Goal: Task Accomplishment & Management: Use online tool/utility

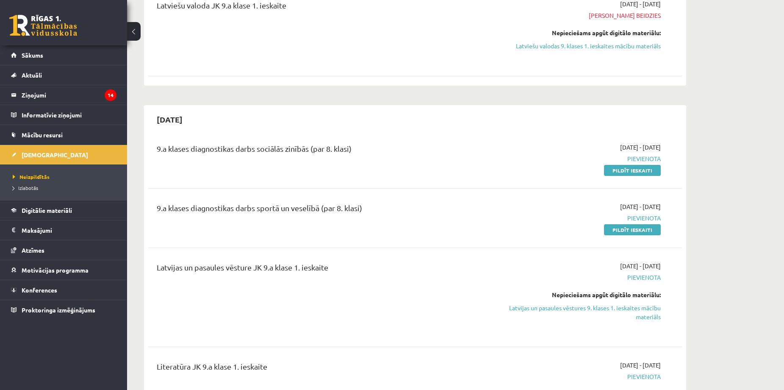
scroll to position [1358, 0]
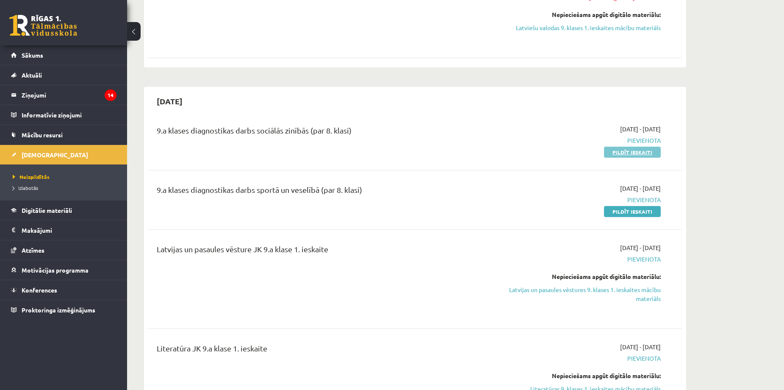
click at [577, 149] on link "Pildīt ieskaiti" at bounding box center [632, 152] width 57 height 11
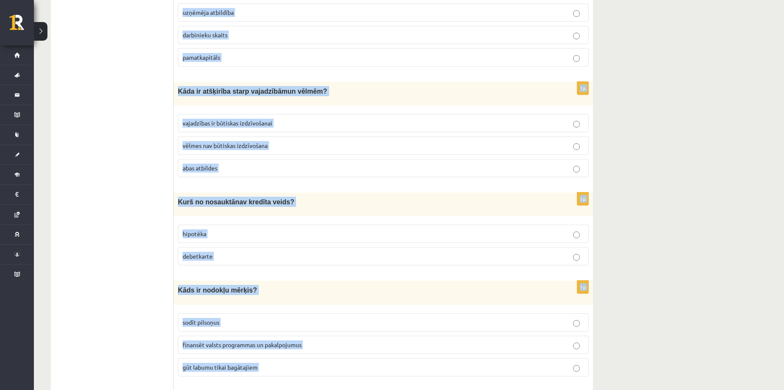
scroll to position [323, 0]
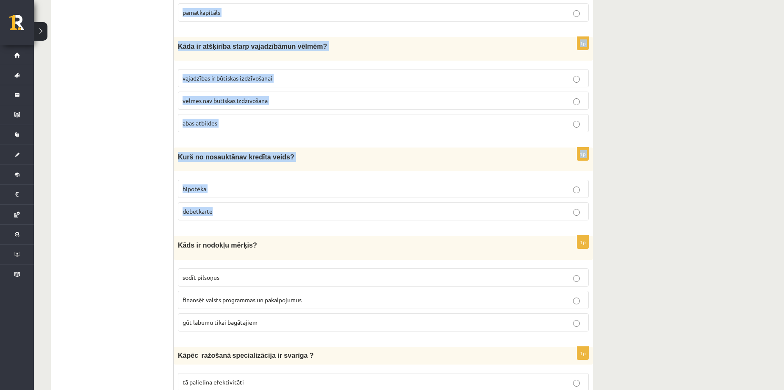
drag, startPoint x: 177, startPoint y: 171, endPoint x: 335, endPoint y: 199, distance: 160.9
copy form "Kas no nosauktā nav naudas īpašība? dalāmība ierobežots apjoms 1p Kāda ir galve…"
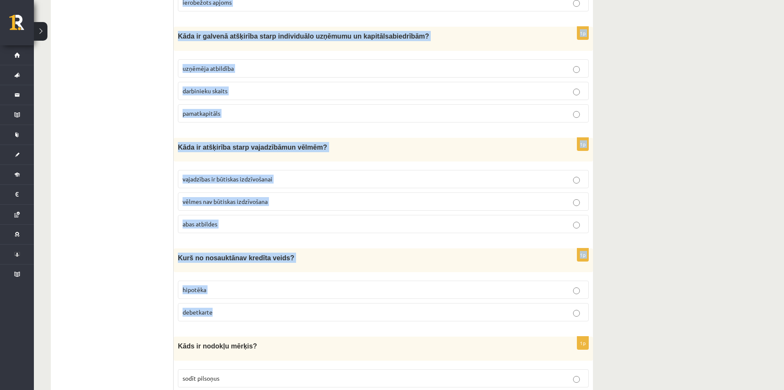
scroll to position [153, 0]
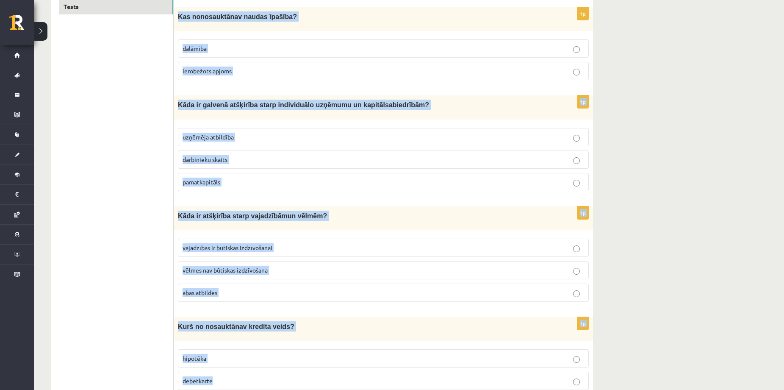
click at [455, 112] on div "Kāda ir galvenā atšķirība starp individuālo uzņēmumu un k apitālsabiedrībām ?" at bounding box center [383, 107] width 419 height 24
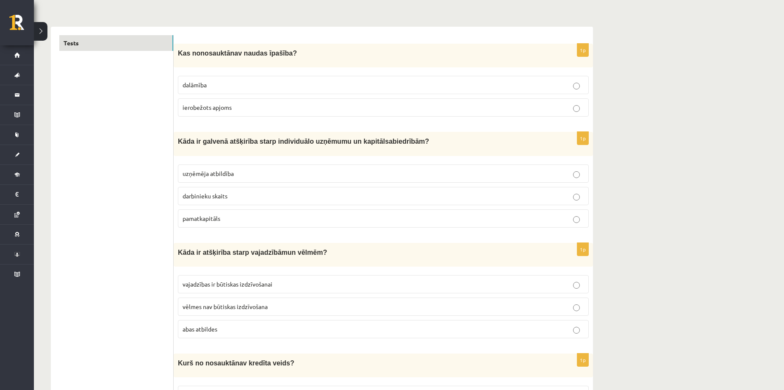
scroll to position [113, 0]
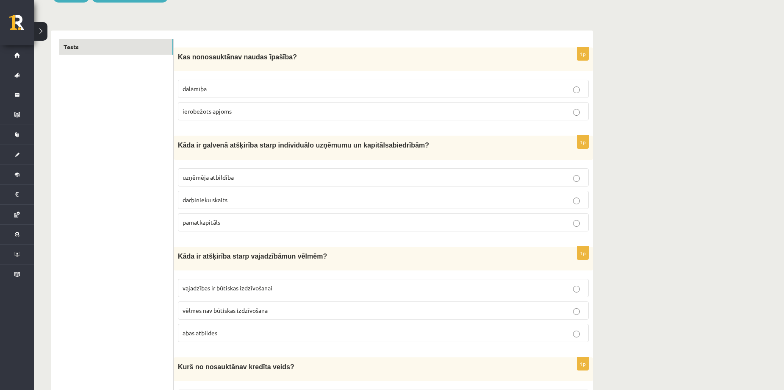
click at [242, 110] on p "ierobežots apjoms" at bounding box center [383, 111] width 401 height 9
click at [373, 179] on p "uzņēmēja atbildība" at bounding box center [383, 177] width 401 height 9
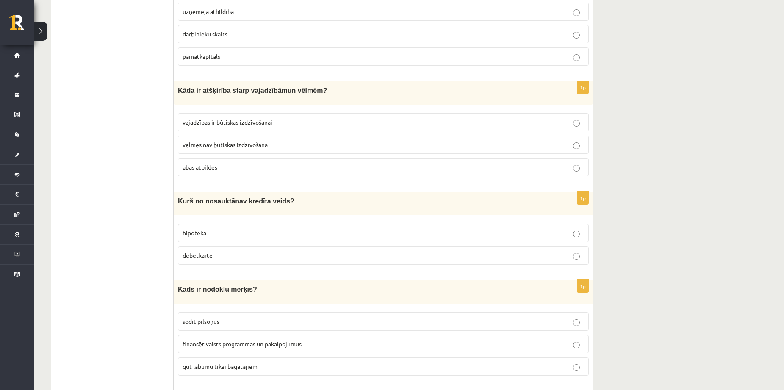
scroll to position [282, 0]
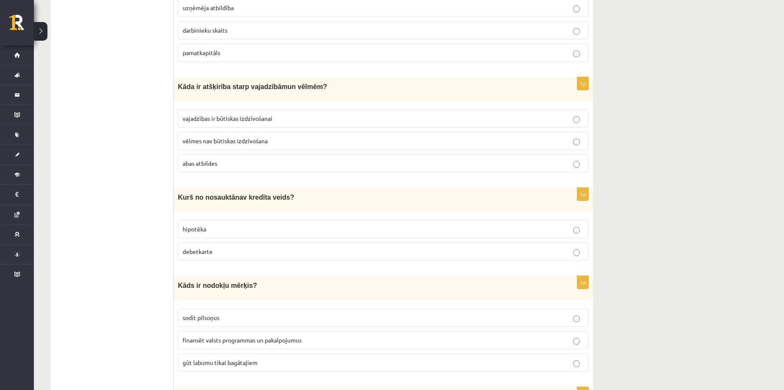
click at [227, 166] on p "abas atbildes" at bounding box center [383, 163] width 401 height 9
click at [215, 257] on label "debetkarte" at bounding box center [383, 251] width 411 height 18
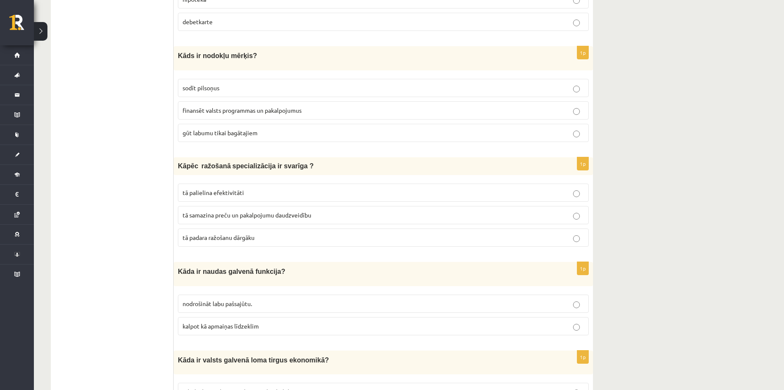
scroll to position [508, 0]
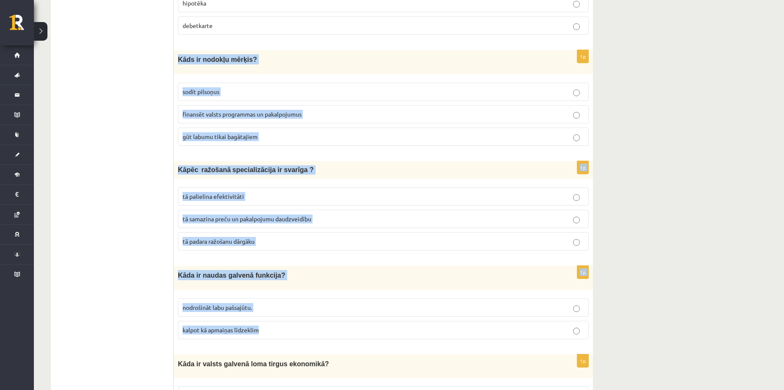
drag, startPoint x: 178, startPoint y: 58, endPoint x: 386, endPoint y: 319, distance: 333.9
copy form "Kāds ir nodokļu mērķis? sodīt pilsoņus finansēt valsts programmas un pakalpojum…"
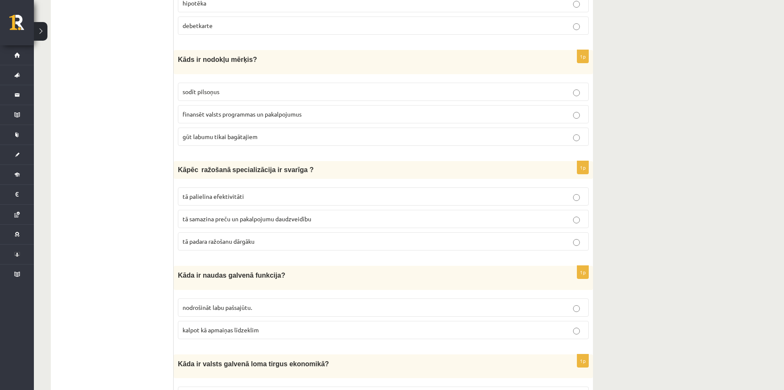
click at [250, 113] on span "finansēt valsts programmas un pakalpojumus" at bounding box center [242, 114] width 119 height 8
click at [217, 197] on span "tā palielina efektivitāti" at bounding box center [213, 196] width 61 height 8
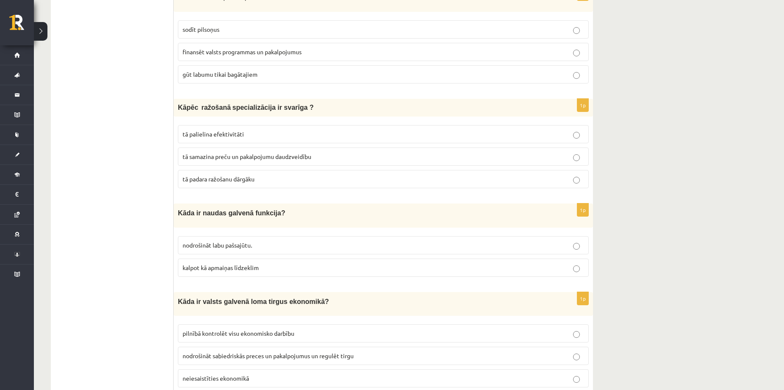
scroll to position [565, 0]
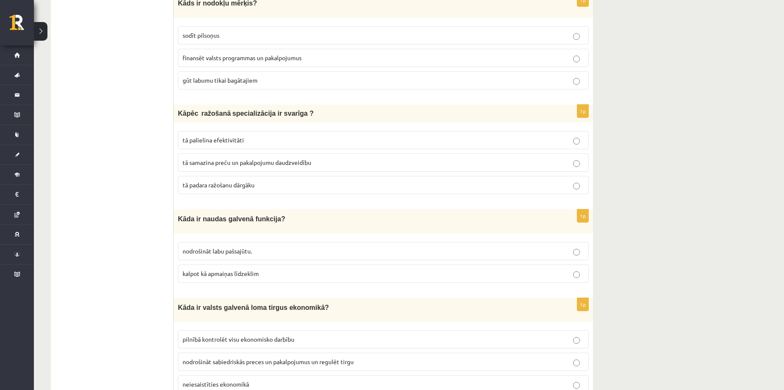
click at [196, 272] on span "kalpot kā apmaiņas līdzeklim" at bounding box center [221, 273] width 76 height 8
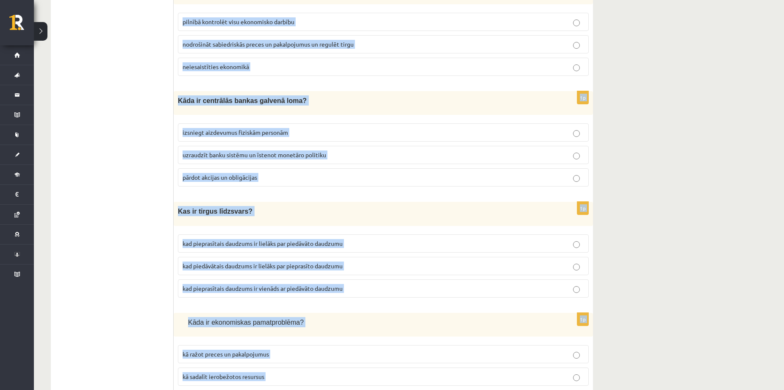
scroll to position [929, 0]
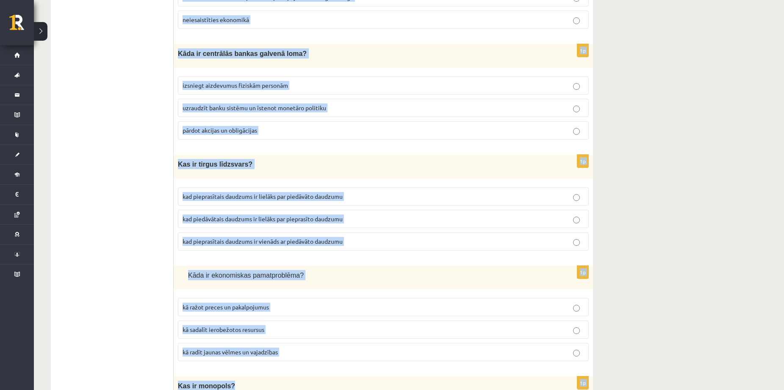
drag, startPoint x: 176, startPoint y: 192, endPoint x: 354, endPoint y: 375, distance: 255.7
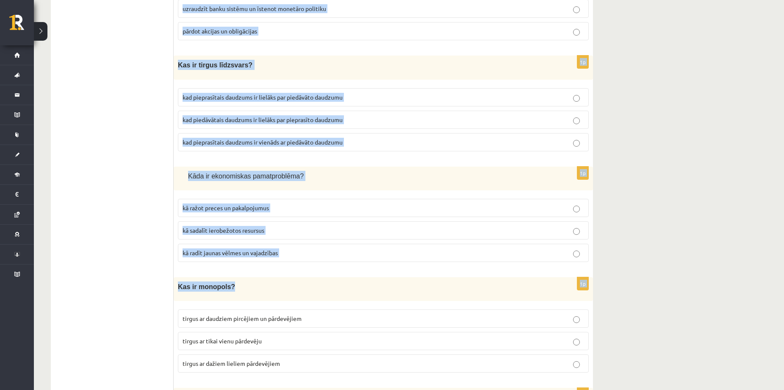
scroll to position [1042, 0]
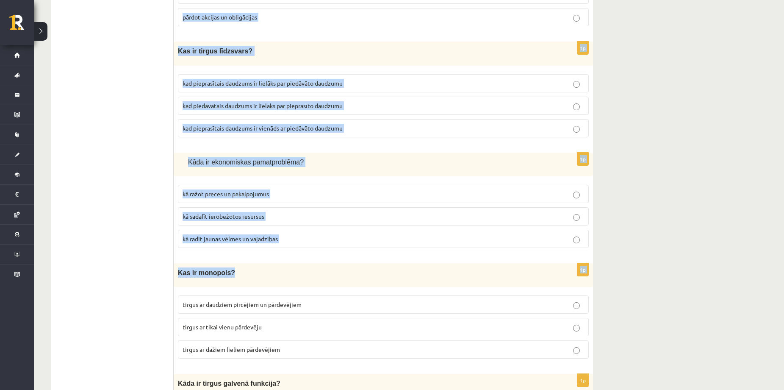
copy form "Kāda ir valsts galvenā loma tirgus ekonomikā? pilnībā kontrolēt visu ekonomisko…"
click at [338, 267] on p "Kas ir monopols?" at bounding box center [362, 272] width 368 height 10
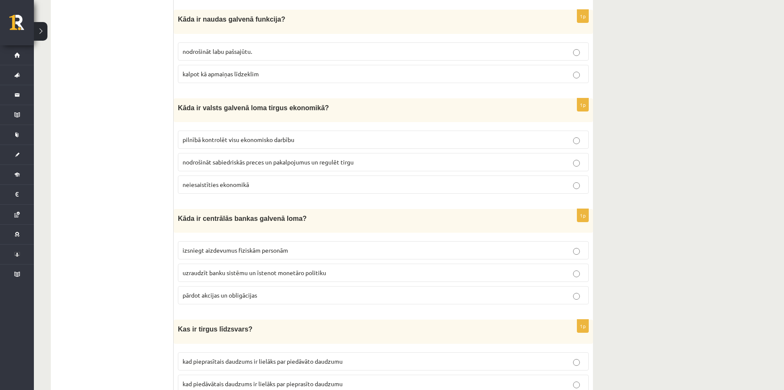
scroll to position [703, 0]
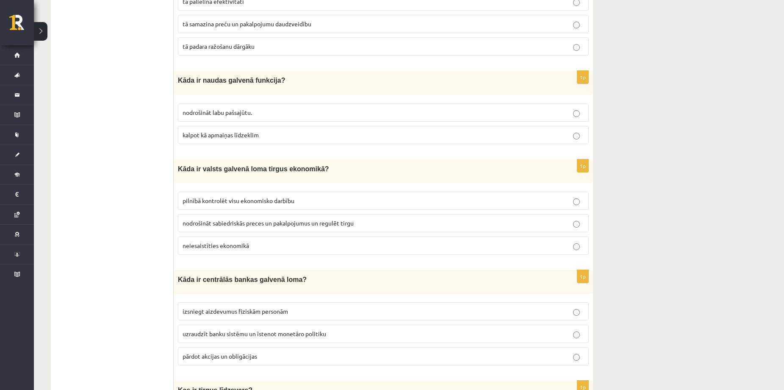
click at [222, 219] on span "nodrošināt sabiedriskās preces un pakalpojumus un regulēt tirgu" at bounding box center [268, 223] width 171 height 8
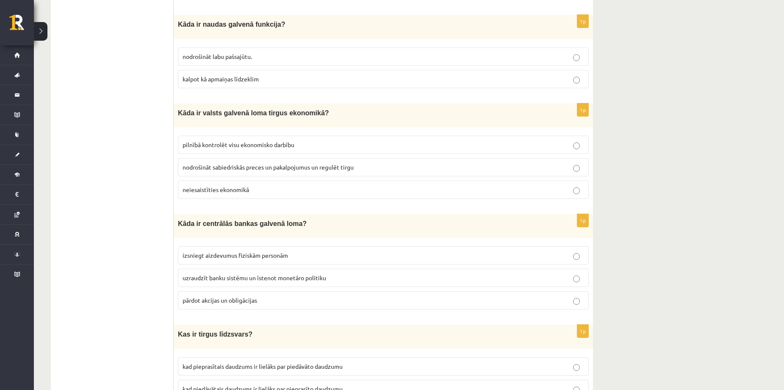
scroll to position [759, 0]
click at [241, 277] on span "uzraudzīt banku sistēmu un īstenot monetāro politiku" at bounding box center [255, 277] width 144 height 8
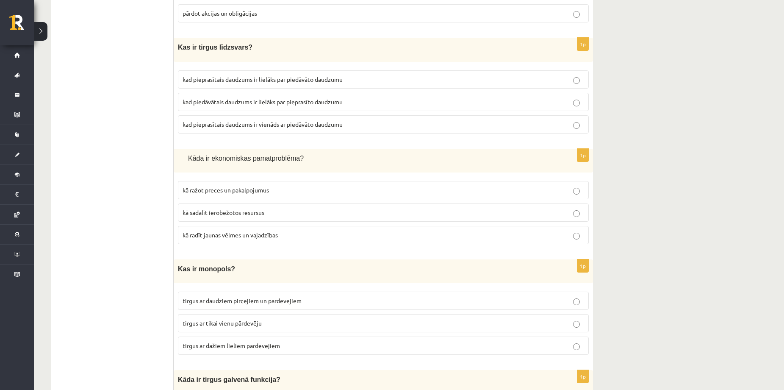
scroll to position [1042, 0]
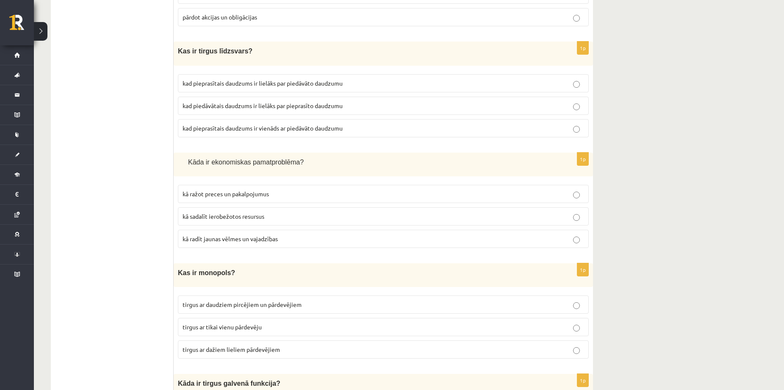
click at [266, 125] on span "kad pieprasītais daudzums ir vienāds ar piedāvāto daudzumu" at bounding box center [263, 128] width 160 height 8
click at [223, 212] on span "kā sadalīt ierobežotos resursus" at bounding box center [224, 216] width 82 height 8
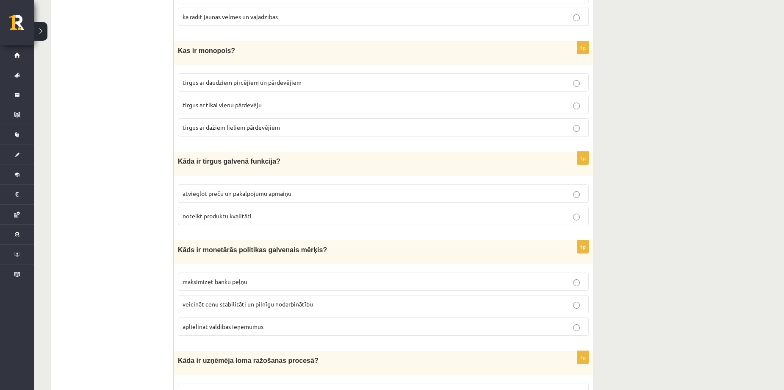
scroll to position [1268, 0]
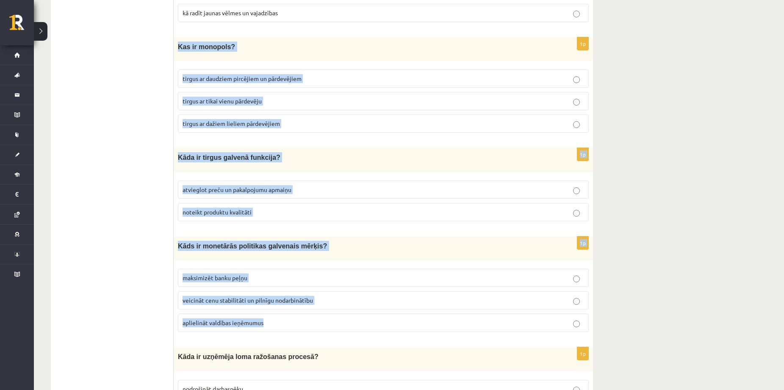
drag, startPoint x: 178, startPoint y: 42, endPoint x: 329, endPoint y: 323, distance: 319.1
copy form "Kas ir monopols? tirgus ar daudziem pircējiem un pārdevējiem tirgus ar tikai vi…"
click at [375, 161] on div "Kāda ir tirgus galvenā funkcija?" at bounding box center [383, 160] width 419 height 24
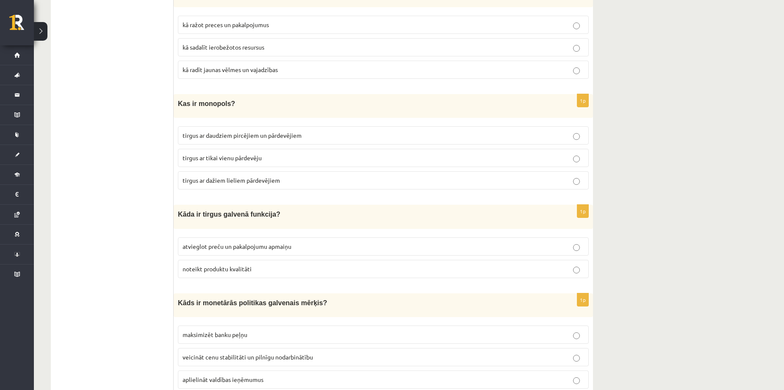
scroll to position [1211, 0]
click at [227, 157] on p "tirgus ar tikai vienu pārdevēju" at bounding box center [383, 157] width 401 height 9
click at [184, 242] on span "atvieglot preču un pakalpojumu apmaiņu" at bounding box center [237, 246] width 109 height 8
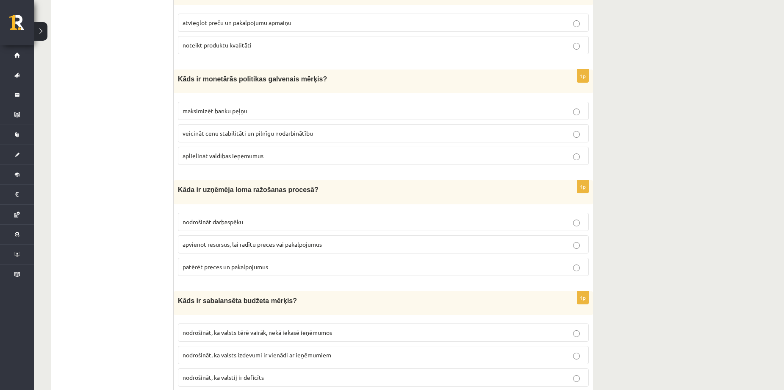
scroll to position [1437, 0]
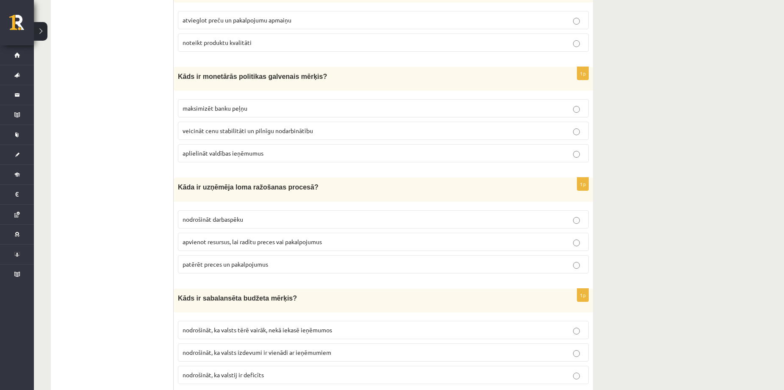
click at [239, 129] on p "veicināt cenu stabilitāti un pilnīgu nodarbinātību" at bounding box center [383, 130] width 401 height 9
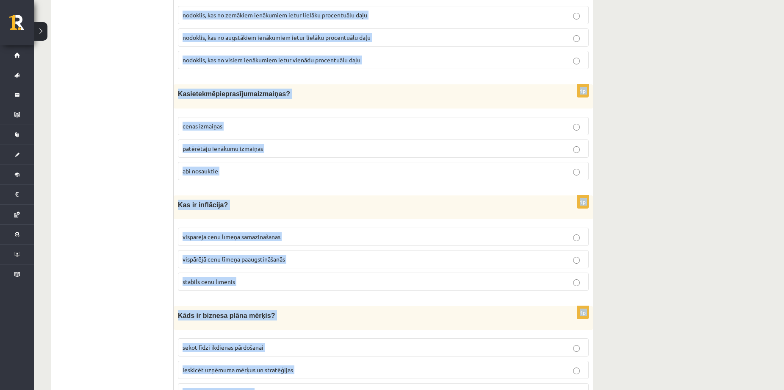
scroll to position [2106, 0]
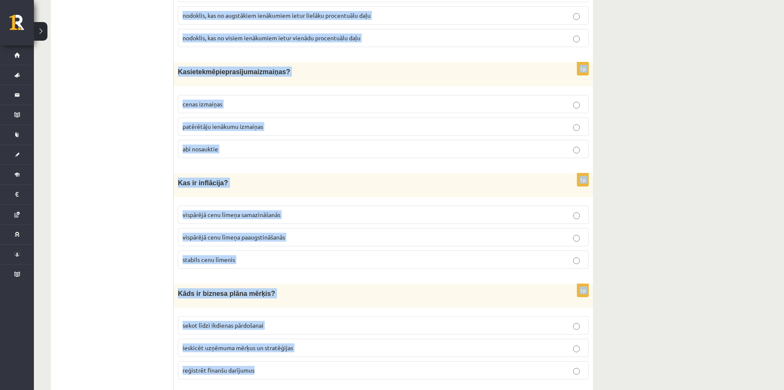
drag, startPoint x: 179, startPoint y: 13, endPoint x: 376, endPoint y: 364, distance: 402.5
copy form "Kāda ir uzņēmēja loma ražošanas procesā? nodrošināt darbaspēku apvienot resursu…"
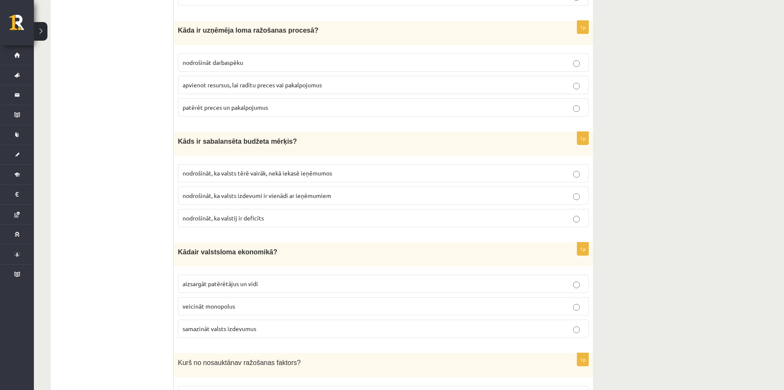
scroll to position [1597, 0]
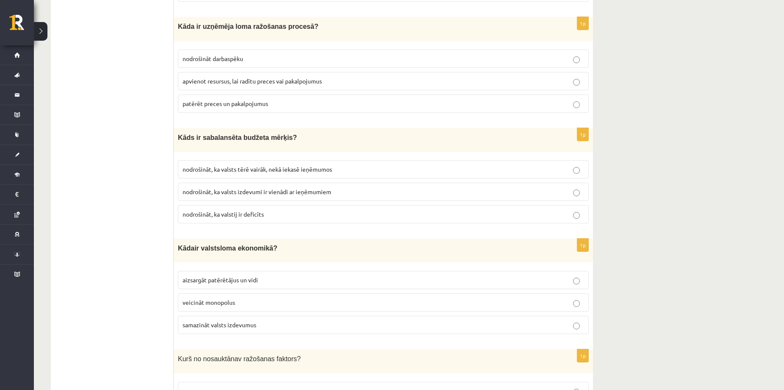
click at [209, 79] on p "apvienot resursus, lai radītu preces vai pakalpojumus" at bounding box center [383, 81] width 401 height 9
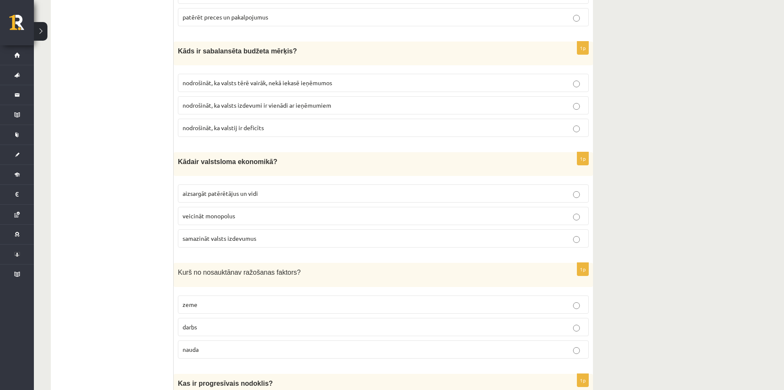
scroll to position [1710, 0]
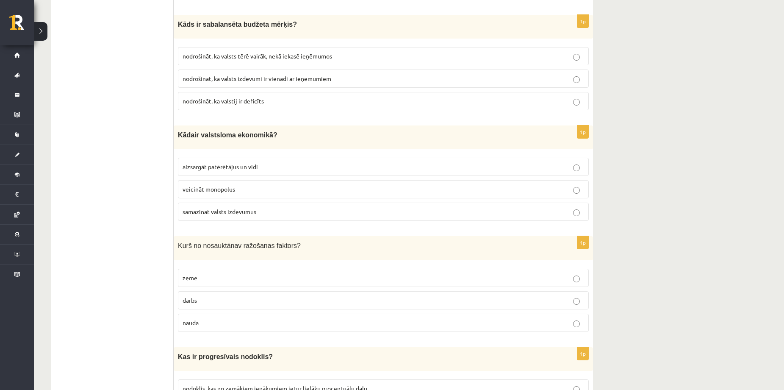
click at [291, 76] on span "nodrošināt, ka valsts izdevumi ir vienādi ar ieņēmumiem" at bounding box center [257, 79] width 149 height 8
click at [232, 164] on p "aizsargāt patērētājus un vidi" at bounding box center [383, 166] width 401 height 9
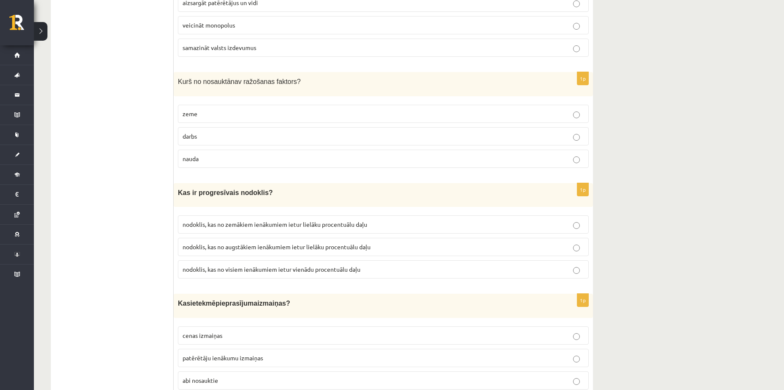
scroll to position [1880, 0]
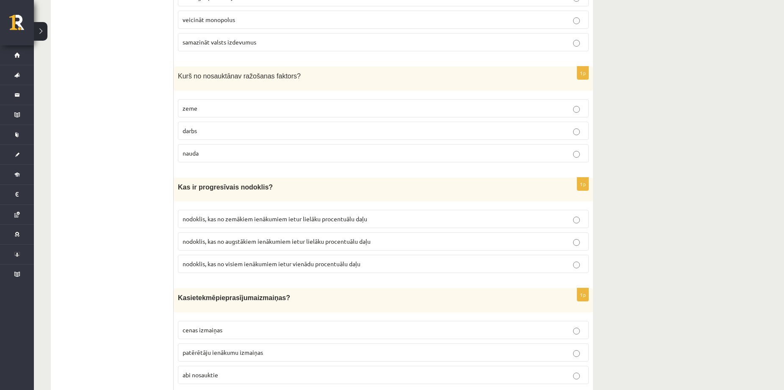
click at [251, 149] on p "nauda" at bounding box center [383, 153] width 401 height 9
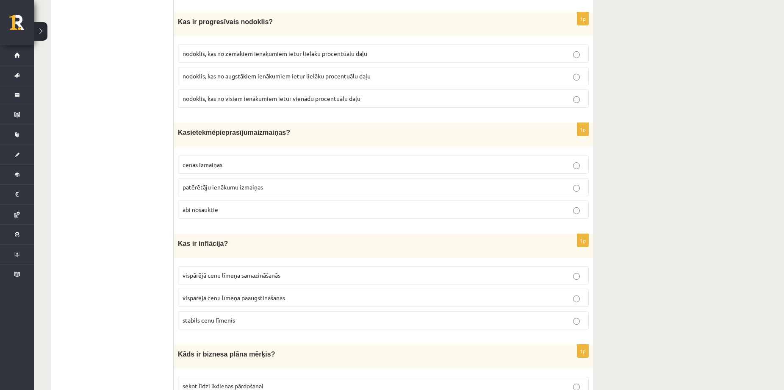
scroll to position [2049, 0]
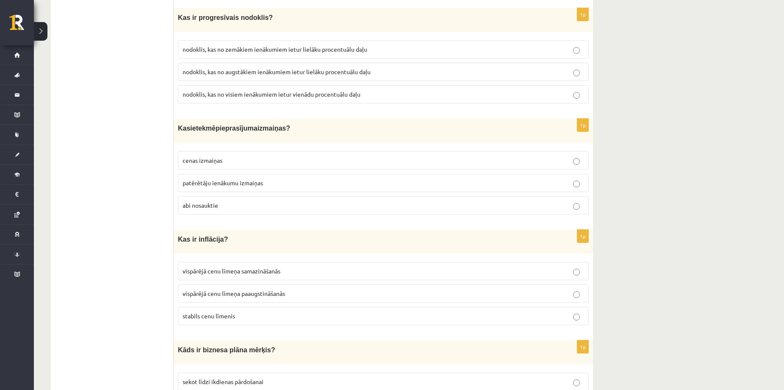
click at [304, 70] on label "nodoklis, kas no augstākiem ienākumiem ietur lielāku procentuālu daļu" at bounding box center [383, 72] width 411 height 18
click at [393, 201] on p "abi nosauktie" at bounding box center [383, 205] width 401 height 9
click at [286, 289] on p "vispārējā cenu līmeņa paaugstināšanās" at bounding box center [383, 293] width 401 height 9
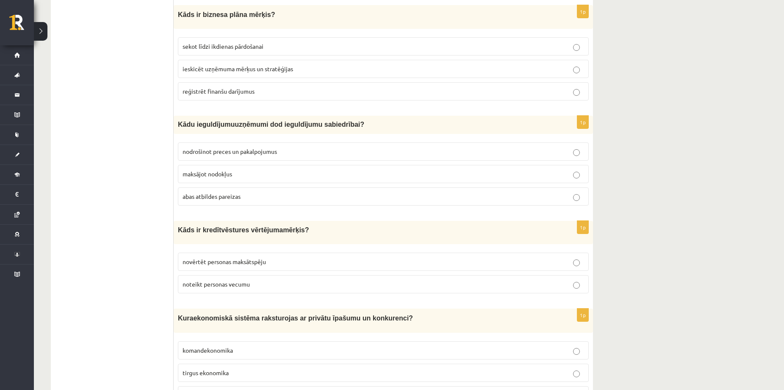
scroll to position [2388, 0]
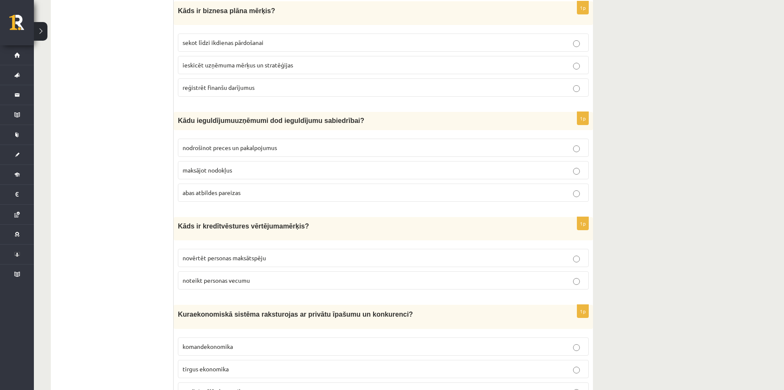
click at [224, 61] on span "ieskicēt uzņēmuma mērķus un stratēģijas" at bounding box center [238, 65] width 111 height 8
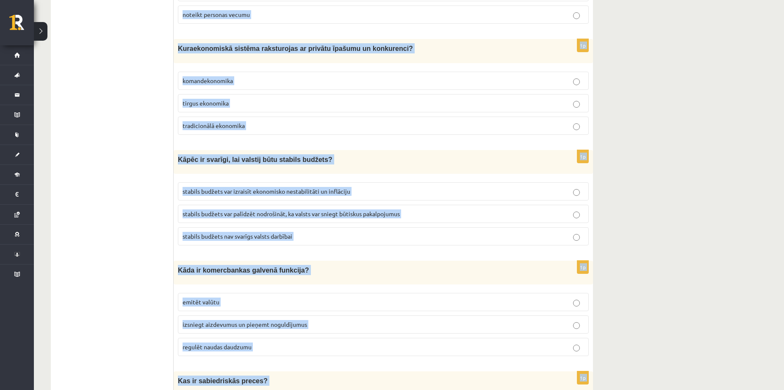
scroll to position [2951, 0]
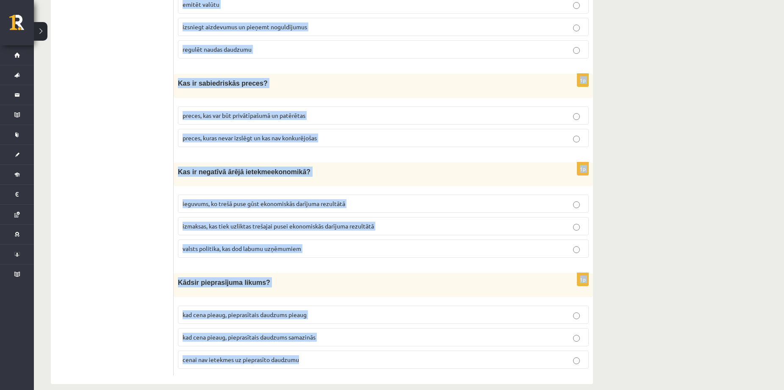
drag, startPoint x: 180, startPoint y: 113, endPoint x: 524, endPoint y: 397, distance: 445.8
copy form "K ādu ieguldījumu uzņēmumi dod ieguldījumu sabiedrībai? nodrošinot preces un pa…"
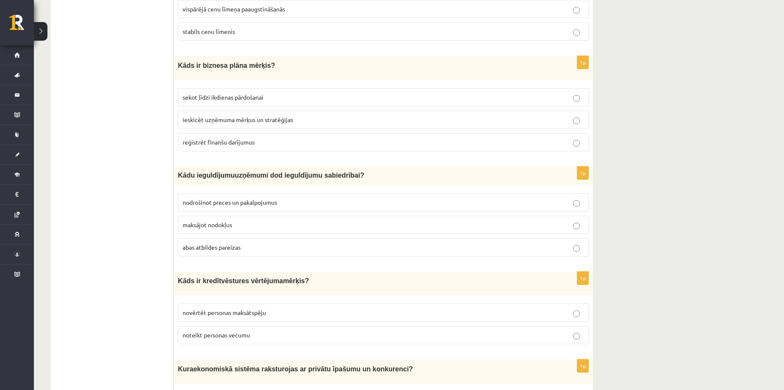
scroll to position [2330, 0]
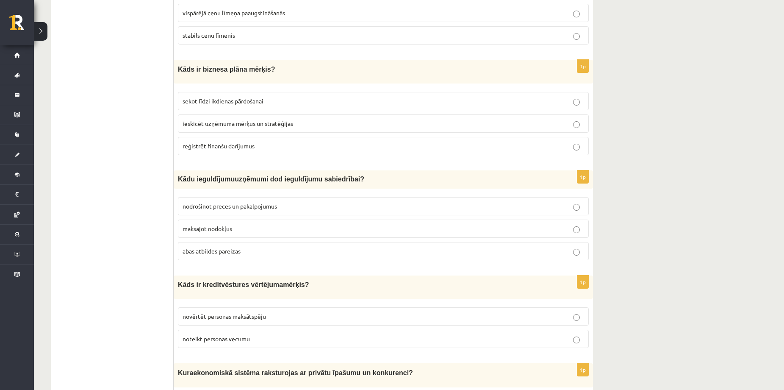
click at [220, 247] on span "abas atbildes pareizas" at bounding box center [212, 251] width 58 height 8
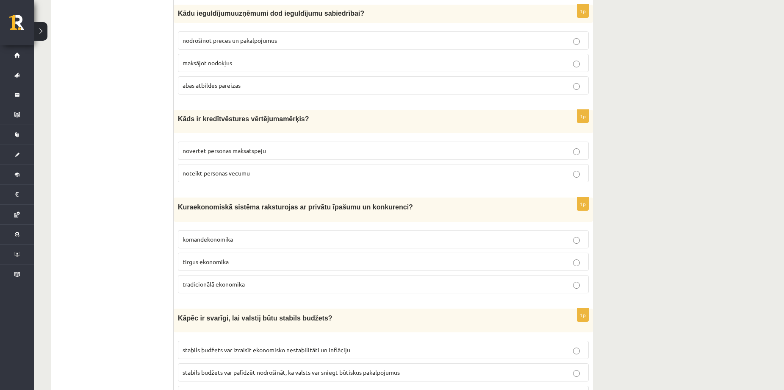
scroll to position [2499, 0]
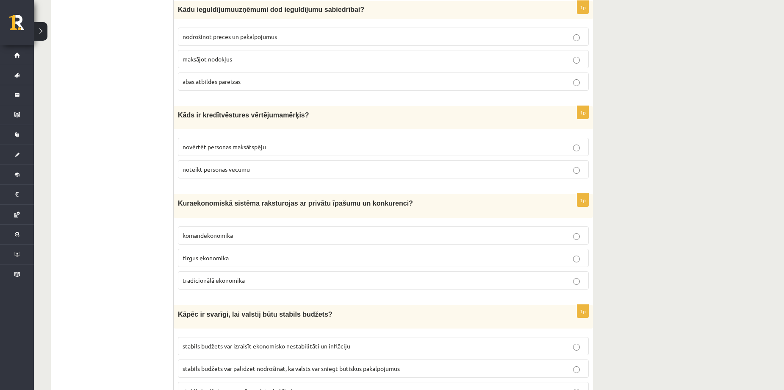
click at [219, 165] on p "noteikt personas vecumu" at bounding box center [383, 169] width 401 height 9
click at [225, 142] on p "novērtēt personas maksātspēju" at bounding box center [383, 146] width 401 height 9
click at [199, 253] on p "tirgus ekonomika" at bounding box center [383, 257] width 401 height 9
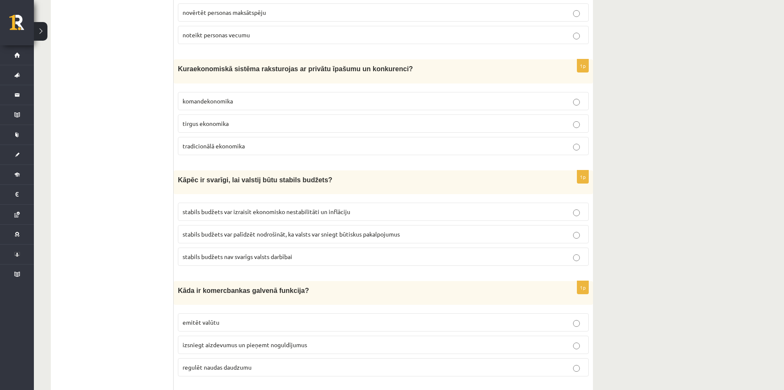
scroll to position [2668, 0]
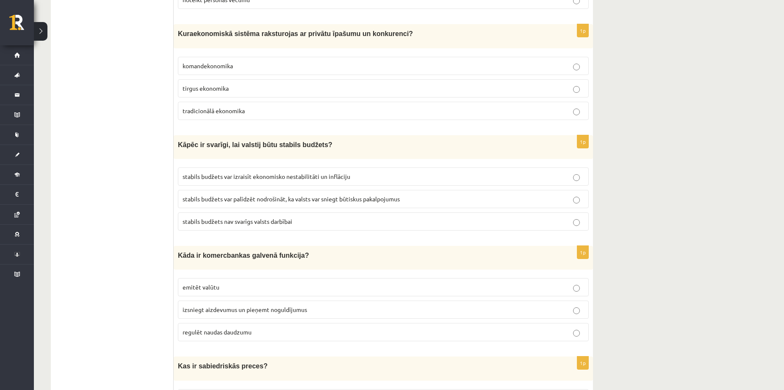
click at [277, 196] on label "stabils budžets var palīdzēt nodrošināt, ka valsts var sniegt būtiskus pakalpoj…" at bounding box center [383, 199] width 411 height 18
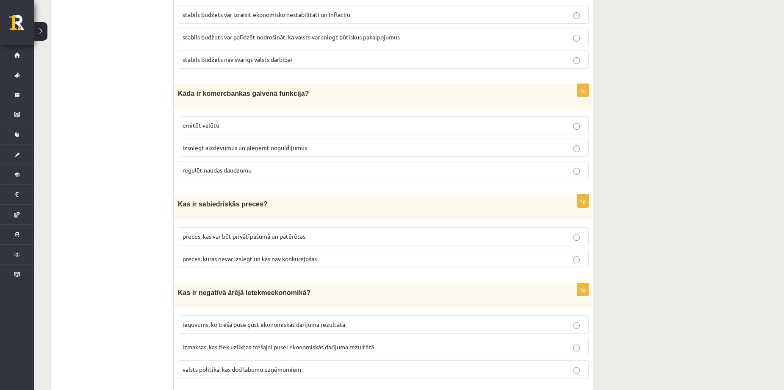
scroll to position [2838, 0]
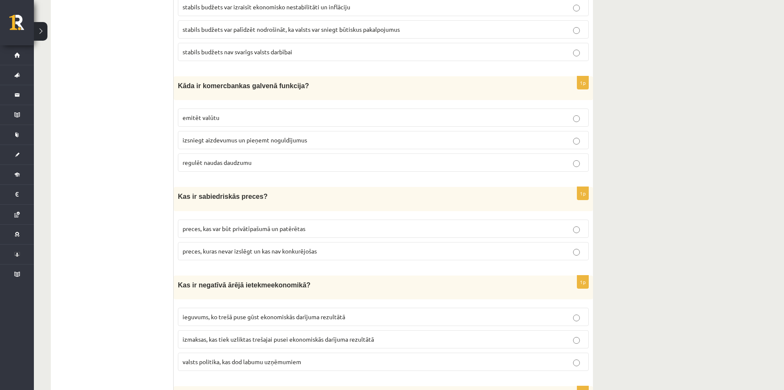
click at [220, 136] on span "izsniegt aizdevumus un pieņemt noguldījumus" at bounding box center [245, 140] width 125 height 8
click at [256, 246] on p "preces, kuras nevar izslēgt un kas nav konkurējošas" at bounding box center [383, 250] width 401 height 9
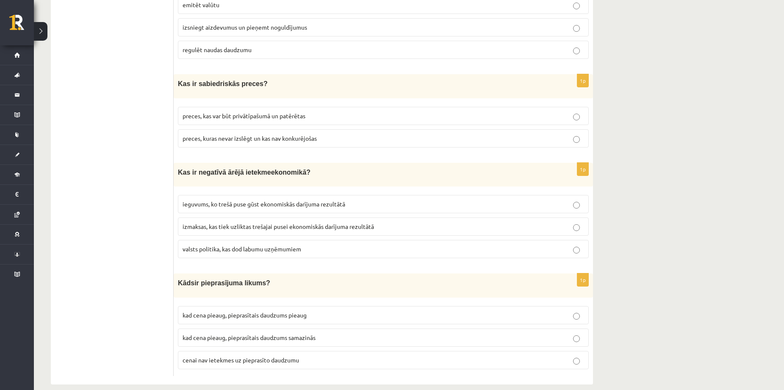
scroll to position [2951, 0]
click at [225, 222] on span "izmaksas, kas tiek uzliktas trešajai pusei ekonomiskās darījuma rezultātā" at bounding box center [278, 226] width 191 height 8
click at [352, 332] on p "kad cena pieaug, pieprasītais daudzums samazinās" at bounding box center [383, 336] width 401 height 9
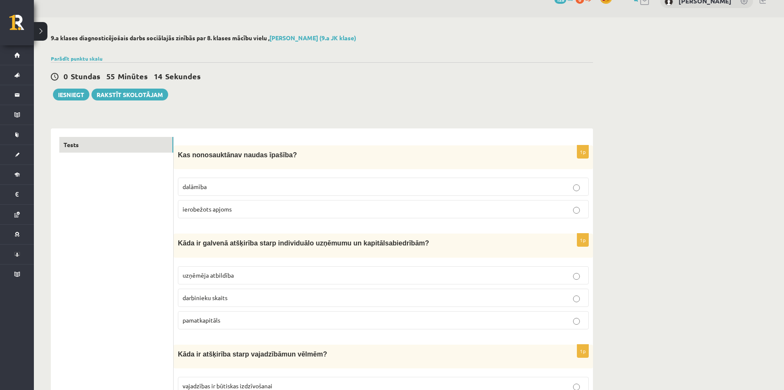
scroll to position [0, 0]
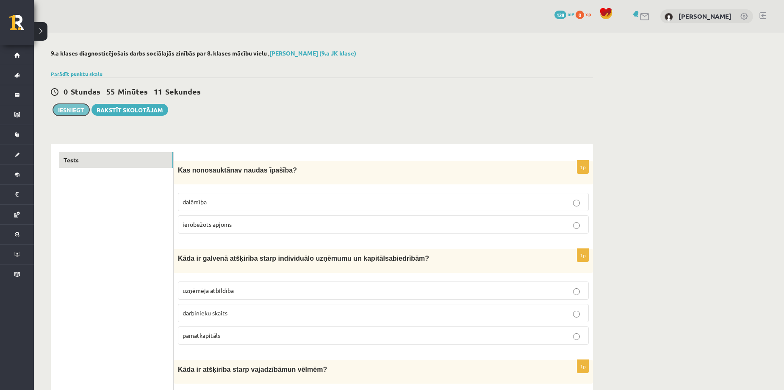
click at [61, 109] on button "Iesniegt" at bounding box center [71, 110] width 36 height 12
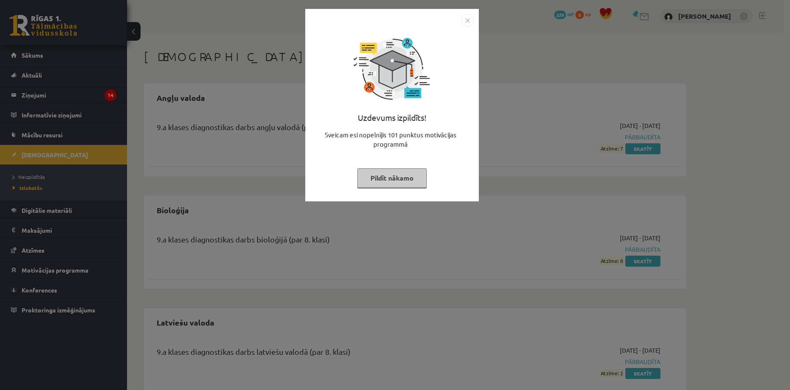
click at [471, 19] on img "Close" at bounding box center [467, 20] width 13 height 13
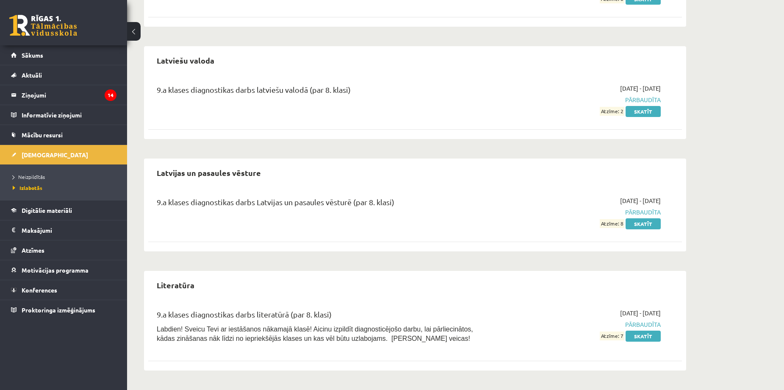
scroll to position [258, 0]
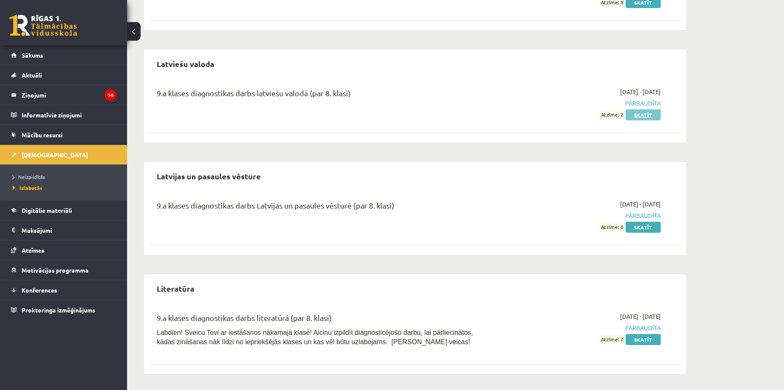
click at [648, 116] on link "Skatīt" at bounding box center [642, 114] width 35 height 11
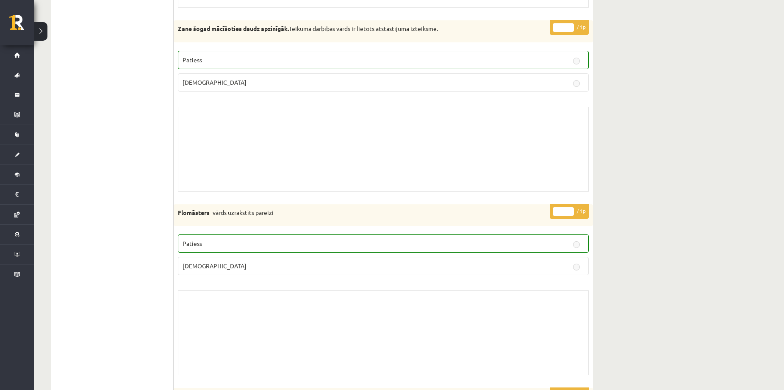
scroll to position [2823, 0]
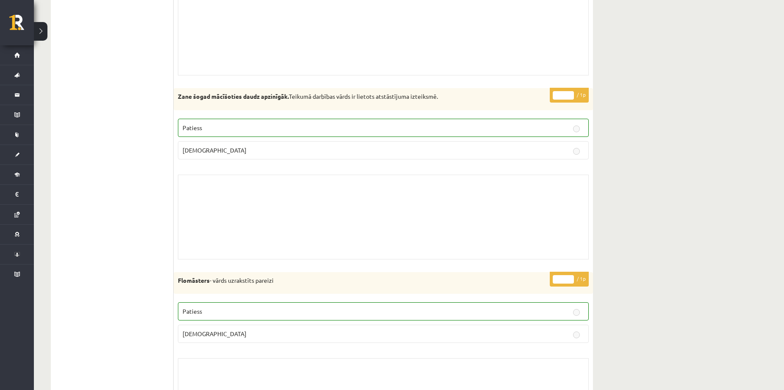
click at [584, 127] on label "Patiess" at bounding box center [383, 128] width 411 height 18
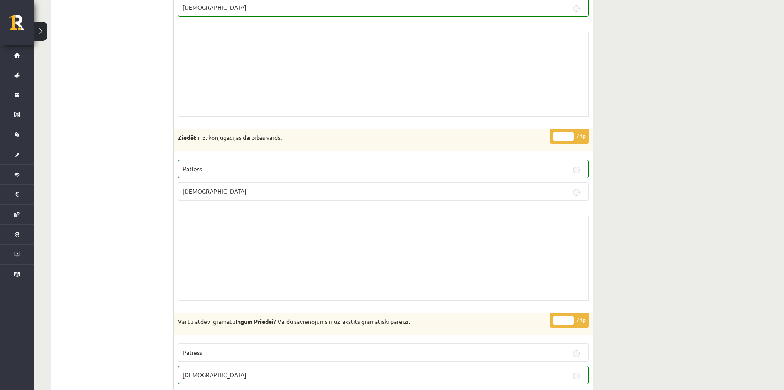
scroll to position [3727, 0]
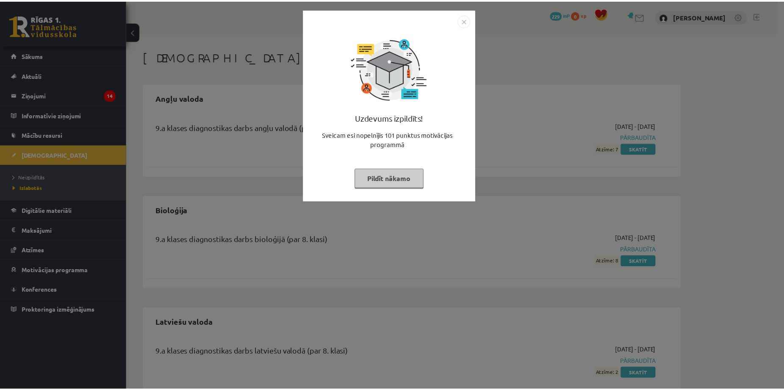
scroll to position [258, 0]
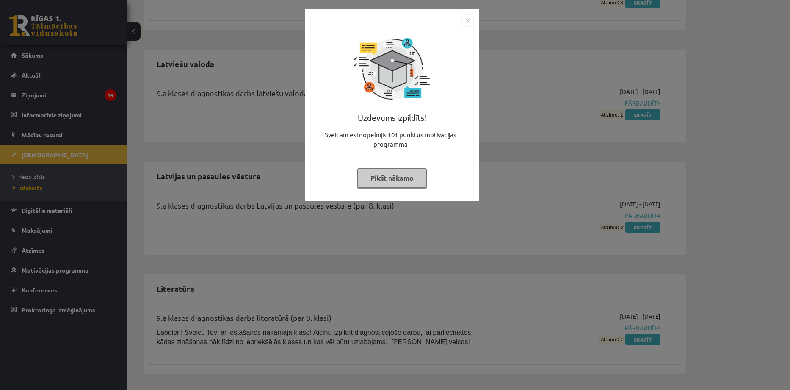
click at [517, 36] on div "Uzdevums izpildīts! Sveicam esi nopelnījis 101 punktus motivācijas programmā Pi…" at bounding box center [395, 195] width 790 height 390
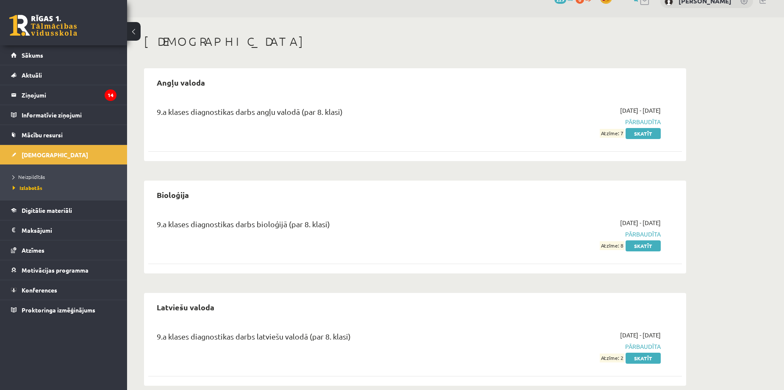
scroll to position [0, 0]
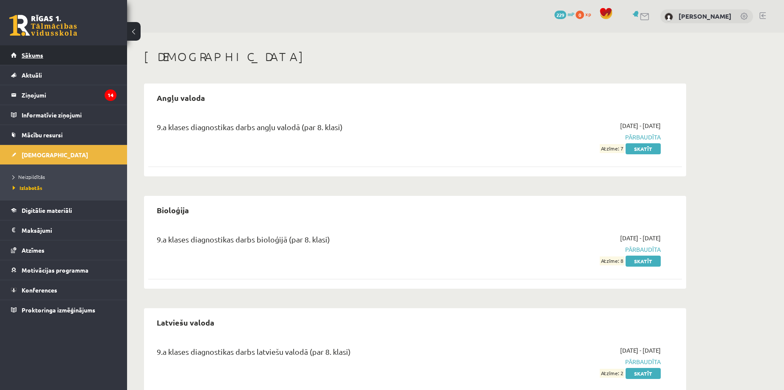
click at [33, 55] on span "Sākums" at bounding box center [33, 55] width 22 height 8
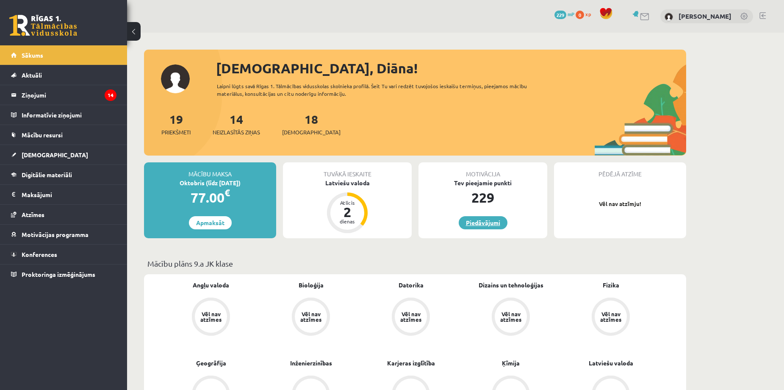
click at [466, 224] on link "Piedāvājumi" at bounding box center [483, 222] width 49 height 13
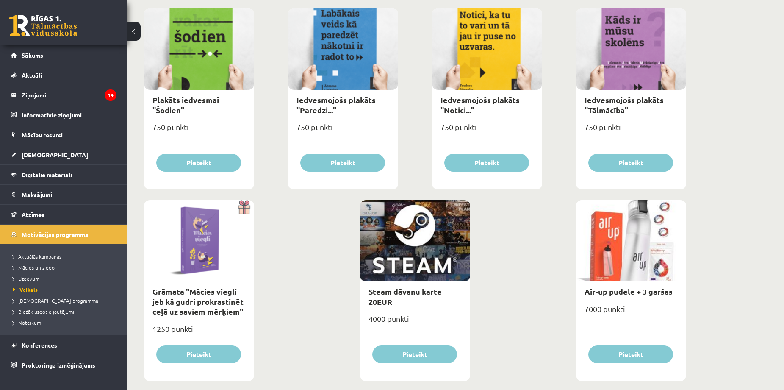
scroll to position [911, 0]
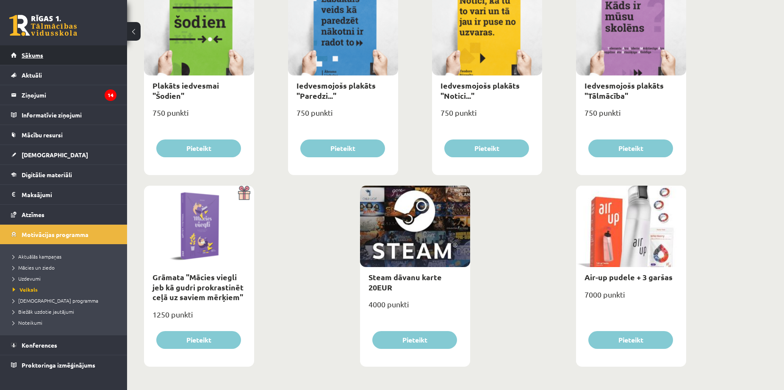
click at [27, 56] on span "Sākums" at bounding box center [33, 55] width 22 height 8
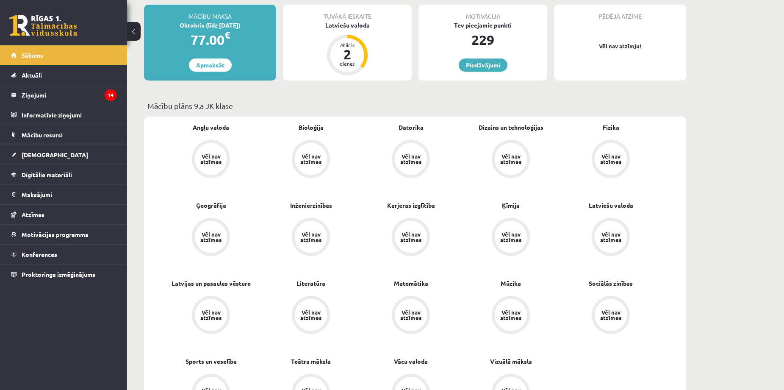
scroll to position [169, 0]
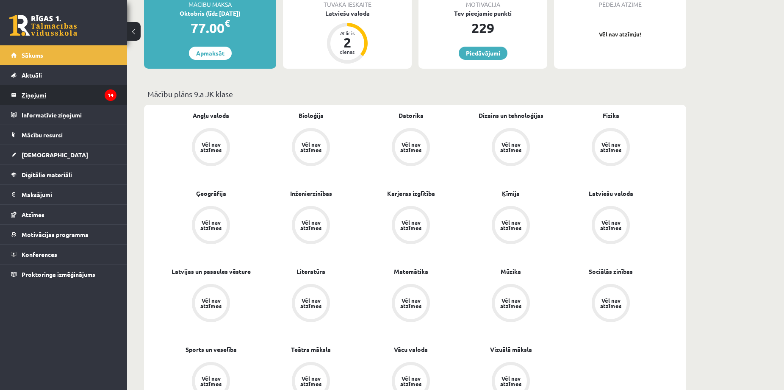
click at [36, 93] on legend "Ziņojumi 14" at bounding box center [69, 94] width 95 height 19
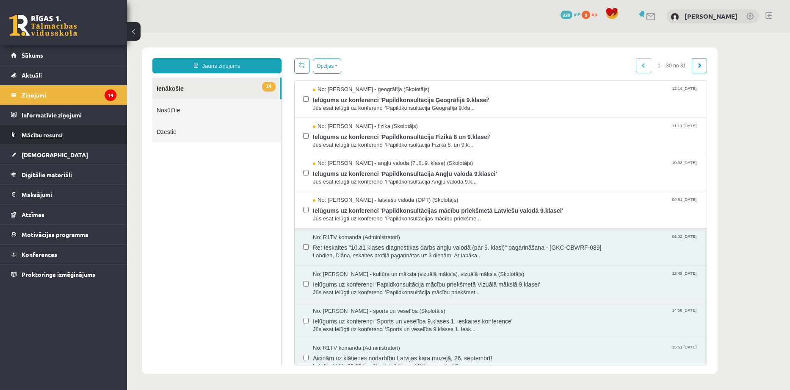
click at [38, 137] on span "Mācību resursi" at bounding box center [42, 135] width 41 height 8
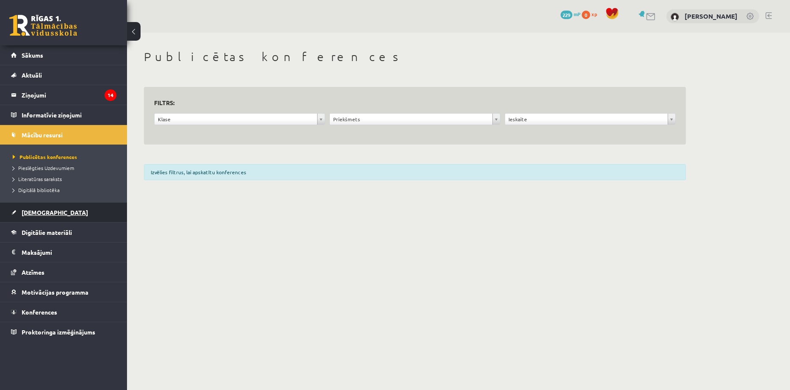
click at [38, 210] on span "[DEMOGRAPHIC_DATA]" at bounding box center [55, 212] width 66 height 8
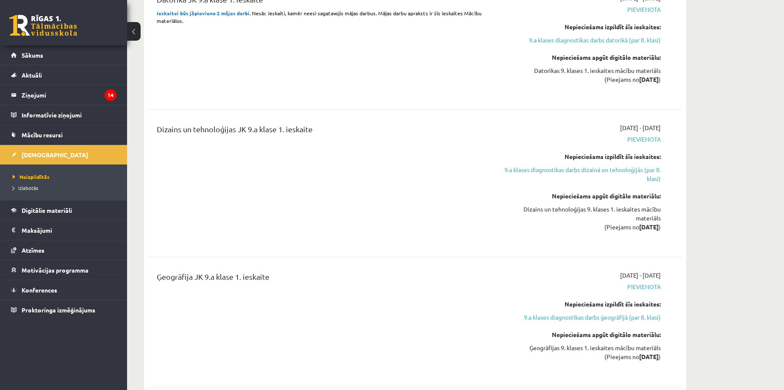
scroll to position [1525, 0]
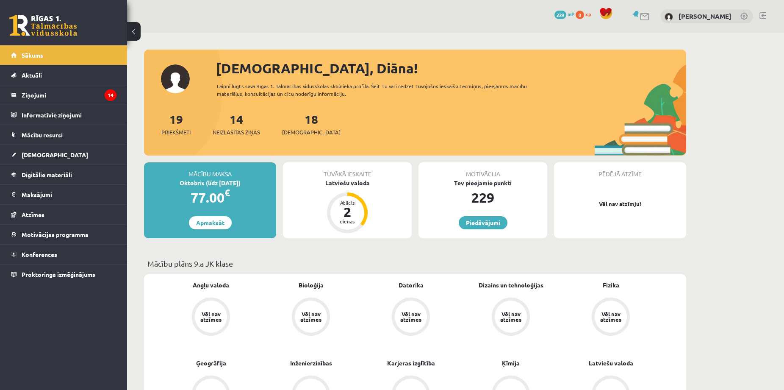
scroll to position [911, 0]
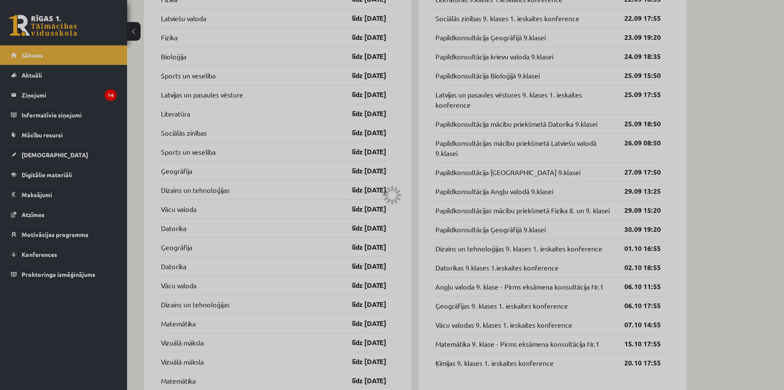
scroll to position [904, 0]
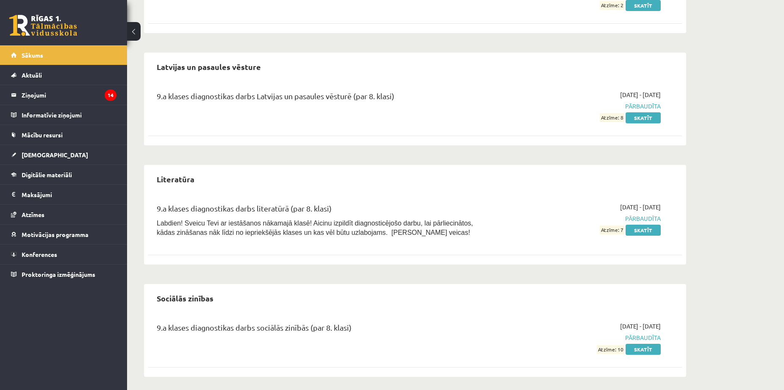
scroll to position [371, 0]
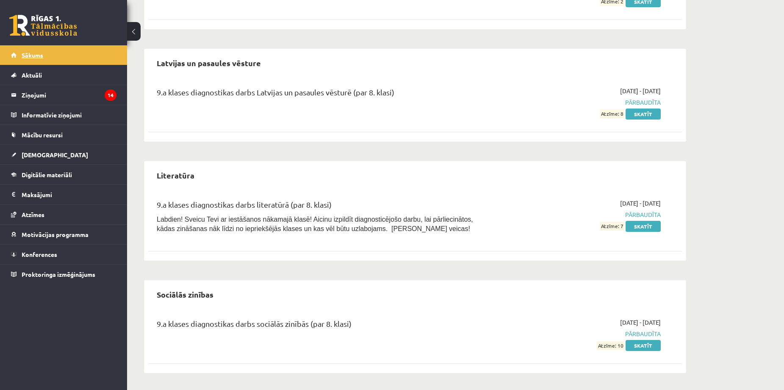
click at [27, 48] on link "Sākums" at bounding box center [63, 54] width 105 height 19
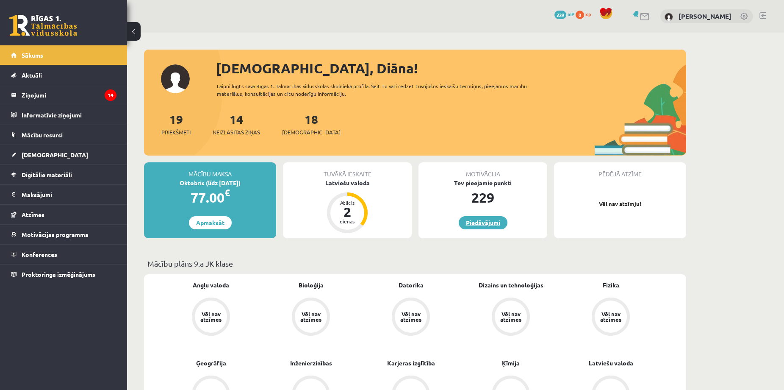
click at [486, 221] on link "Piedāvājumi" at bounding box center [483, 222] width 49 height 13
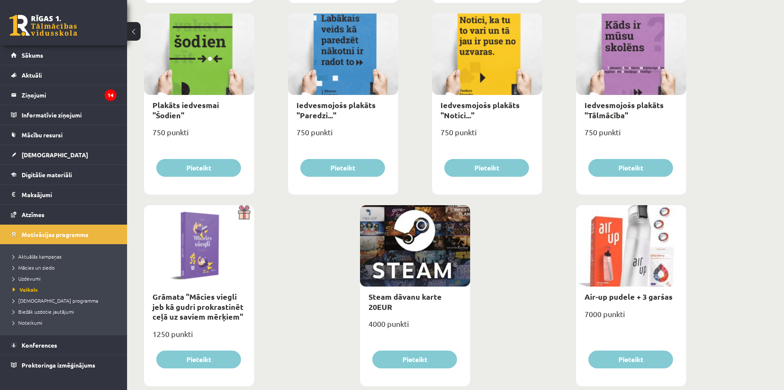
scroll to position [903, 0]
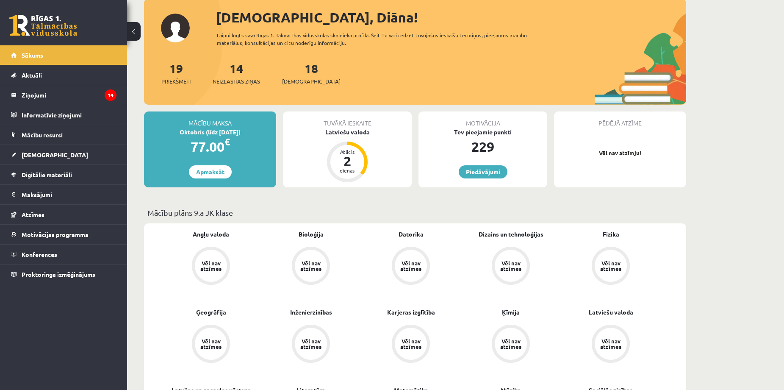
scroll to position [56, 0]
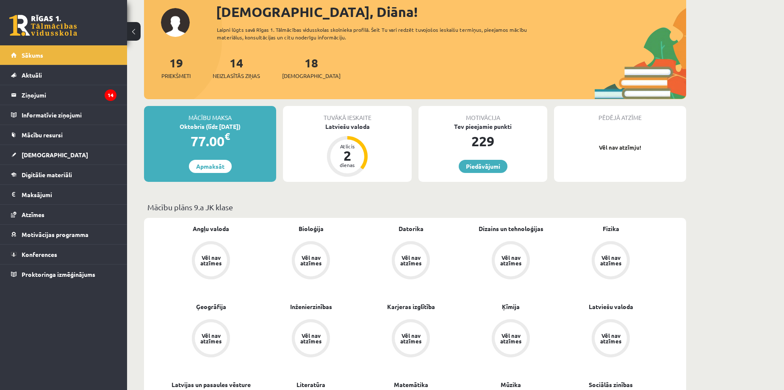
click at [335, 119] on div "Tuvākā ieskaite" at bounding box center [347, 114] width 129 height 16
click at [346, 127] on div "Latviešu valoda" at bounding box center [347, 126] width 129 height 9
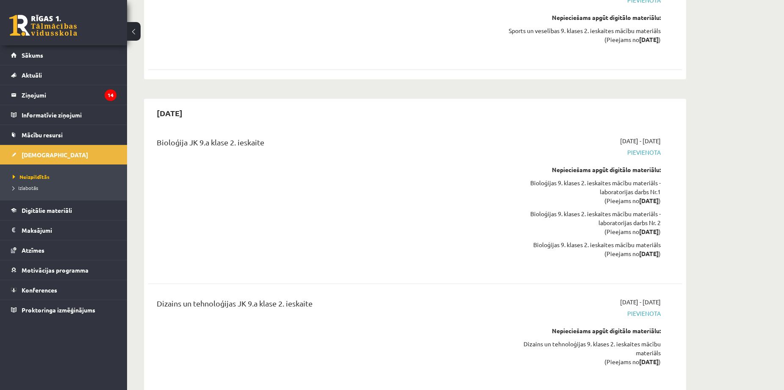
scroll to position [4404, 0]
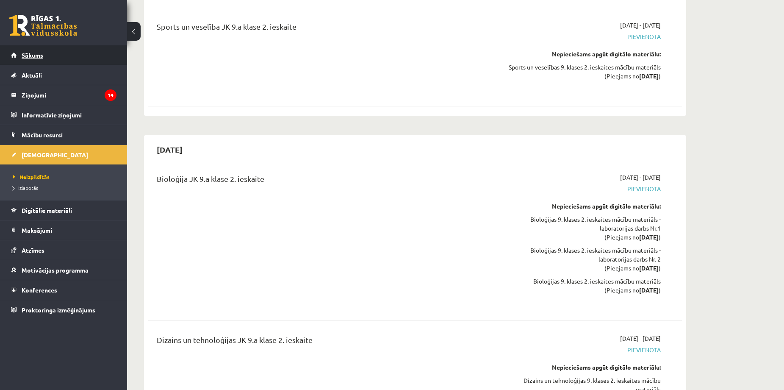
click at [34, 55] on span "Sākums" at bounding box center [33, 55] width 22 height 8
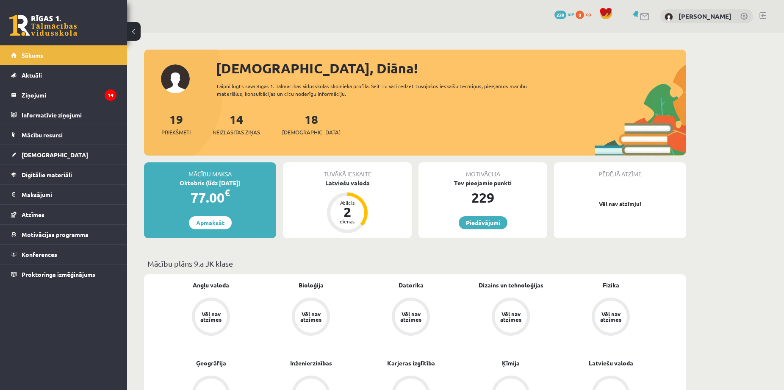
click at [342, 183] on div "Latviešu valoda" at bounding box center [347, 182] width 129 height 9
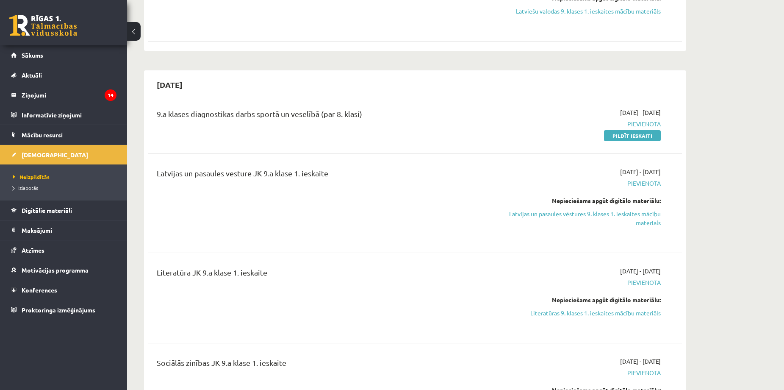
scroll to position [565, 0]
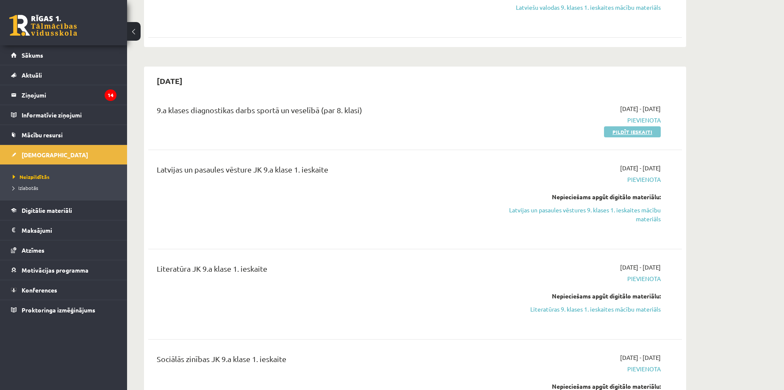
click at [642, 133] on link "Pildīt ieskaiti" at bounding box center [632, 131] width 57 height 11
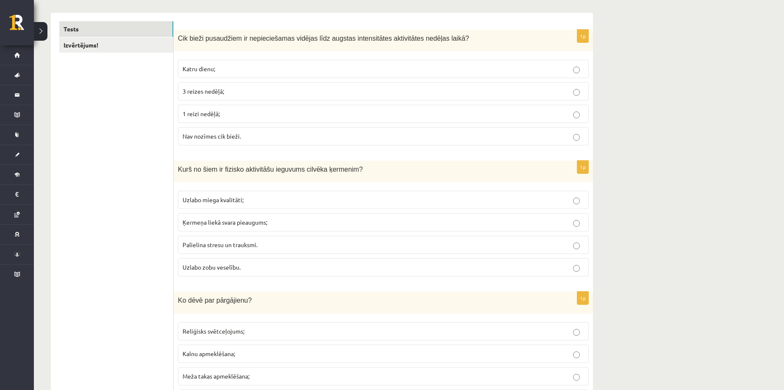
scroll to position [56, 0]
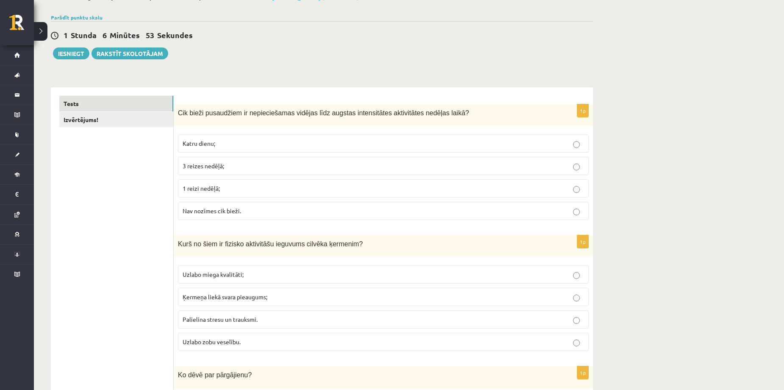
click at [202, 151] on label "Katru dienu;" at bounding box center [383, 143] width 411 height 18
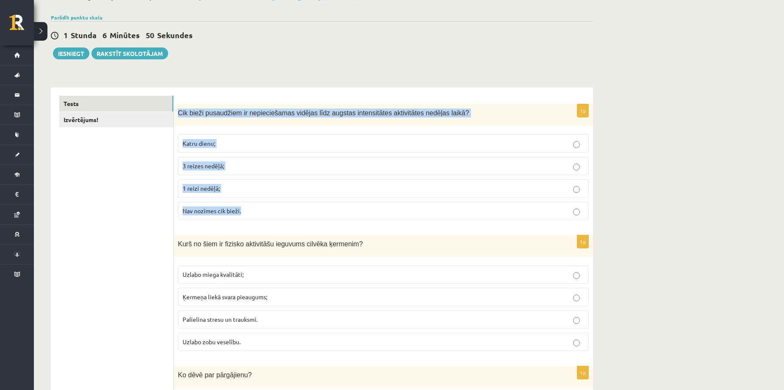
drag, startPoint x: 177, startPoint y: 114, endPoint x: 296, endPoint y: 207, distance: 150.5
click at [296, 207] on div "1p Cik bieži pusaudžiem ir nepieciešamas vidējas līdz augstas intensitātes akti…" at bounding box center [383, 165] width 419 height 122
copy div "Cik bieži pusaudžiem ir nepieciešamas vidējas līdz augstas intensitātes aktivit…"
click at [379, 148] on p "Katru dienu;" at bounding box center [383, 143] width 401 height 9
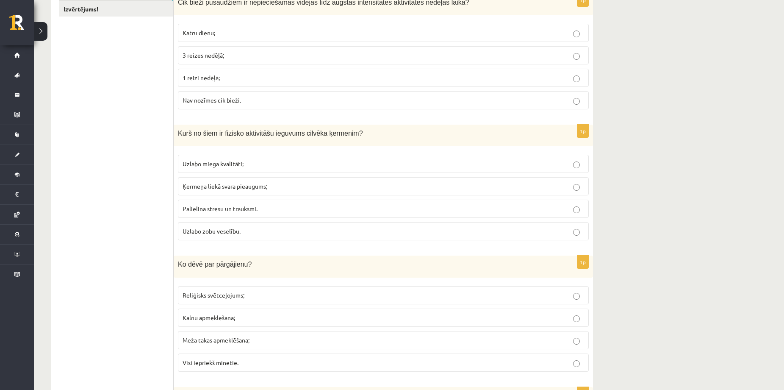
scroll to position [169, 0]
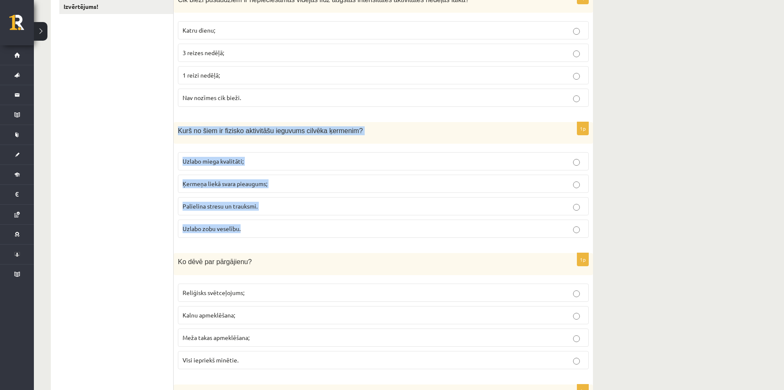
drag, startPoint x: 180, startPoint y: 132, endPoint x: 330, endPoint y: 223, distance: 175.5
click at [330, 223] on div "1p Kurš no šiem ir fizisko aktivitāšu ieguvums cilvēka ķermenim? Uzlabo miega k…" at bounding box center [383, 183] width 419 height 122
copy div "Kurš no šiem ir fizisko aktivitāšu ieguvums cilvēka ķermenim? Uzlabo miega kval…"
click at [288, 158] on p "Uzlabo miega kvalitāti;" at bounding box center [383, 161] width 401 height 9
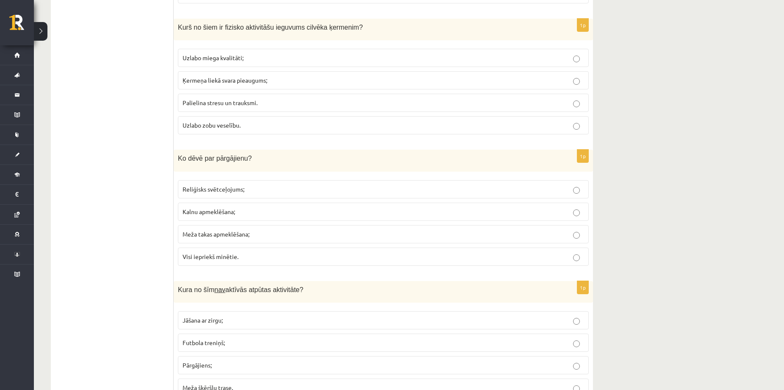
scroll to position [282, 0]
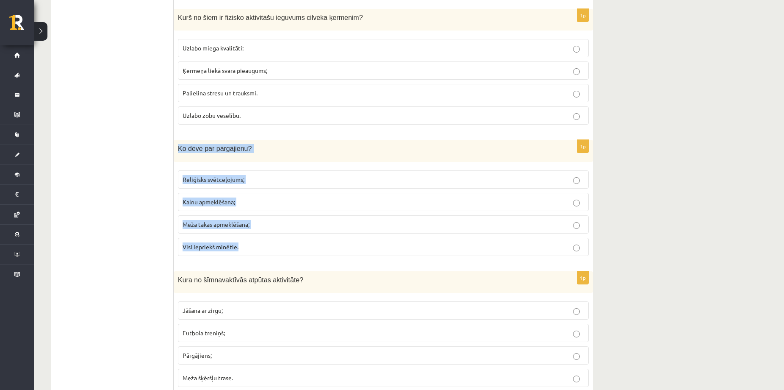
drag, startPoint x: 179, startPoint y: 149, endPoint x: 302, endPoint y: 235, distance: 150.2
click at [302, 235] on div "1p Ko dēvē par pārgājienu? Reliģisks svētceļojums; Kalnu apmeklēšana; Meža taka…" at bounding box center [383, 201] width 419 height 122
copy div "Ko dēvē par pārgājienu? Reliģisks svētceļojums; Kalnu apmeklēšana; Meža takas a…"
click at [306, 152] on p "Ko dēvē par pārgājienu?" at bounding box center [362, 148] width 368 height 9
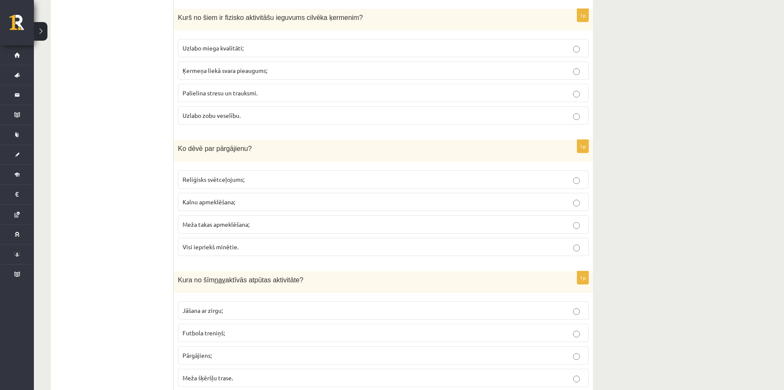
click at [258, 229] on label "Meža takas apmeklēšana;" at bounding box center [383, 224] width 411 height 18
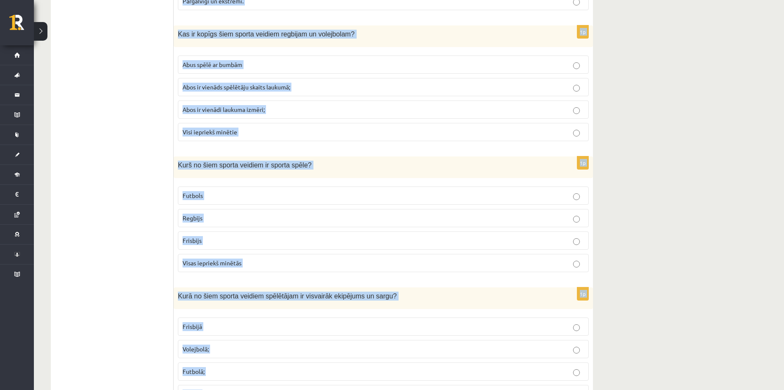
scroll to position [3717, 0]
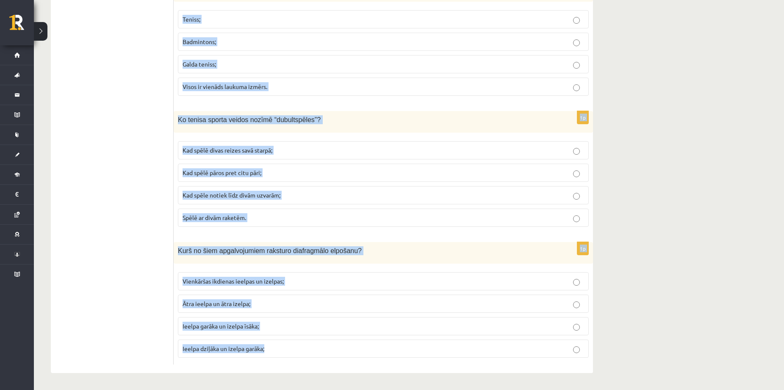
drag, startPoint x: 178, startPoint y: 167, endPoint x: 790, endPoint y: 407, distance: 657.2
copy form "Kura no šīm nav aktīvās atpūtas aktivitāte? Jāšana ar zirgu; Futbola treniņš; P…"
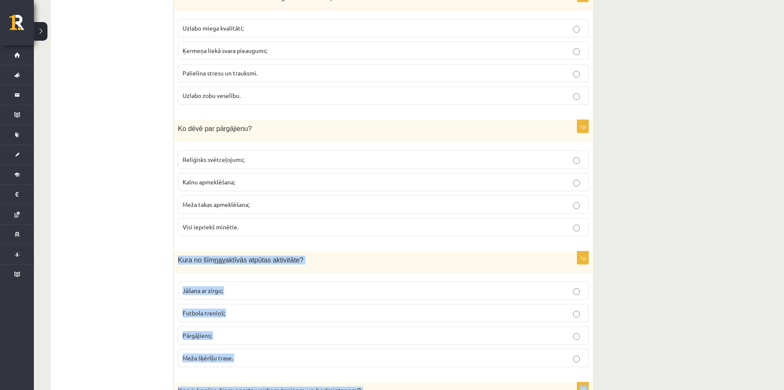
scroll to position [288, 0]
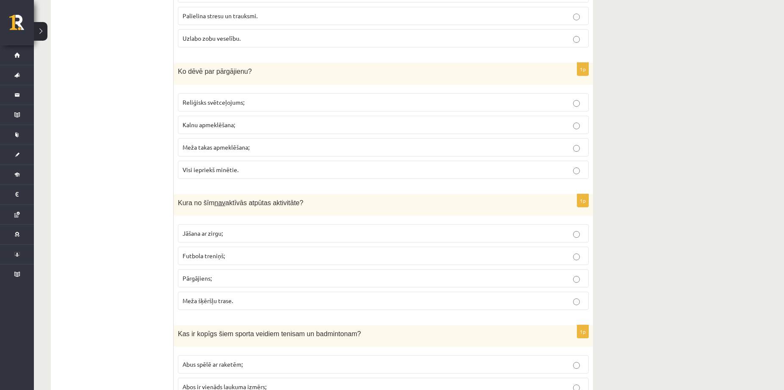
scroll to position [395, 0]
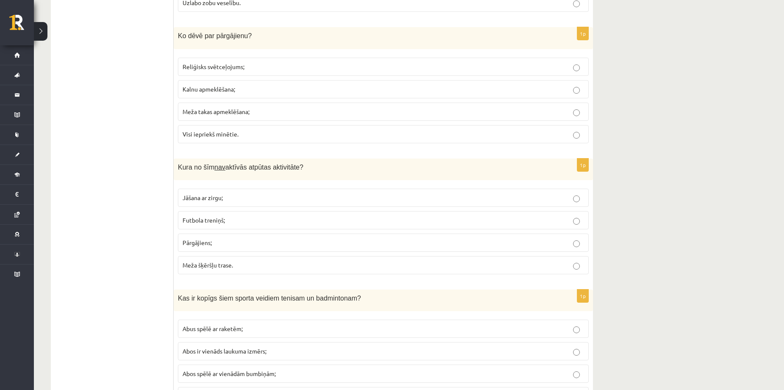
click at [223, 218] on span "Futbola treniņš;" at bounding box center [204, 220] width 42 height 8
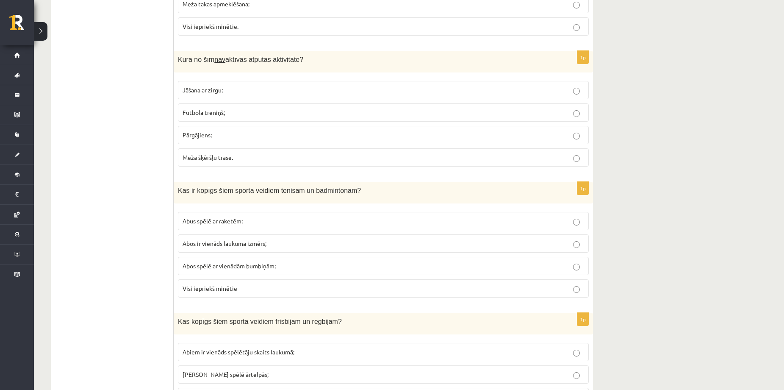
scroll to position [508, 0]
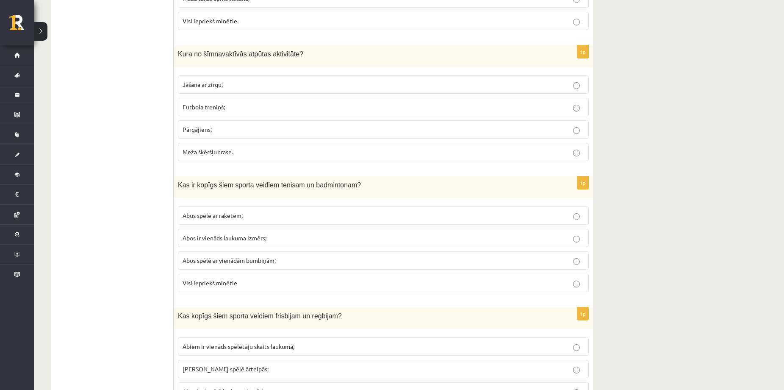
click at [230, 216] on span "Abus spēlē ar raketēm;" at bounding box center [213, 215] width 60 height 8
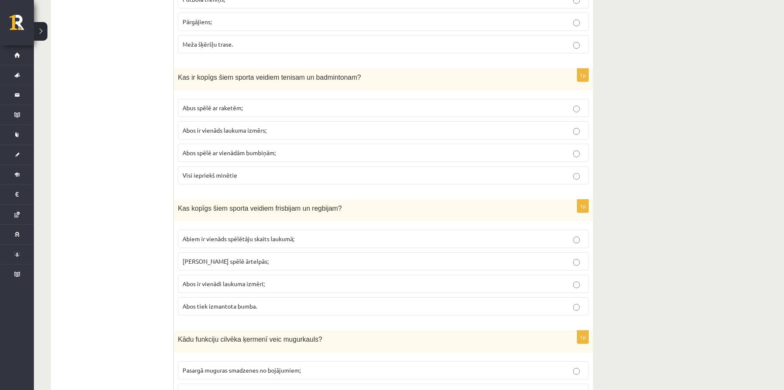
scroll to position [621, 0]
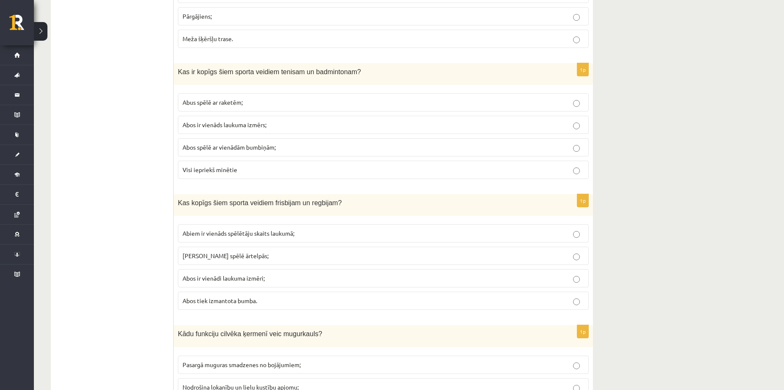
click at [283, 259] on p "Abus spēlē ārtelpās;" at bounding box center [383, 255] width 401 height 9
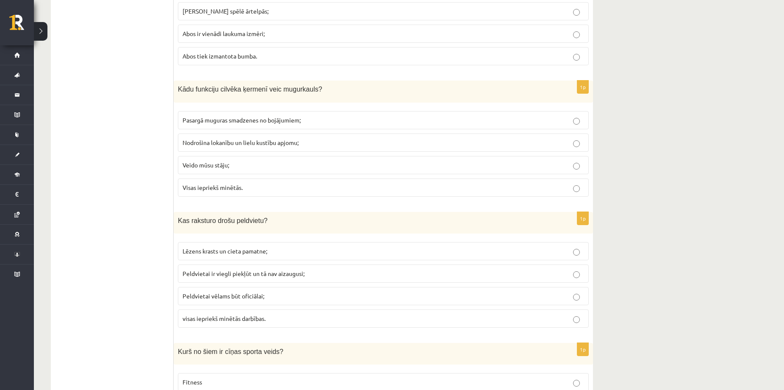
scroll to position [847, 0]
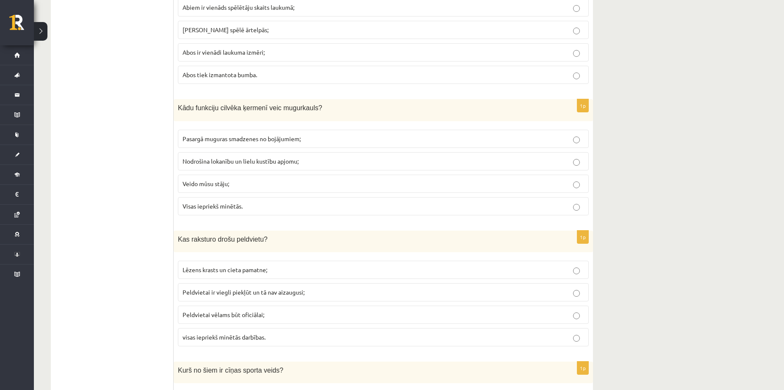
click at [232, 208] on span "Visas iepriekš minētās." at bounding box center [213, 206] width 60 height 8
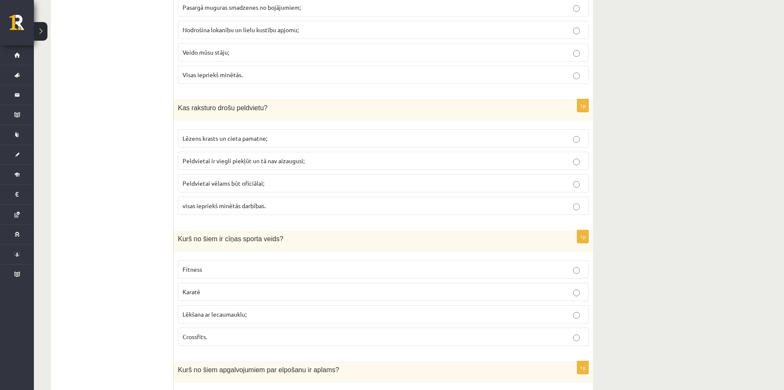
scroll to position [960, 0]
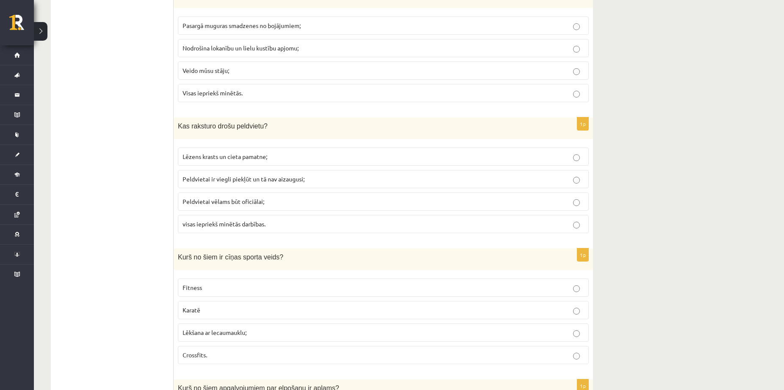
click at [263, 225] on span "visas iepriekš minētās darbības." at bounding box center [224, 224] width 83 height 8
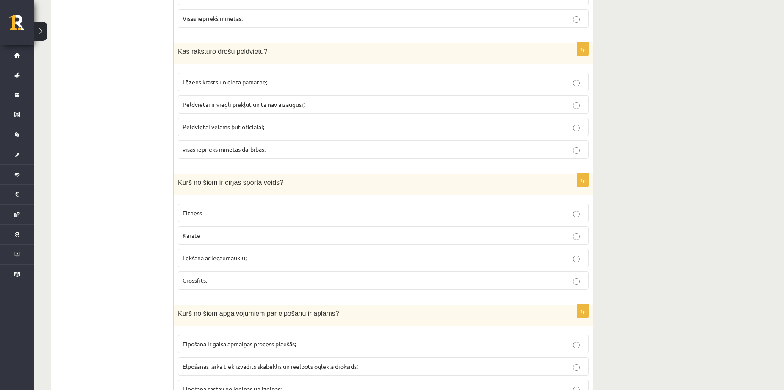
scroll to position [1016, 0]
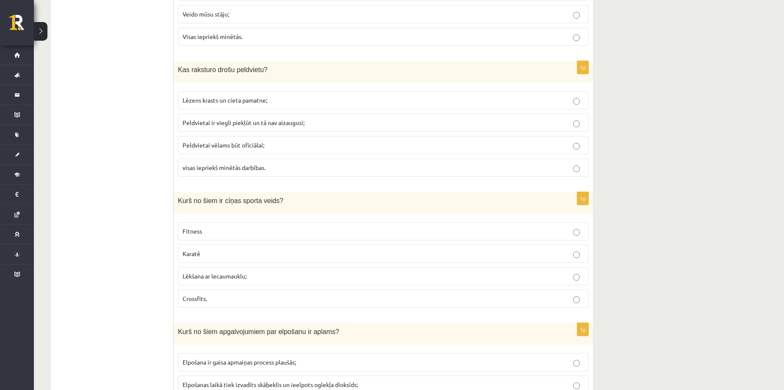
click at [236, 259] on label "Karatē" at bounding box center [383, 253] width 411 height 18
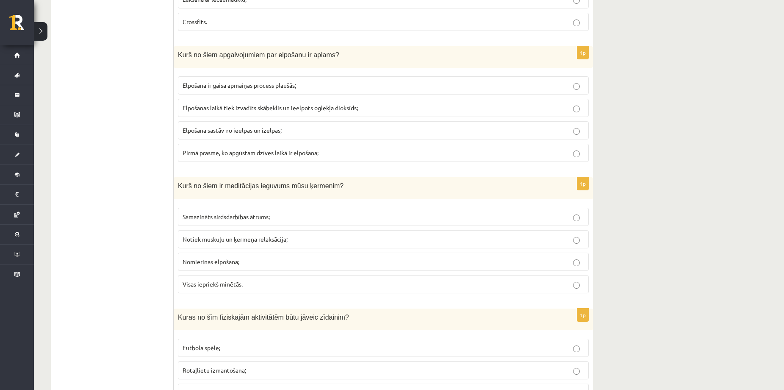
scroll to position [1299, 0]
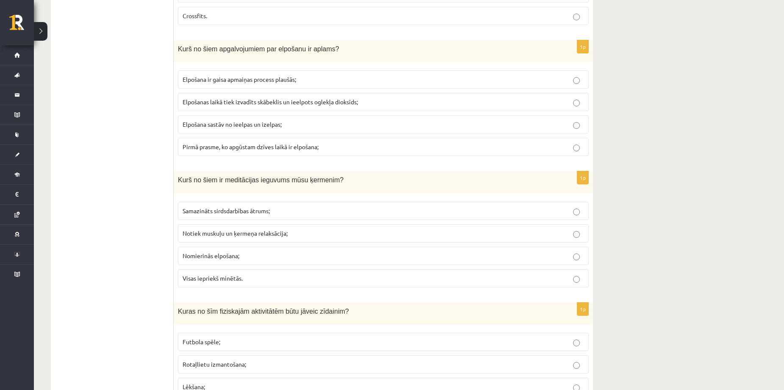
click at [260, 104] on span "Elpošanas laikā tiek izvadīts skābeklis un ieelpots oglekļa dioksīds;" at bounding box center [270, 102] width 175 height 8
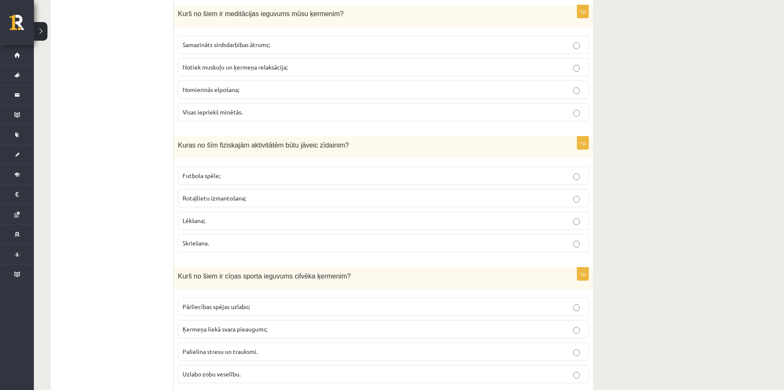
scroll to position [1468, 0]
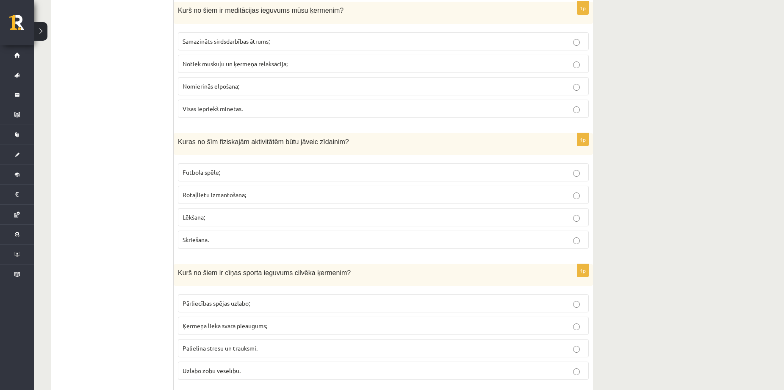
click at [241, 108] on span "Visas iepriekš minētās." at bounding box center [213, 109] width 60 height 8
click at [241, 194] on span "Rotaļlietu izmantošana;" at bounding box center [215, 195] width 64 height 8
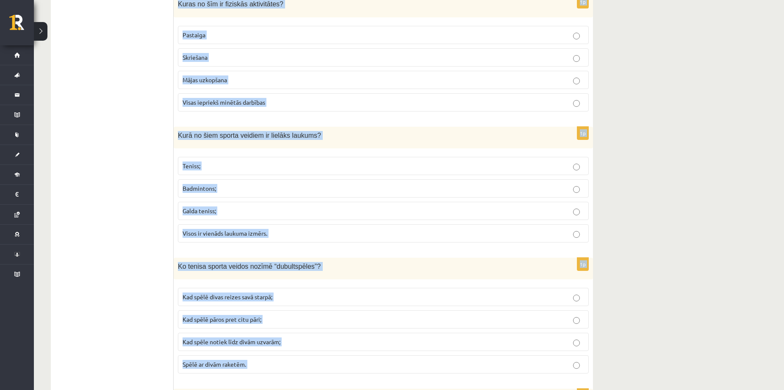
scroll to position [3717, 0]
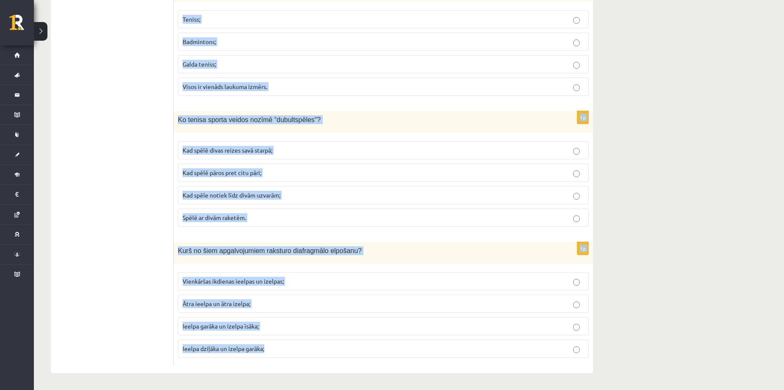
drag, startPoint x: 177, startPoint y: 102, endPoint x: 534, endPoint y: 407, distance: 469.8
copy form "Kurš no šiem ir cīņas sporta ieguvums cilvēka ķermenim? Pārliecības spējas uzla…"
click at [413, 123] on p "Ko tenisa sporta veidos nozīmē “dubultspēles”?" at bounding box center [362, 119] width 368 height 9
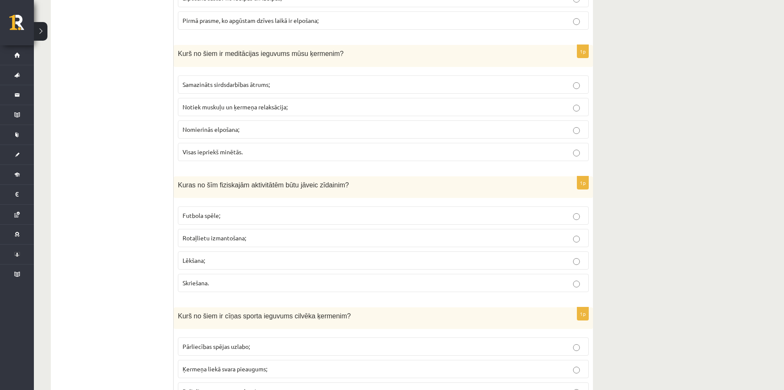
scroll to position [1515, 0]
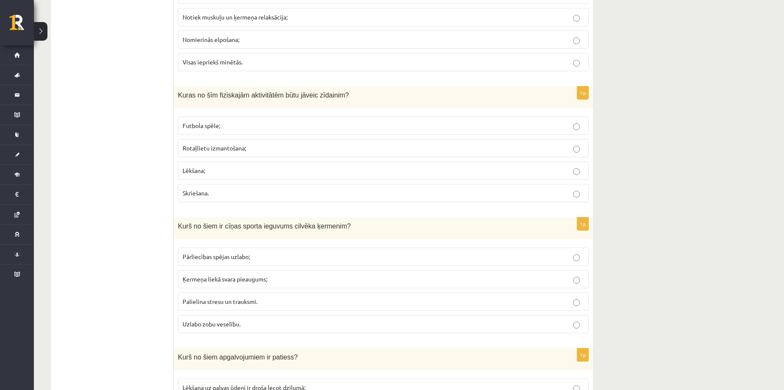
click at [232, 262] on label "Pārliecības spējas uzlabo;" at bounding box center [383, 256] width 411 height 18
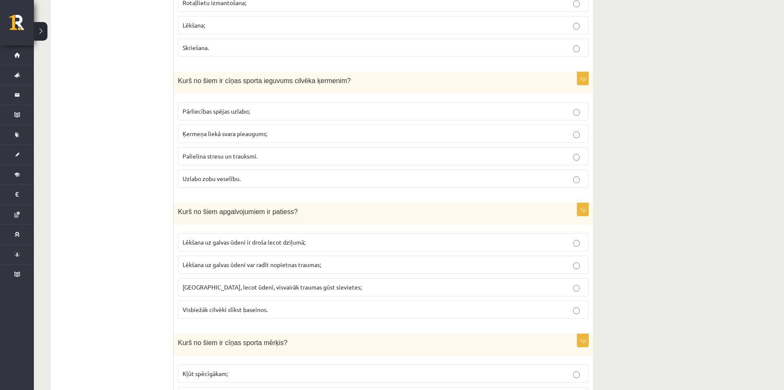
scroll to position [1684, 0]
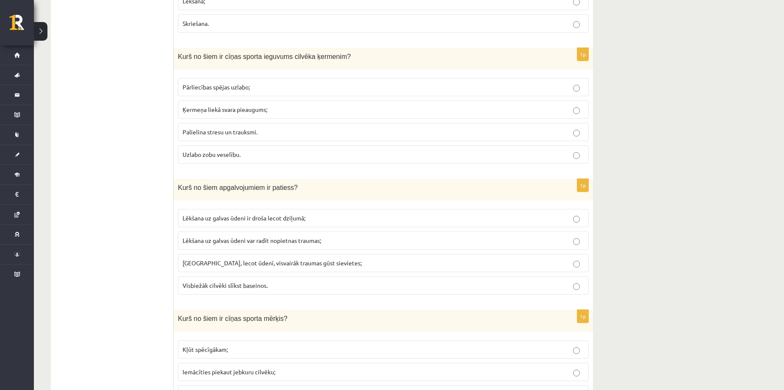
click at [283, 216] on span "Lēkšana uz galvas ūdeni ir droša lecot dziļumā;" at bounding box center [244, 218] width 123 height 8
click at [341, 238] on p "Lēkšana uz galvas ūdeni var radīt nopietnas traumas;" at bounding box center [383, 240] width 401 height 9
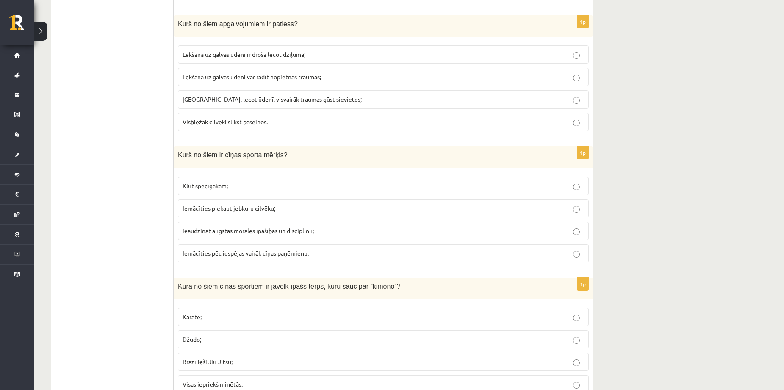
scroll to position [1854, 0]
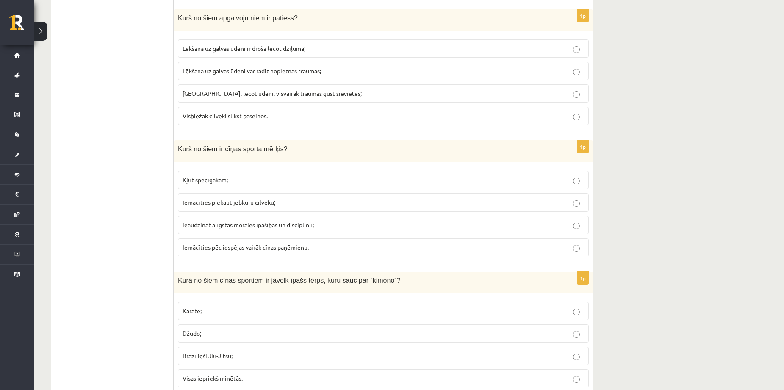
click at [253, 227] on span "ieaudzināt augstas morāles īpašības un disciplīnu;" at bounding box center [248, 225] width 131 height 8
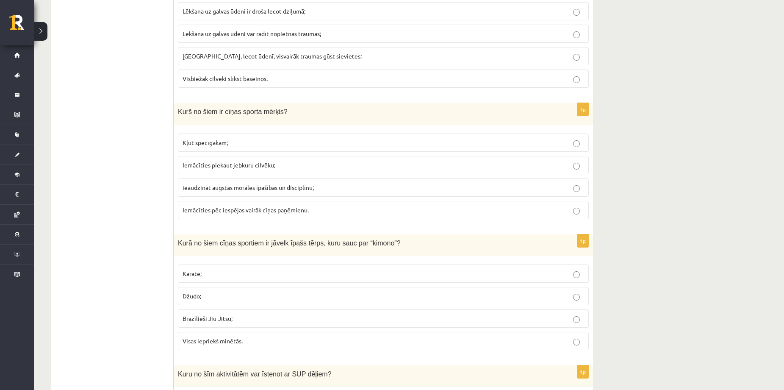
scroll to position [2079, 0]
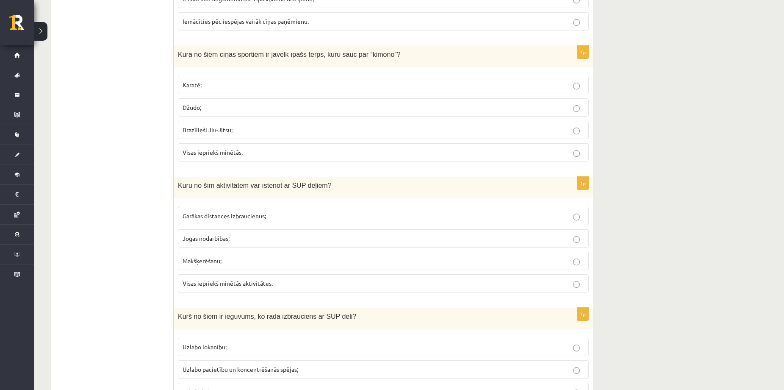
click at [271, 280] on p "Visas iepriekš minētās aktivitātes." at bounding box center [383, 283] width 401 height 9
click at [259, 156] on p "Visas iepriekš minētās." at bounding box center [383, 152] width 401 height 9
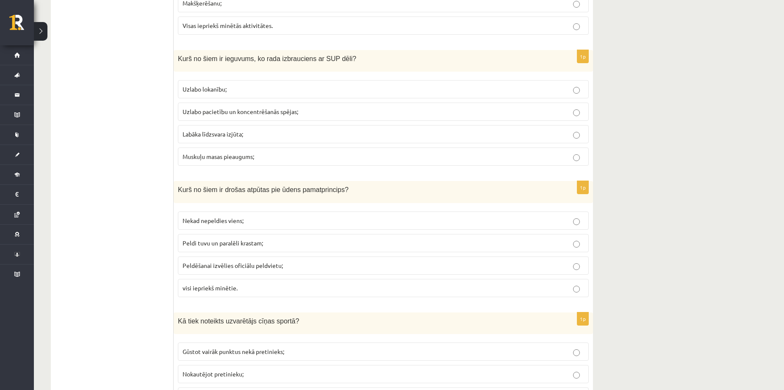
scroll to position [2362, 0]
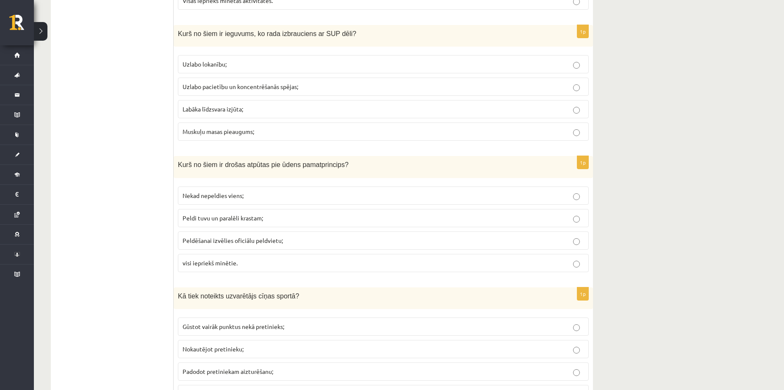
click at [235, 110] on span "Labāka līdzsvara izjūta;" at bounding box center [213, 109] width 61 height 8
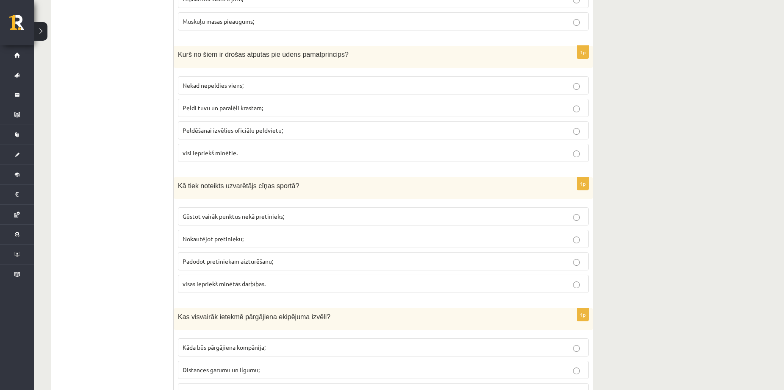
scroll to position [2474, 0]
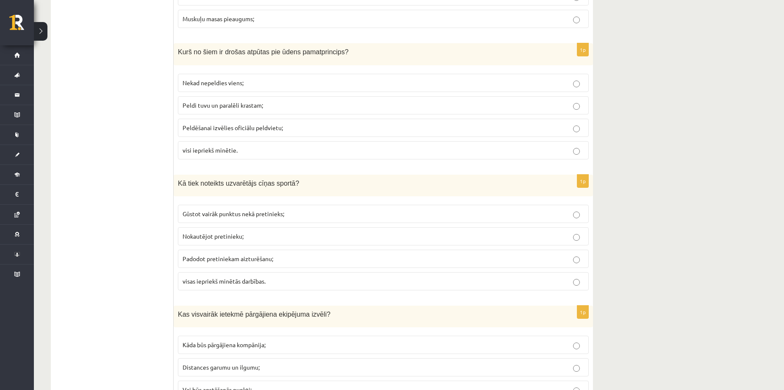
click at [199, 155] on label "visi iepriekš minētie." at bounding box center [383, 150] width 411 height 18
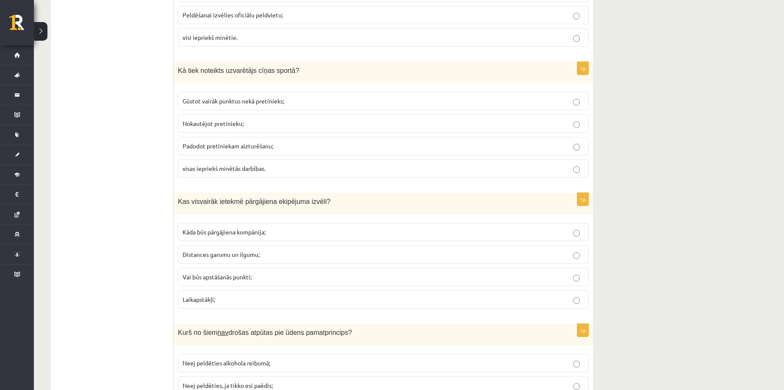
scroll to position [2588, 0]
click at [279, 169] on p "visas iepriekš minētās darbības." at bounding box center [383, 167] width 401 height 9
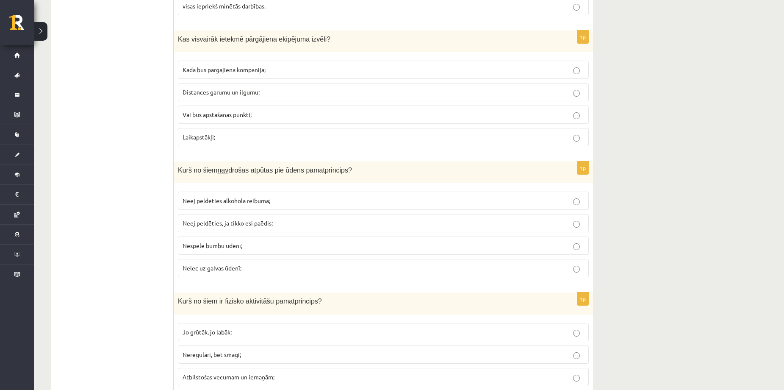
scroll to position [2757, 0]
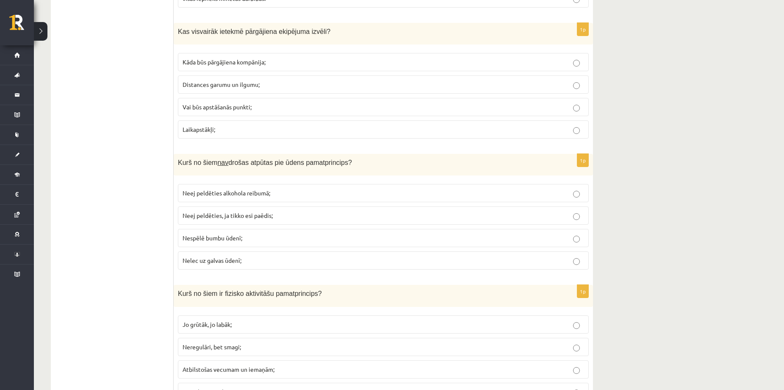
click at [254, 83] on span "Distances garumu un ilgumu;" at bounding box center [221, 84] width 77 height 8
click at [266, 238] on p "Nespēlē bumbu ūdenī;" at bounding box center [383, 237] width 401 height 9
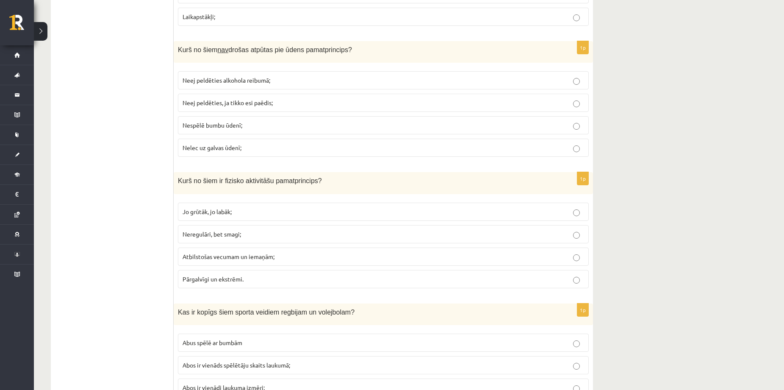
scroll to position [2870, 0]
click at [227, 255] on span "Atbilstošas vecumam un iemaņām;" at bounding box center [229, 256] width 92 height 8
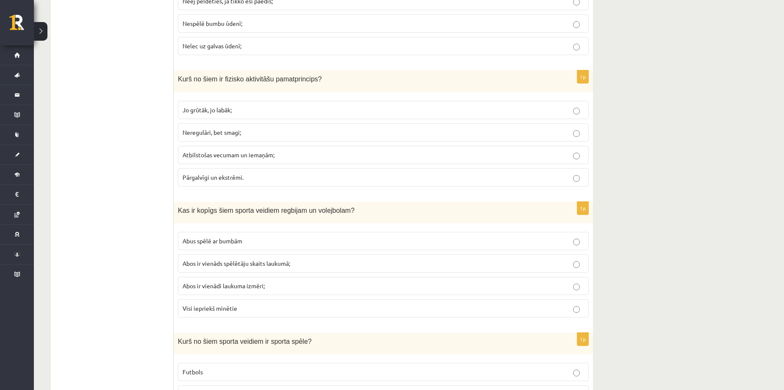
scroll to position [2983, 0]
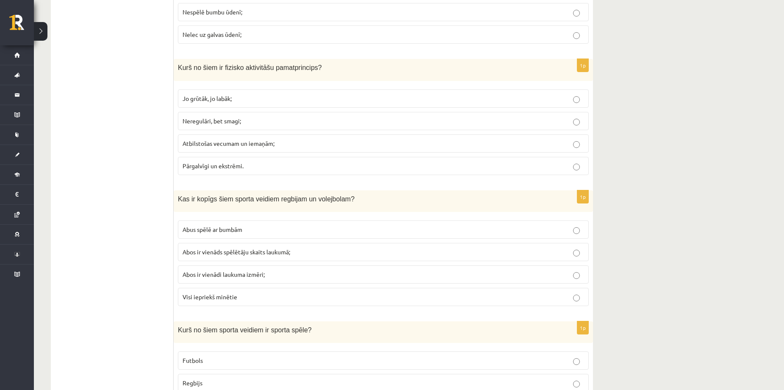
click at [229, 229] on span "Abus spēlē ar bumbām" at bounding box center [213, 229] width 60 height 8
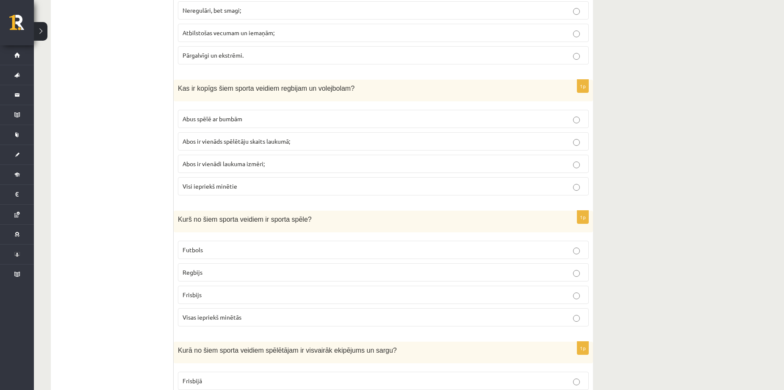
scroll to position [3096, 0]
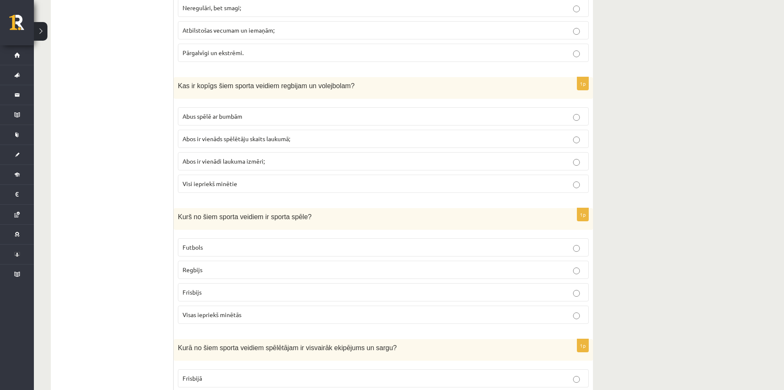
click at [251, 310] on label "Visas iepriekš minētās" at bounding box center [383, 314] width 411 height 18
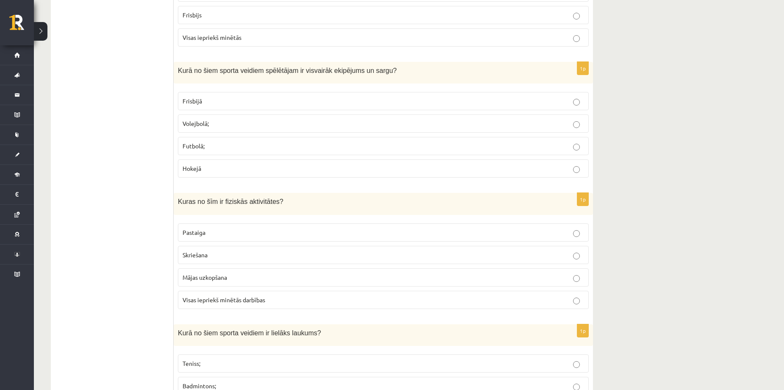
scroll to position [3378, 0]
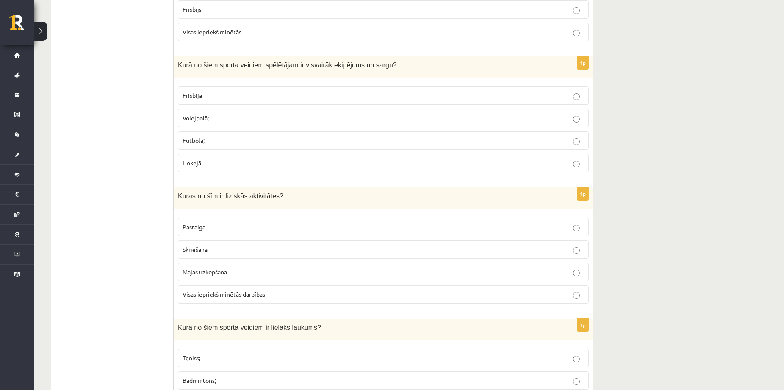
click at [299, 167] on p "Hokejā" at bounding box center [383, 162] width 401 height 9
click at [344, 141] on p "Futbolā;" at bounding box center [383, 140] width 401 height 9
click at [343, 158] on label "Hokejā" at bounding box center [383, 163] width 411 height 18
click at [345, 142] on p "Futbolā;" at bounding box center [383, 140] width 401 height 9
click at [351, 161] on p "Hokejā" at bounding box center [383, 162] width 401 height 9
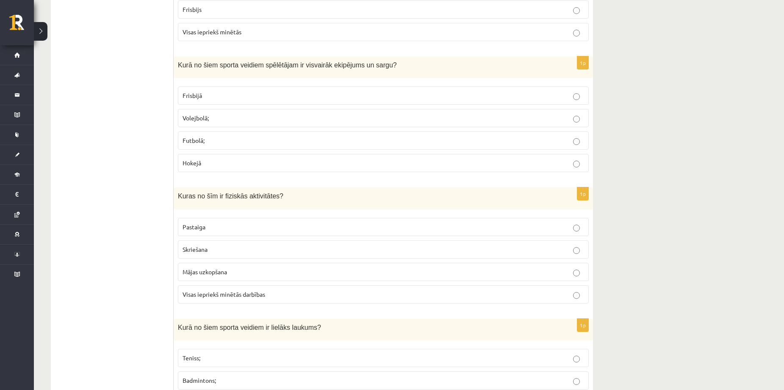
click at [263, 296] on span "Visas iepriekš minētās darbības" at bounding box center [224, 294] width 83 height 8
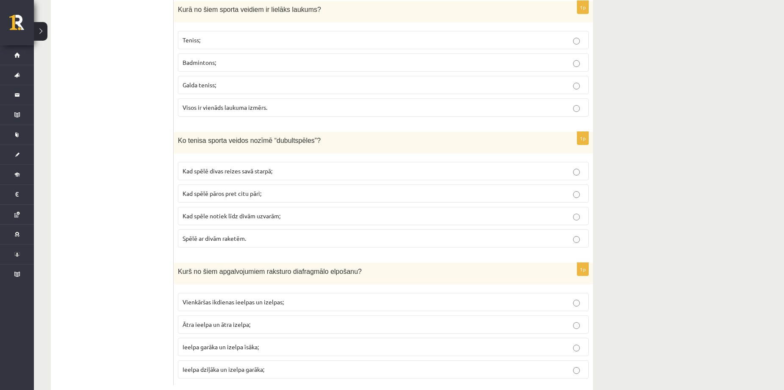
scroll to position [3661, 0]
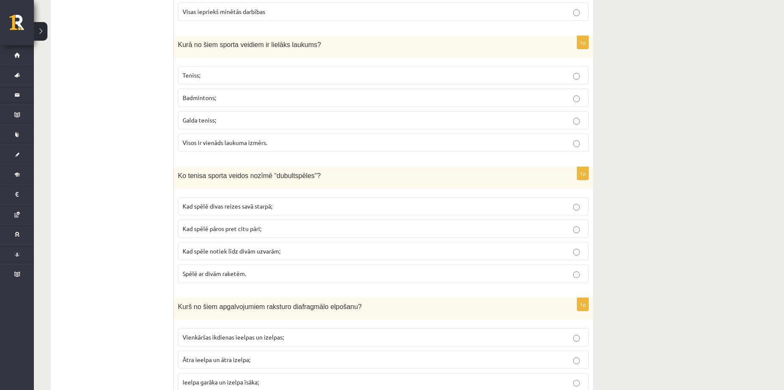
click at [250, 73] on p "Teniss;" at bounding box center [383, 75] width 401 height 9
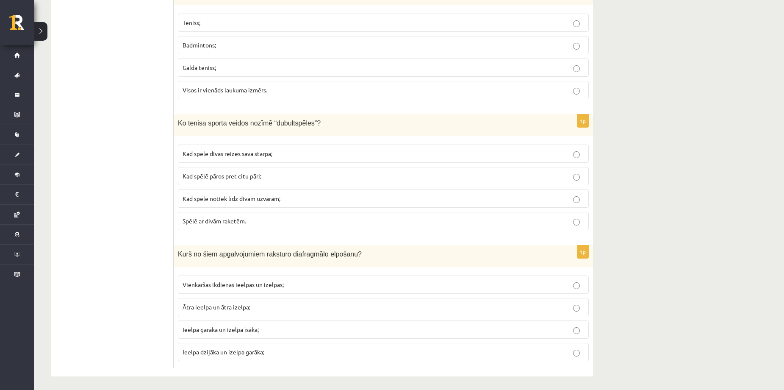
scroll to position [3717, 0]
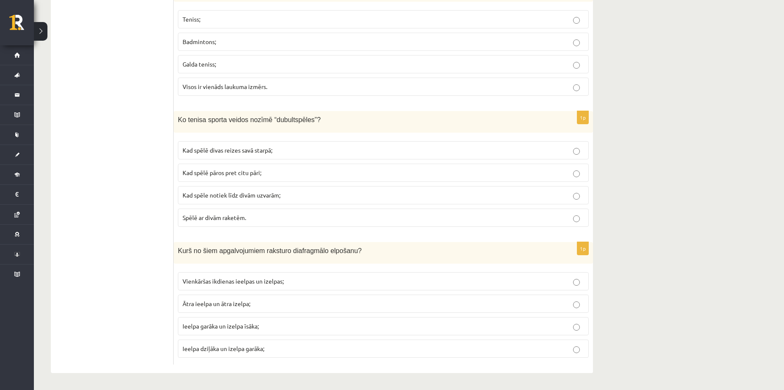
click at [263, 175] on p "Kad spēlē pāros pret citu pāri;" at bounding box center [383, 172] width 401 height 9
click at [191, 351] on span "Ieelpa dziļāka un izelpa garāka;" at bounding box center [224, 348] width 82 height 8
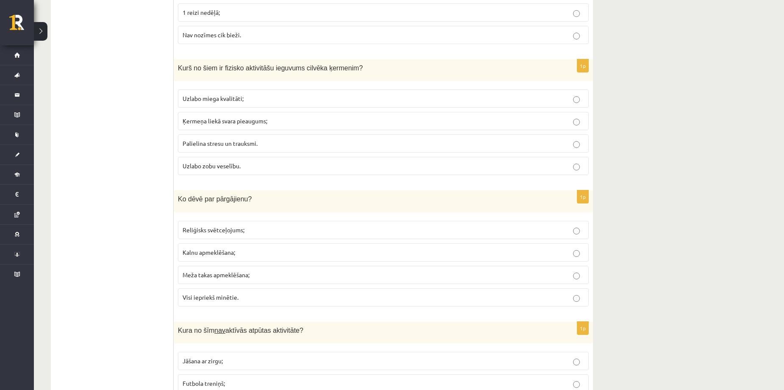
scroll to position [0, 0]
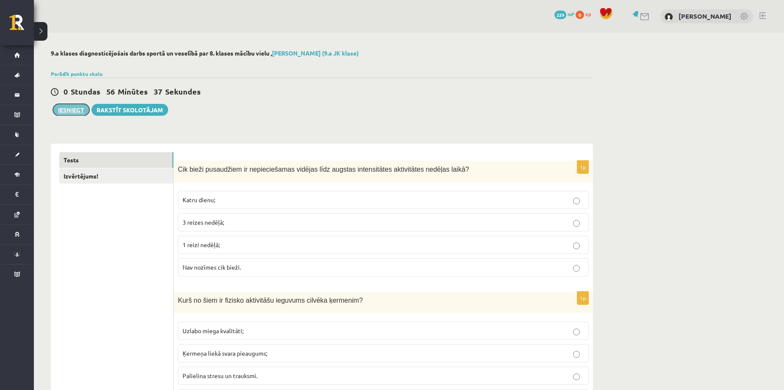
click at [62, 110] on button "Iesniegt" at bounding box center [71, 110] width 36 height 12
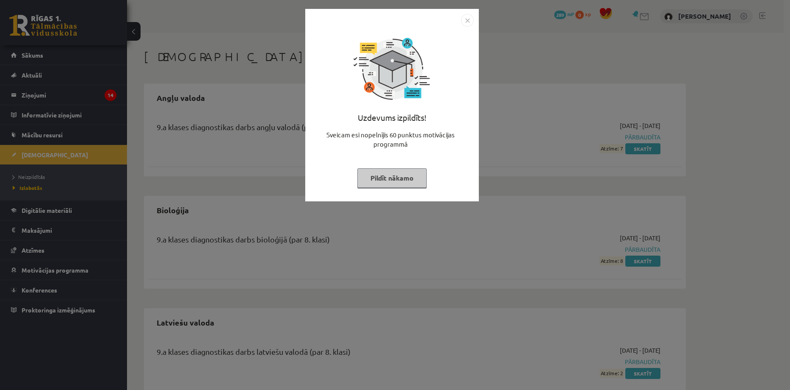
click at [463, 18] on img "Close" at bounding box center [467, 20] width 13 height 13
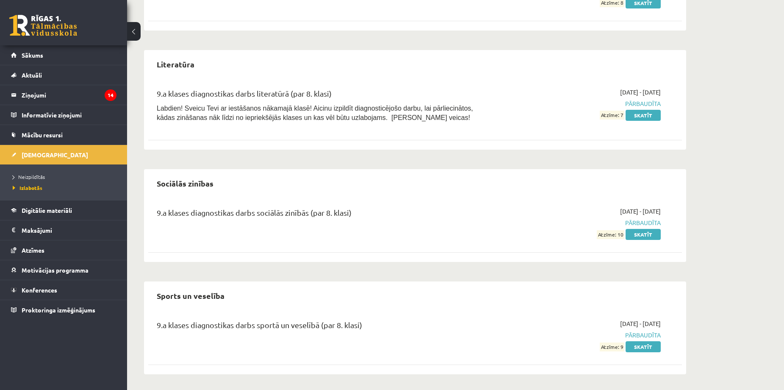
scroll to position [484, 0]
click at [644, 342] on link "Skatīt" at bounding box center [642, 345] width 35 height 11
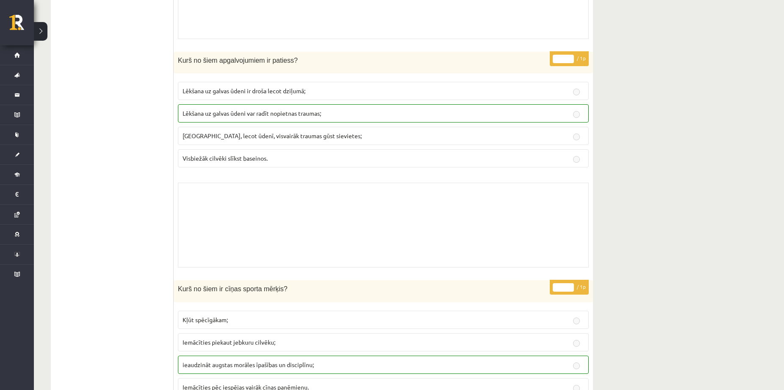
scroll to position [3049, 0]
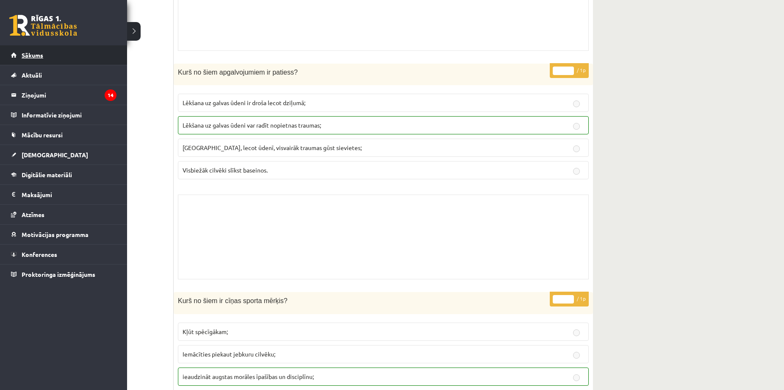
click at [37, 52] on span "Sākums" at bounding box center [33, 55] width 22 height 8
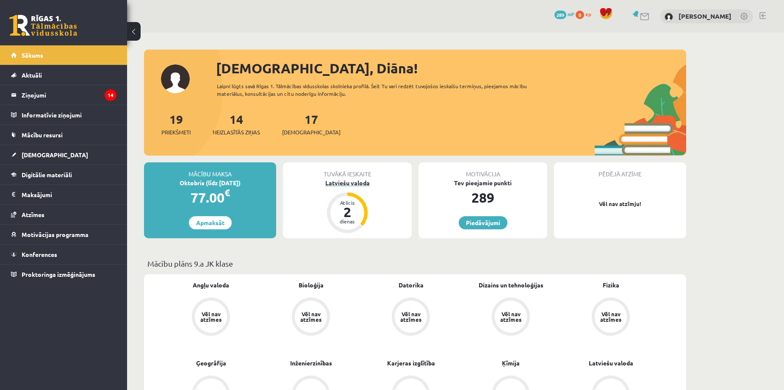
click at [345, 184] on div "Latviešu valoda" at bounding box center [347, 182] width 129 height 9
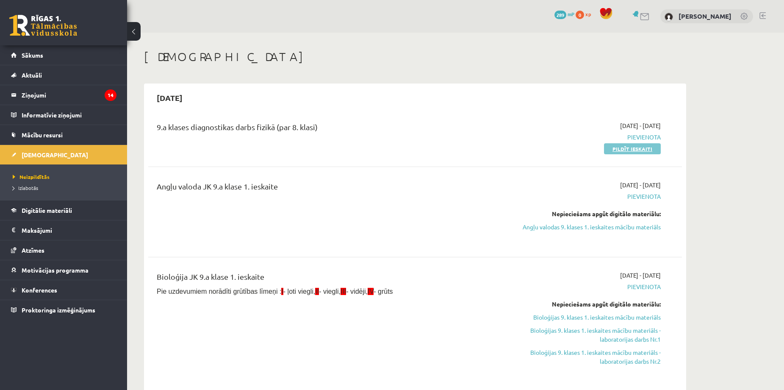
click at [612, 147] on link "Pildīt ieskaiti" at bounding box center [632, 148] width 57 height 11
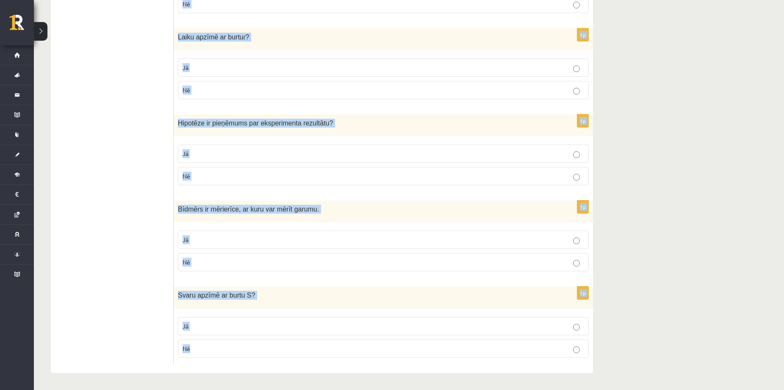
drag, startPoint x: 184, startPoint y: 156, endPoint x: 471, endPoint y: 376, distance: 361.8
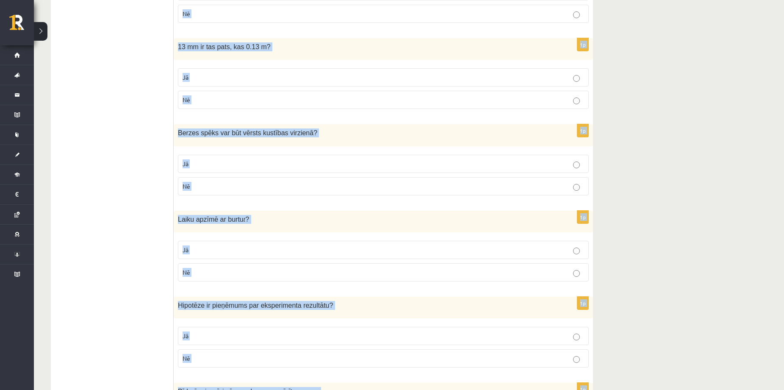
scroll to position [1351, 0]
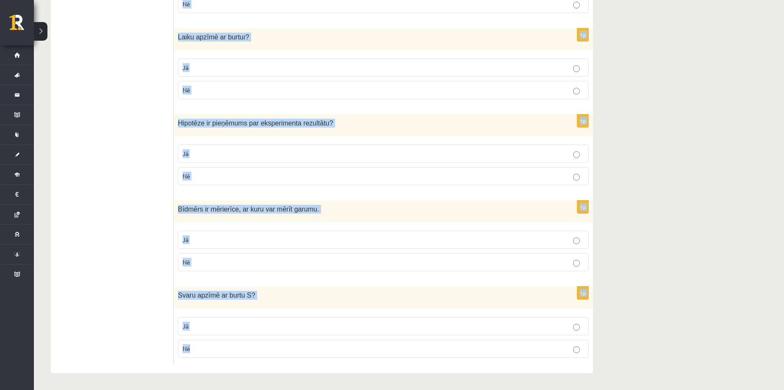
drag, startPoint x: 182, startPoint y: 157, endPoint x: 413, endPoint y: 407, distance: 339.8
copy form "Lor ipsumdolors am consect? 6a Elitsed do eiusmodtempo inc utlabo etdolorema al…"
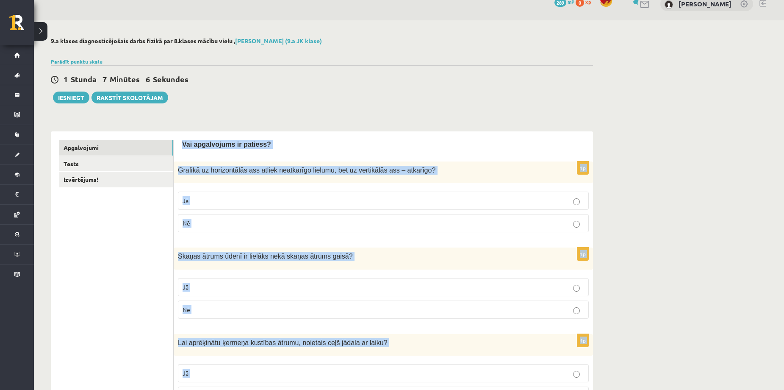
scroll to position [0, 0]
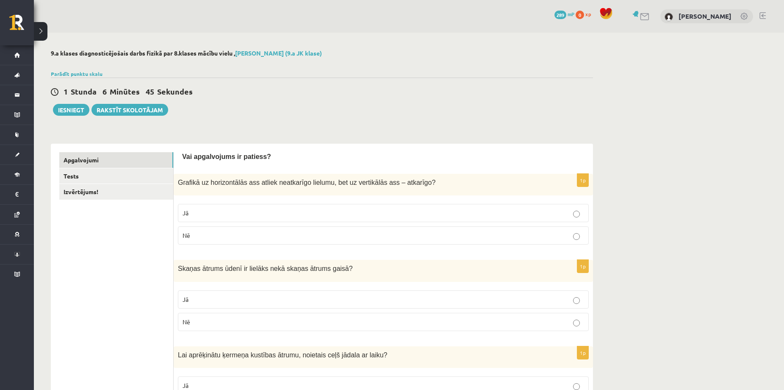
click at [202, 218] on label "Jā" at bounding box center [383, 213] width 411 height 18
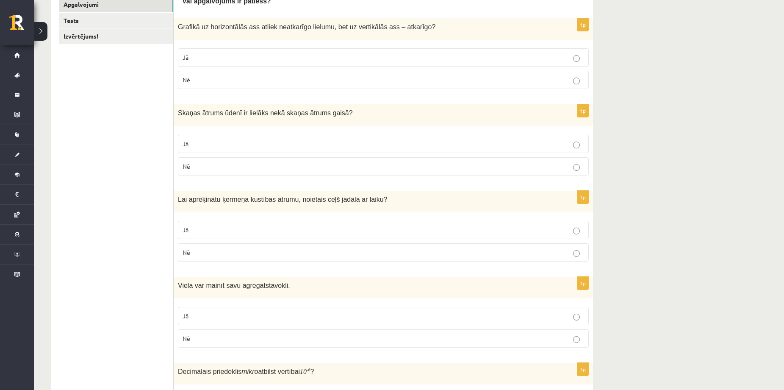
scroll to position [169, 0]
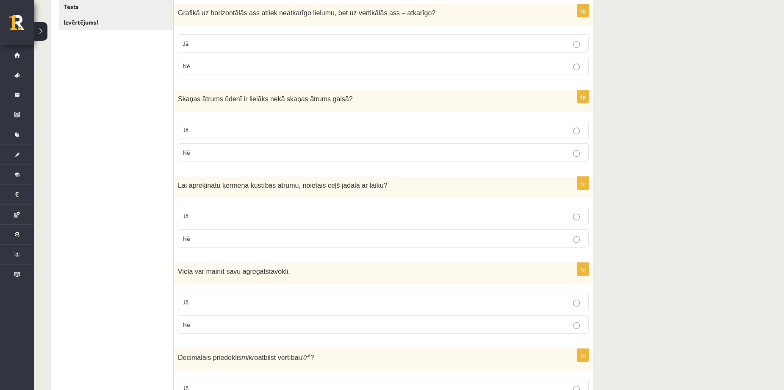
click at [205, 136] on label "Jā" at bounding box center [383, 130] width 411 height 18
click at [236, 215] on p "Jā" at bounding box center [383, 215] width 401 height 9
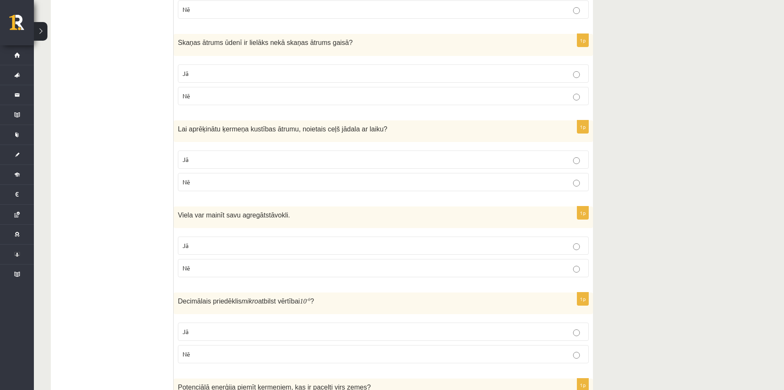
click at [229, 247] on p "Jā" at bounding box center [383, 245] width 401 height 9
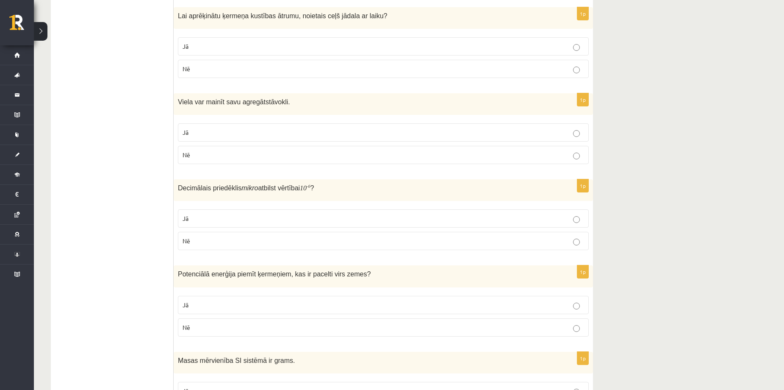
click at [221, 226] on label "Jā" at bounding box center [383, 218] width 411 height 18
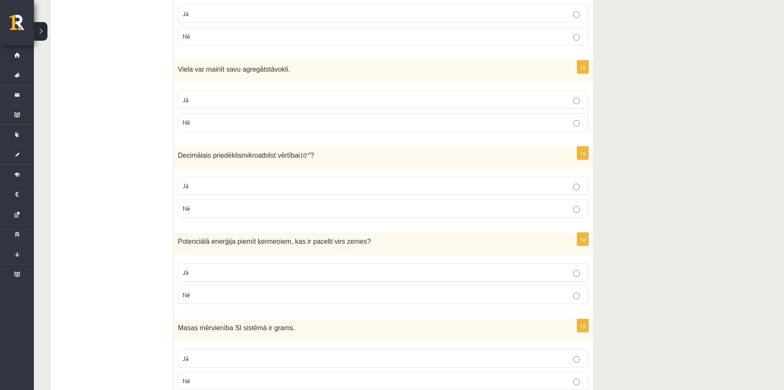
scroll to position [452, 0]
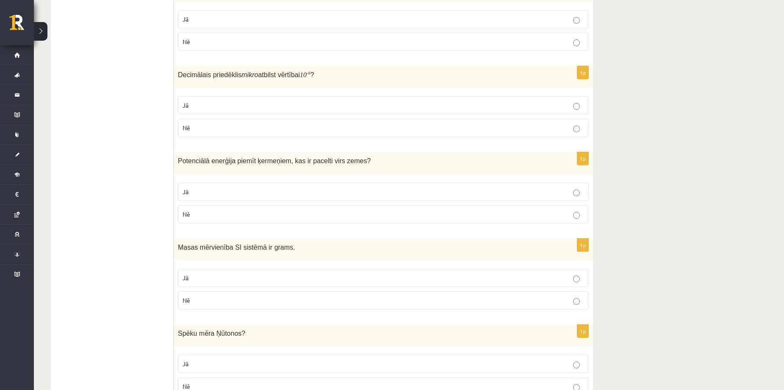
click at [205, 194] on p "Jā" at bounding box center [383, 191] width 401 height 9
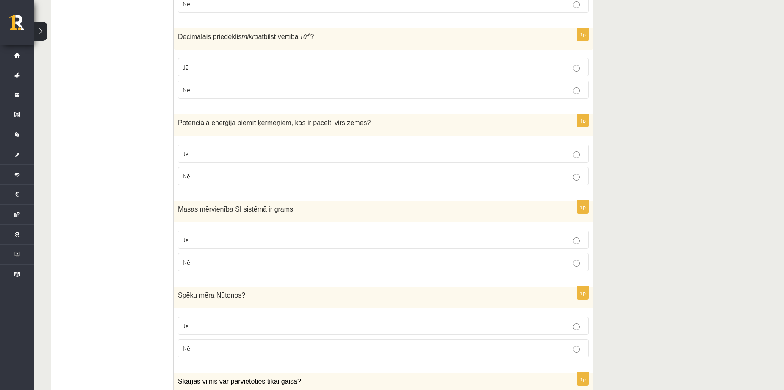
scroll to position [508, 0]
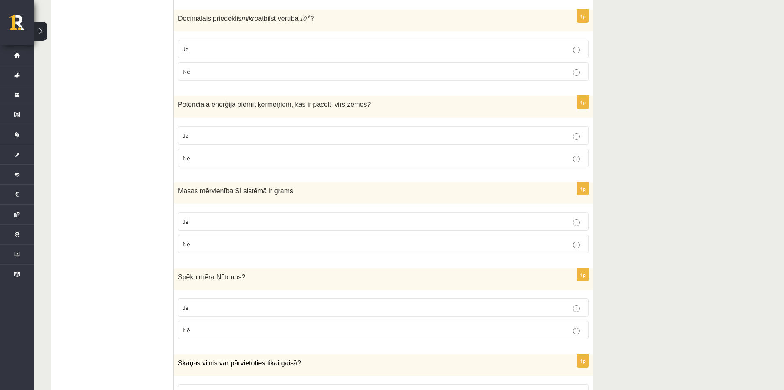
click at [226, 241] on p "Nē" at bounding box center [383, 243] width 401 height 9
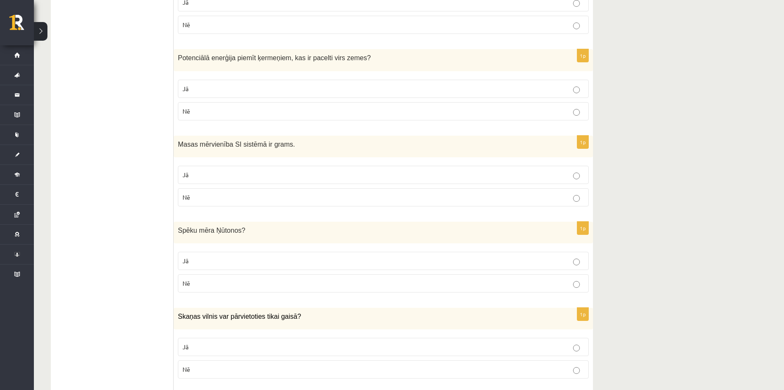
scroll to position [565, 0]
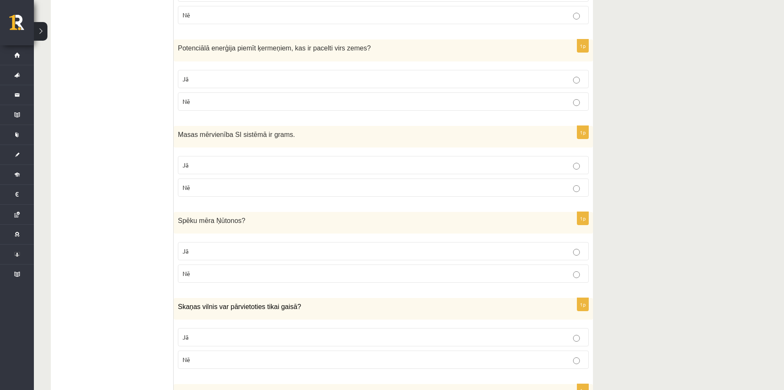
click at [396, 244] on label "Jā" at bounding box center [383, 251] width 411 height 18
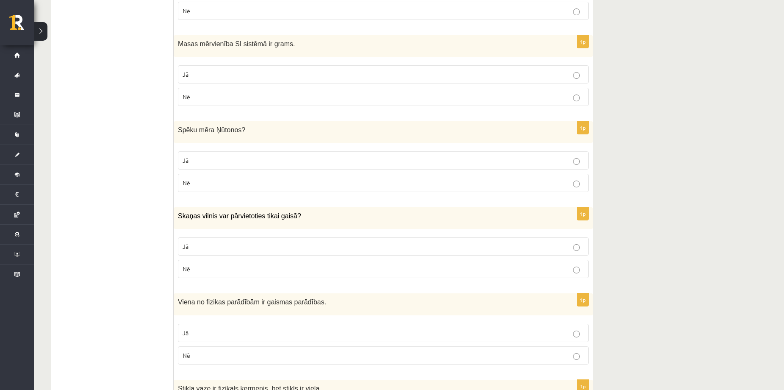
scroll to position [678, 0]
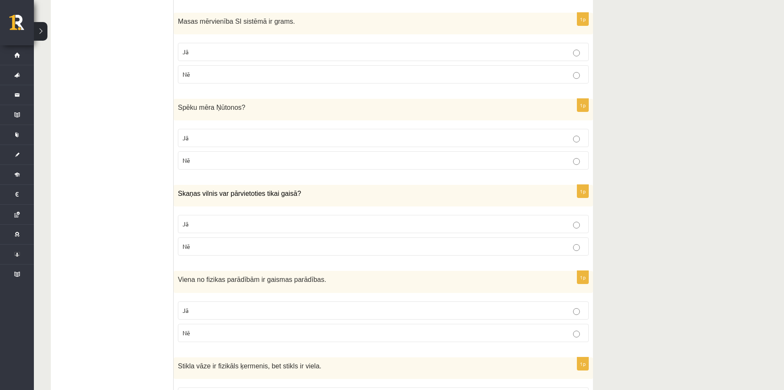
click at [399, 252] on label "Nē" at bounding box center [383, 246] width 411 height 18
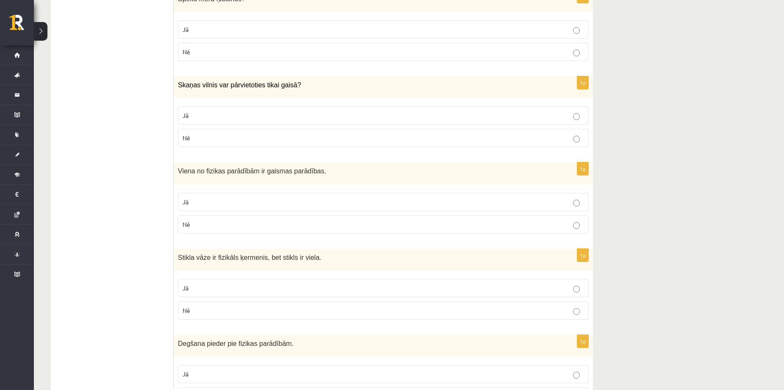
scroll to position [791, 0]
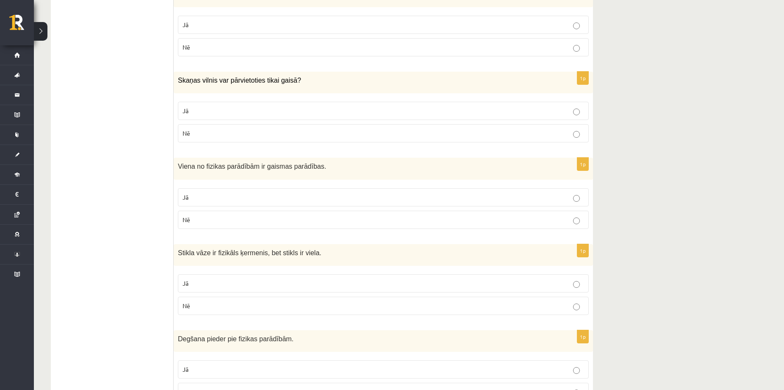
drag, startPoint x: 418, startPoint y: 203, endPoint x: 429, endPoint y: 280, distance: 77.4
click at [418, 206] on label "Jā" at bounding box center [383, 197] width 411 height 18
click at [454, 285] on p "Jā" at bounding box center [383, 283] width 401 height 9
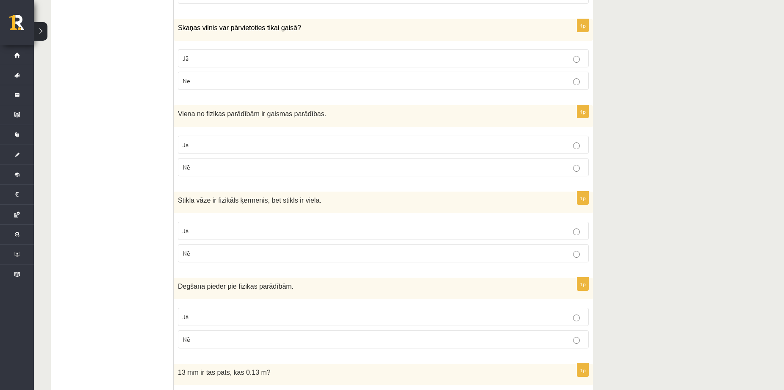
scroll to position [847, 0]
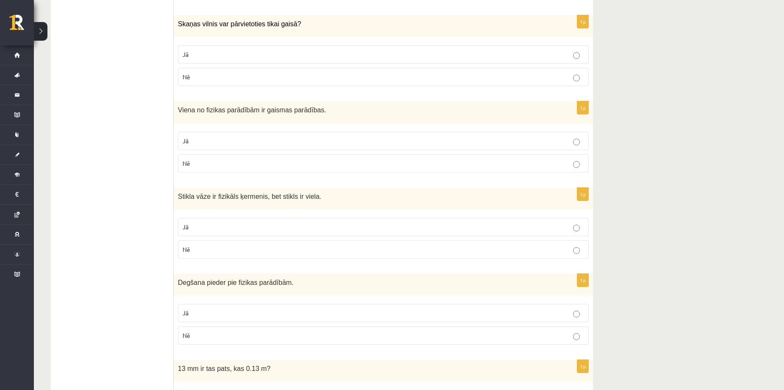
click at [282, 337] on p "Nē" at bounding box center [383, 335] width 401 height 9
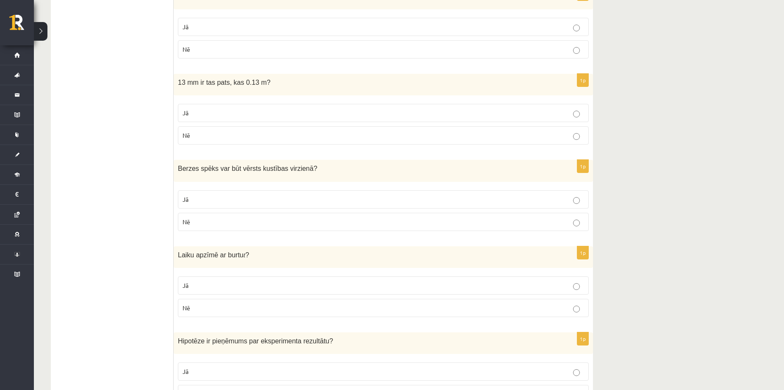
scroll to position [1129, 0]
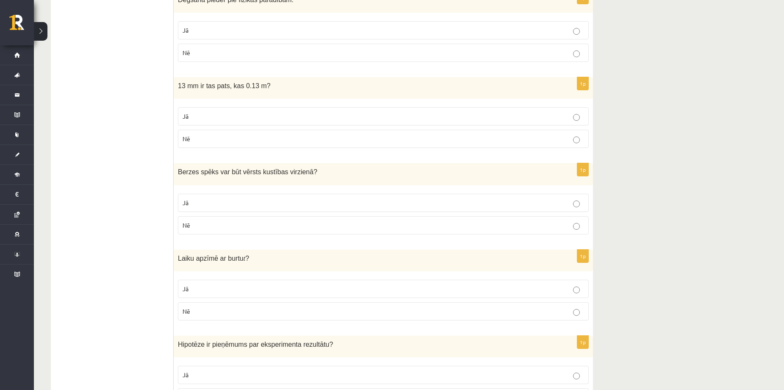
click at [419, 138] on p "Nē" at bounding box center [383, 138] width 401 height 9
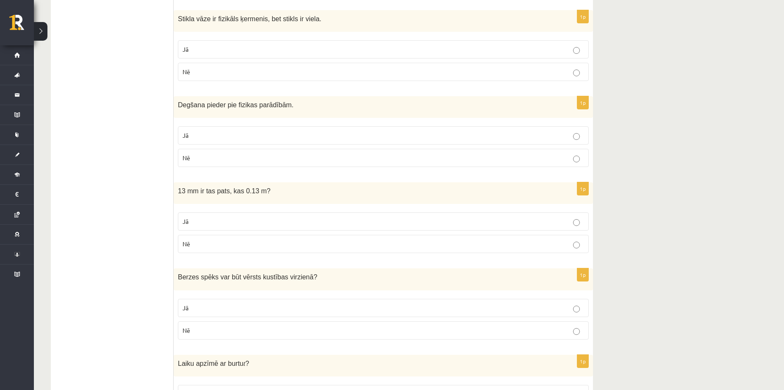
scroll to position [1016, 0]
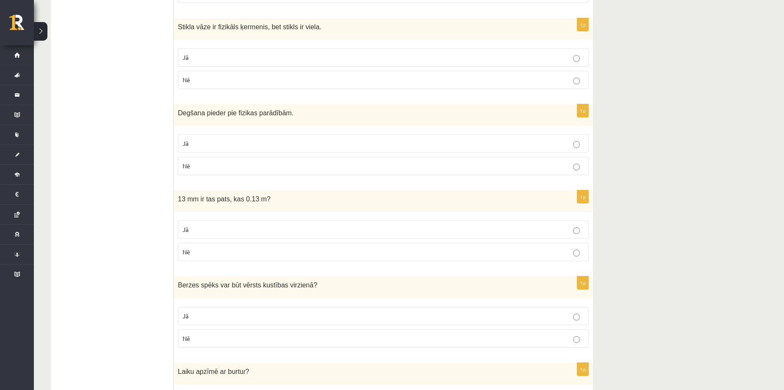
click at [424, 164] on p "Nē" at bounding box center [383, 165] width 401 height 9
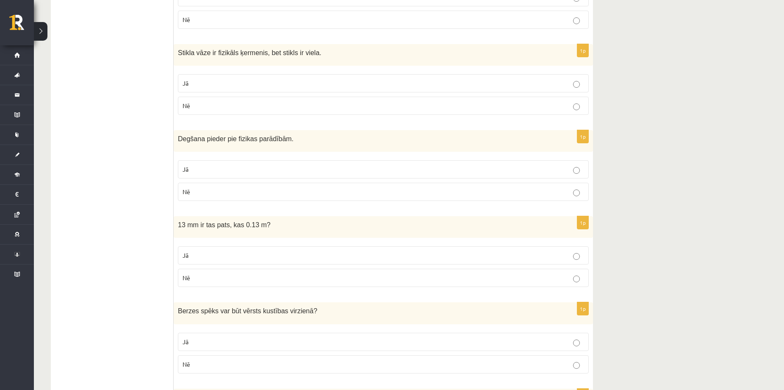
scroll to position [1073, 0]
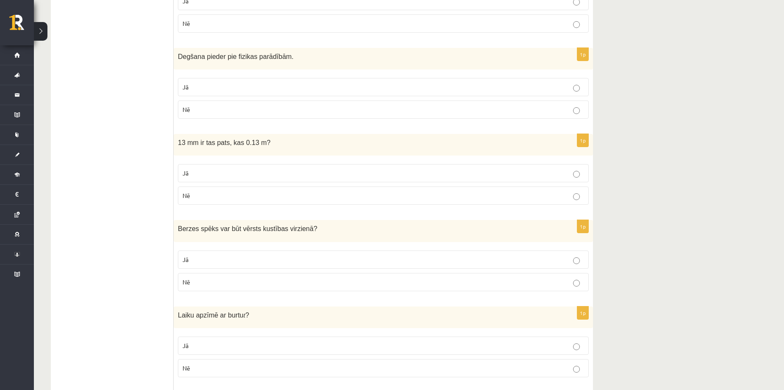
click at [257, 371] on p "Nē" at bounding box center [383, 367] width 401 height 9
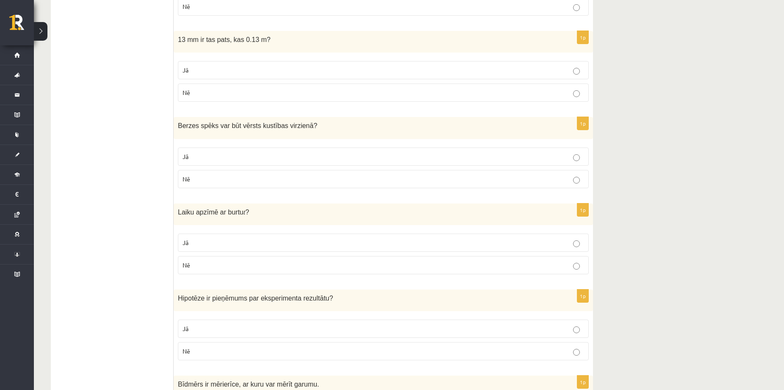
scroll to position [1186, 0]
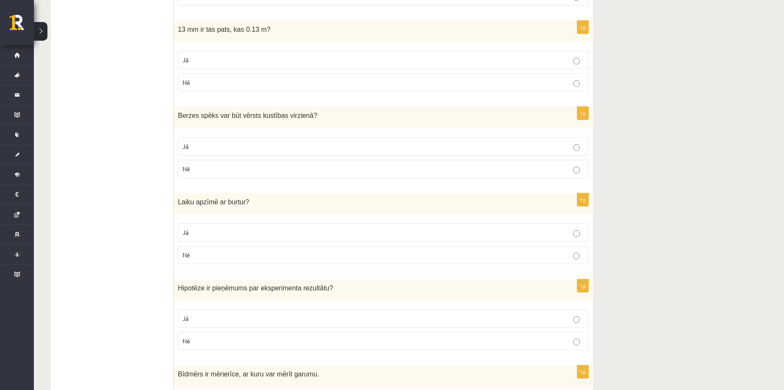
click at [248, 170] on p "Nē" at bounding box center [383, 168] width 401 height 9
click at [286, 230] on p "Jā" at bounding box center [383, 232] width 401 height 9
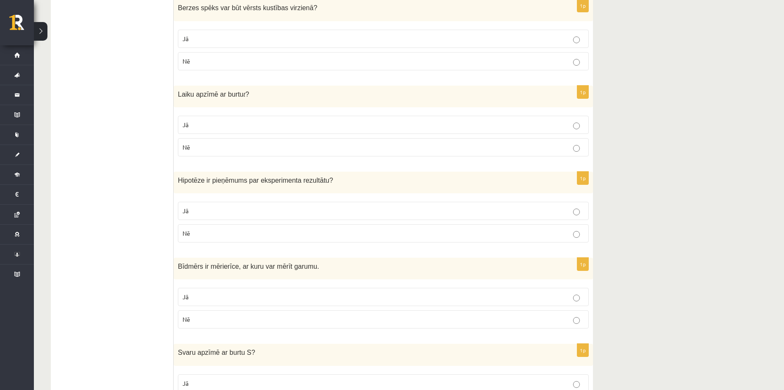
scroll to position [1299, 0]
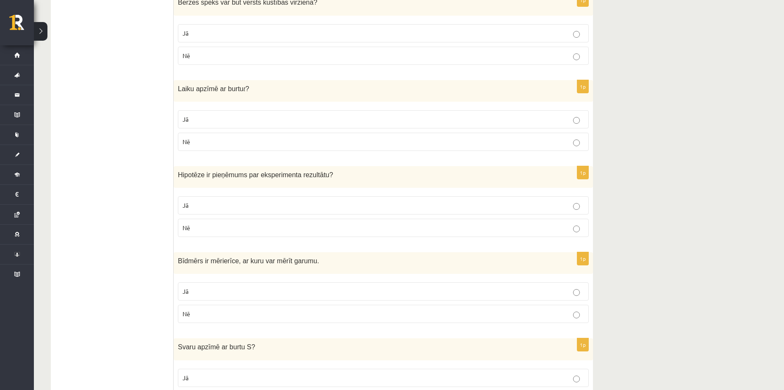
click at [367, 210] on p "Jā" at bounding box center [383, 205] width 401 height 9
click at [535, 289] on p "Jā" at bounding box center [383, 291] width 401 height 9
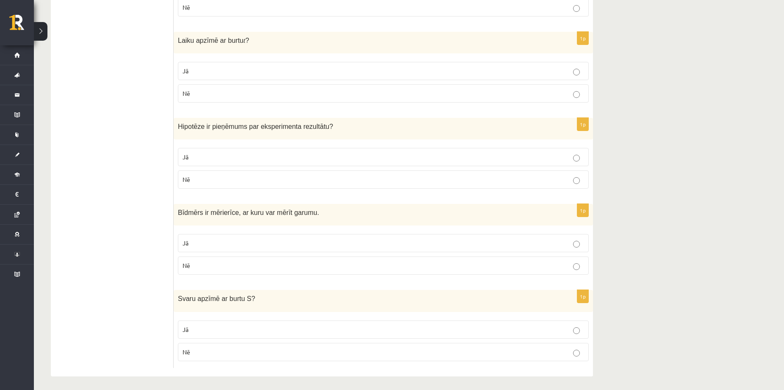
scroll to position [1351, 0]
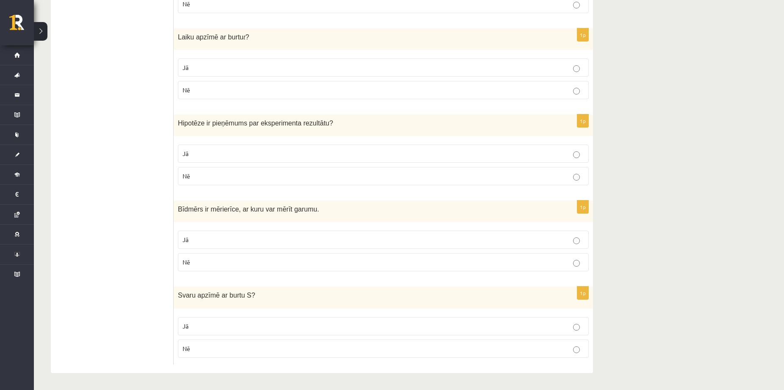
click at [212, 349] on p "Nē" at bounding box center [383, 348] width 401 height 9
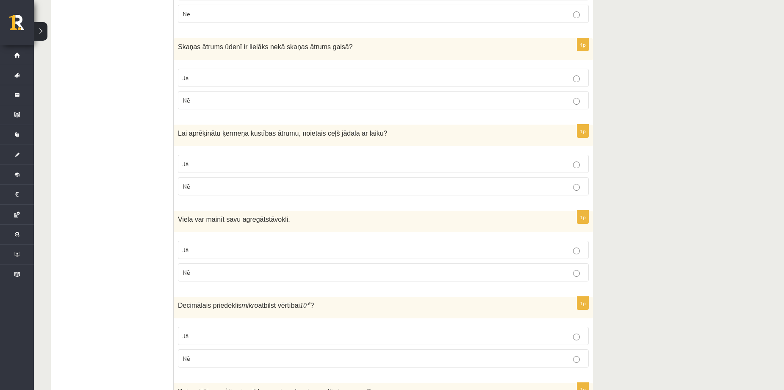
scroll to position [0, 0]
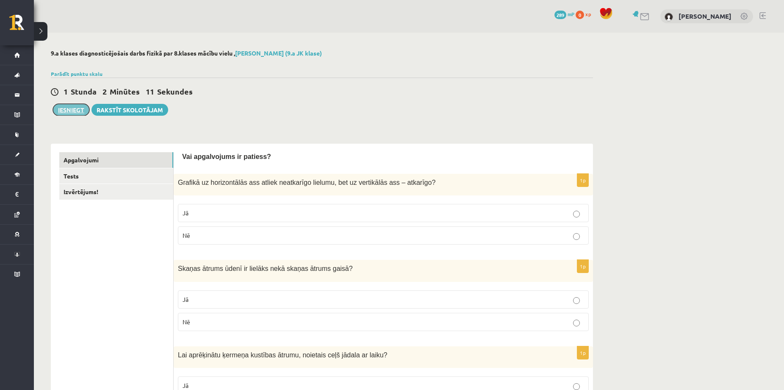
click at [81, 111] on button "Iesniegt" at bounding box center [71, 110] width 36 height 12
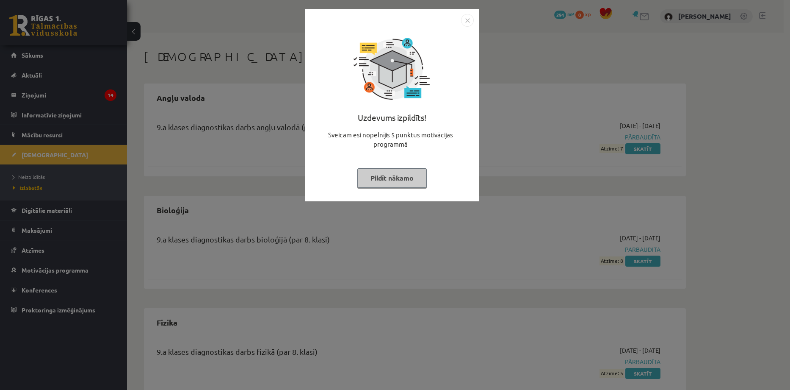
click at [470, 19] on img "Close" at bounding box center [467, 20] width 13 height 13
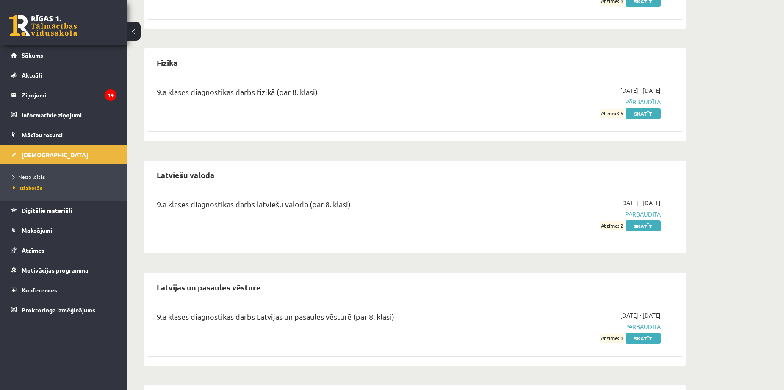
scroll to position [257, 0]
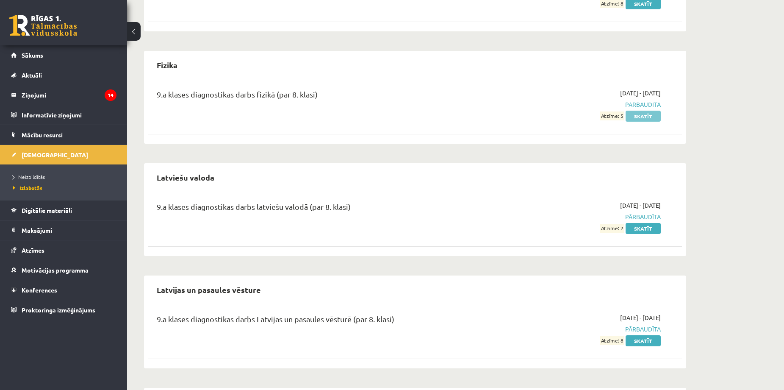
click at [646, 116] on link "Skatīt" at bounding box center [642, 116] width 35 height 11
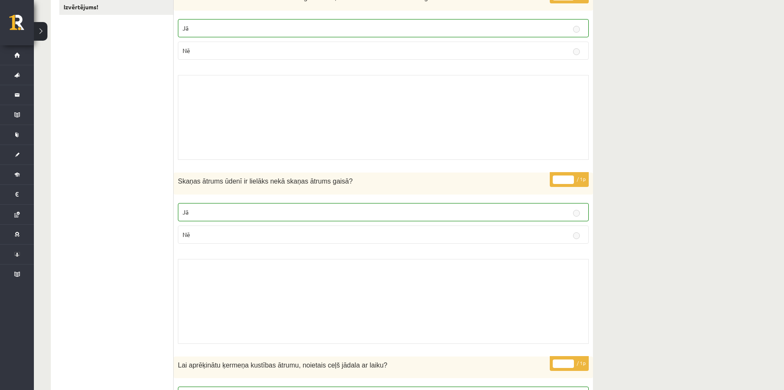
scroll to position [38, 0]
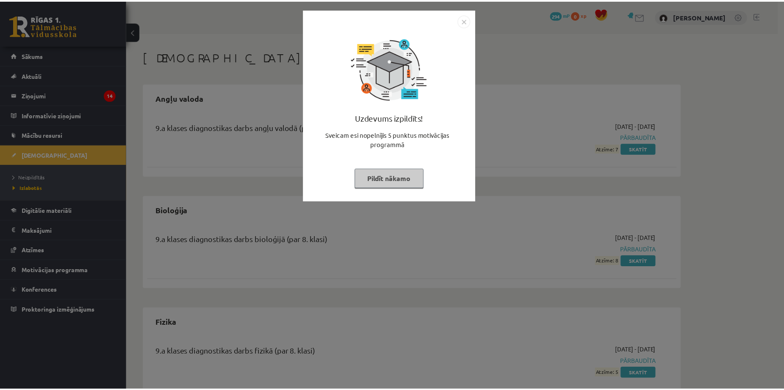
scroll to position [257, 0]
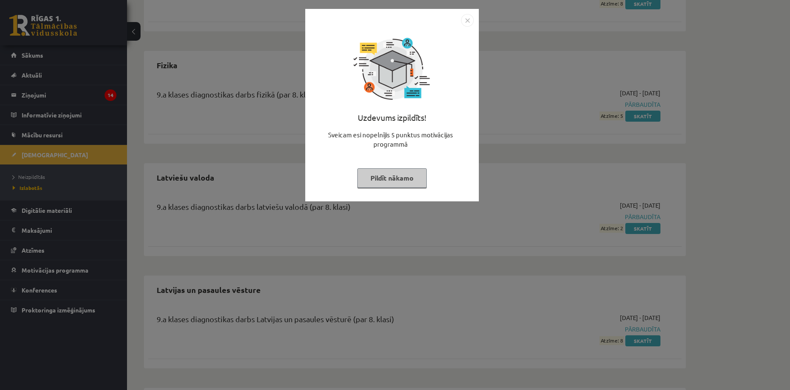
click at [472, 26] on img "Close" at bounding box center [467, 20] width 13 height 13
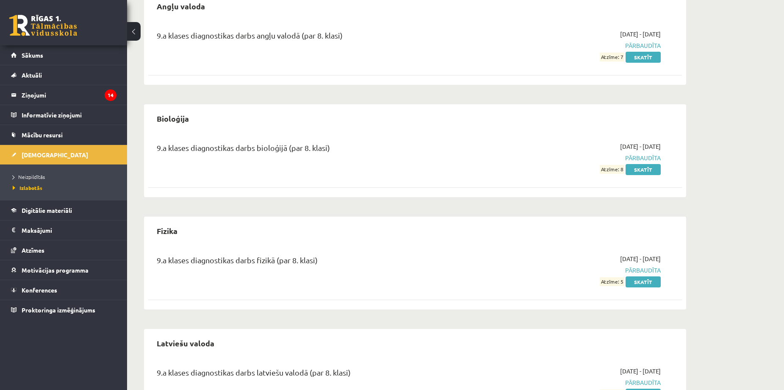
scroll to position [88, 0]
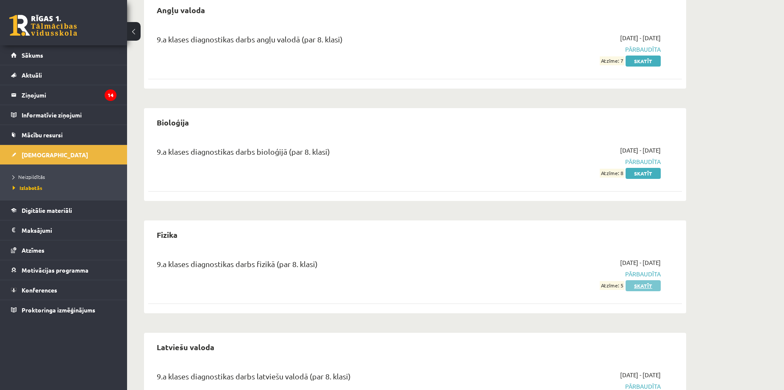
click at [644, 286] on link "Skatīt" at bounding box center [642, 285] width 35 height 11
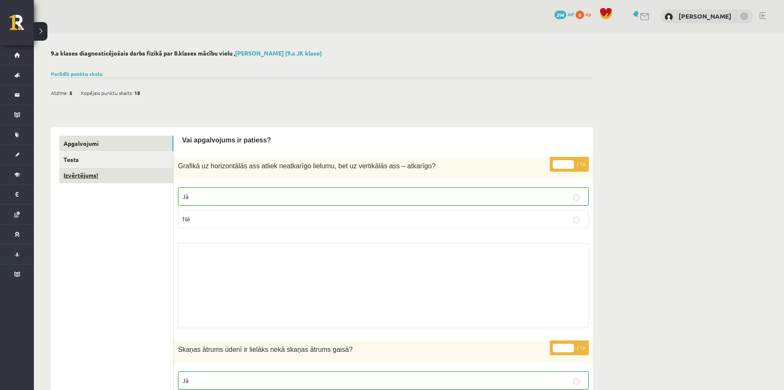
click at [75, 177] on link "Izvērtējums!" at bounding box center [116, 175] width 114 height 16
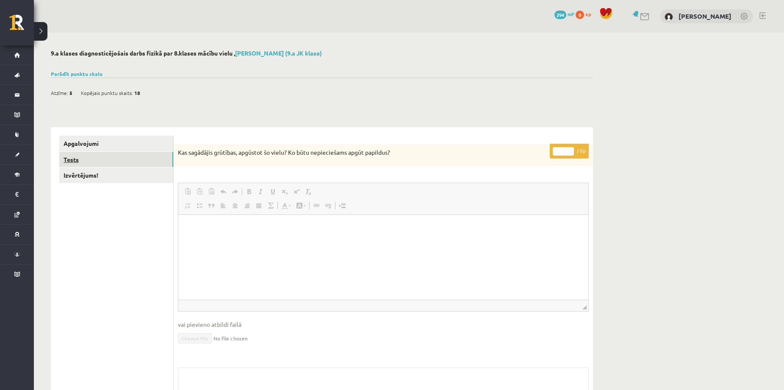
click at [131, 163] on link "Tests" at bounding box center [116, 160] width 114 height 16
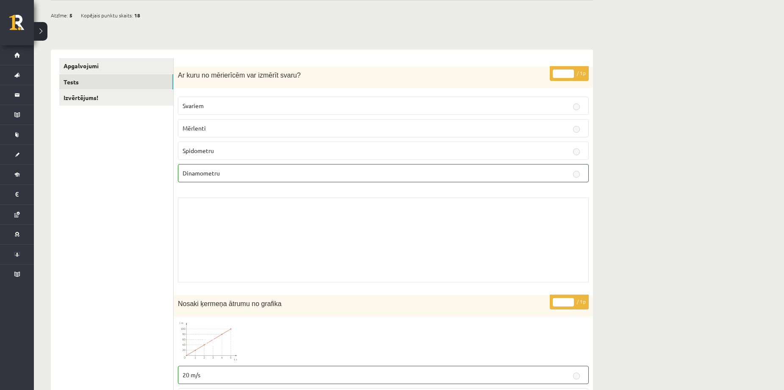
scroll to position [113, 0]
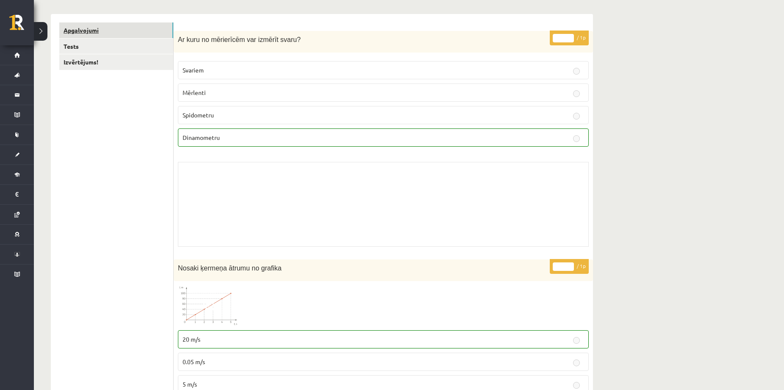
click at [146, 33] on link "Apgalvojumi" at bounding box center [116, 30] width 114 height 16
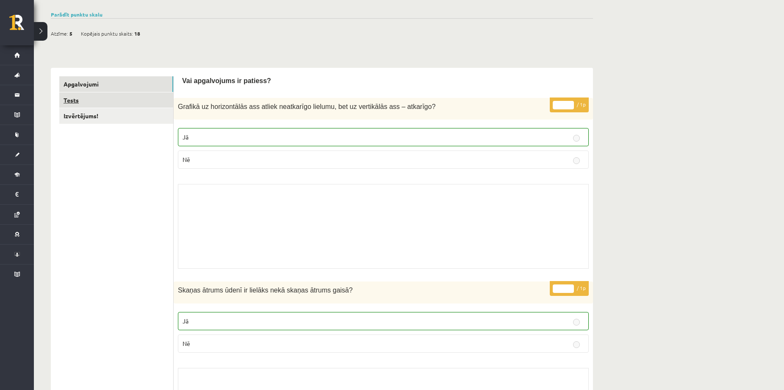
scroll to position [0, 0]
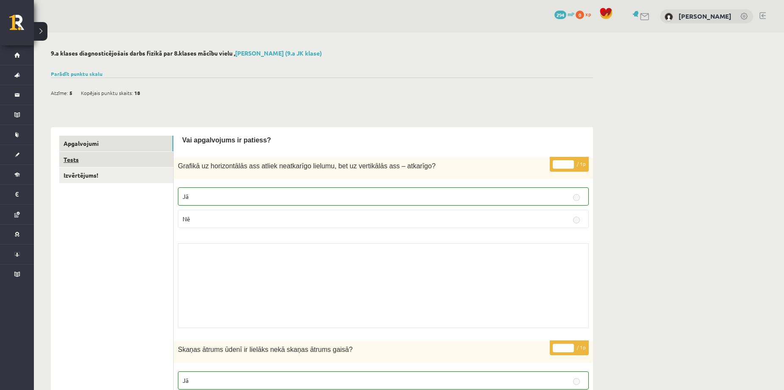
click at [122, 157] on link "Tests" at bounding box center [116, 160] width 114 height 16
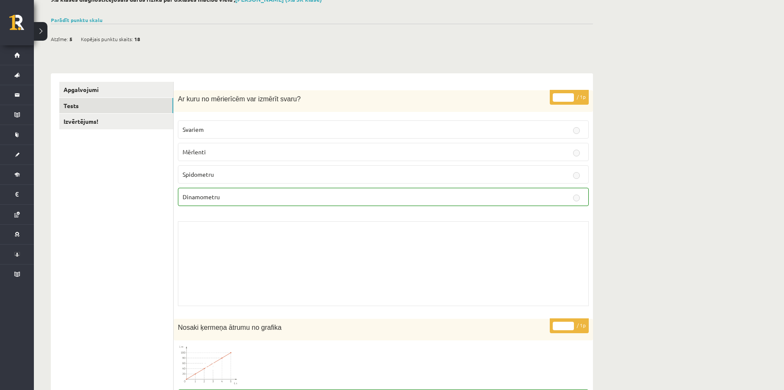
scroll to position [56, 0]
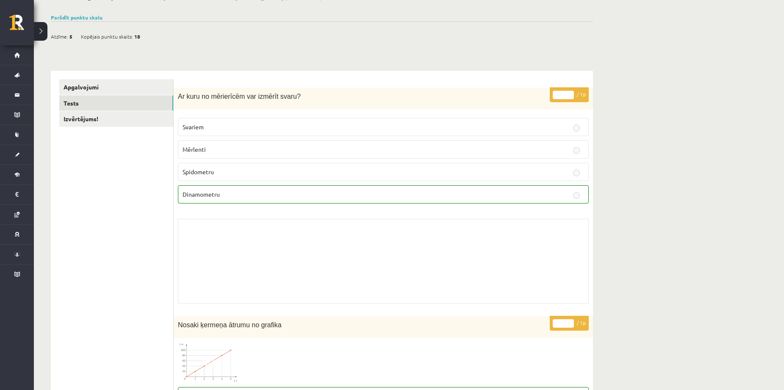
click at [499, 198] on p "Dinamometru" at bounding box center [383, 194] width 401 height 9
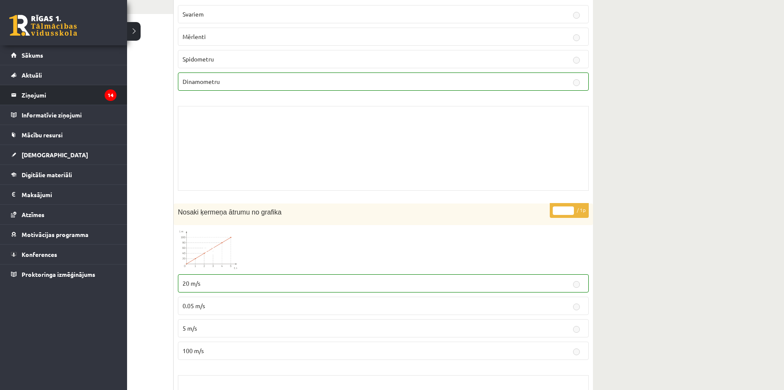
scroll to position [113, 0]
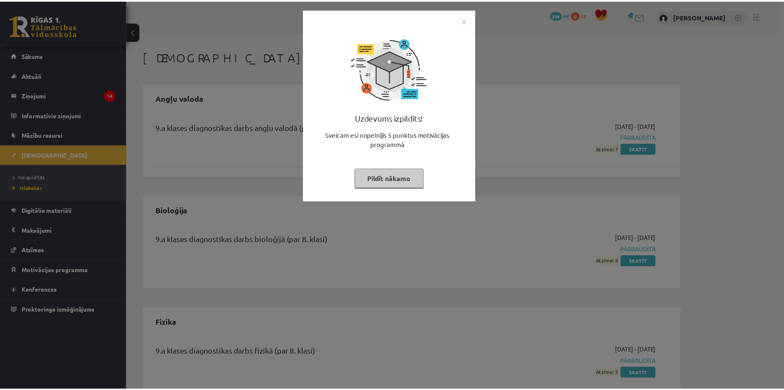
scroll to position [82, 0]
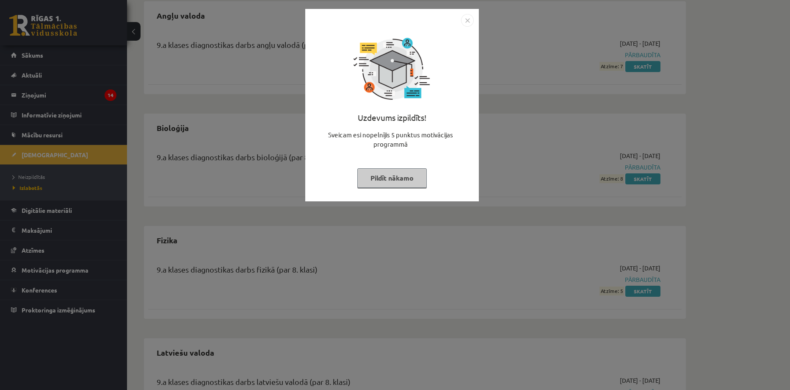
click at [465, 17] on img "Close" at bounding box center [467, 20] width 13 height 13
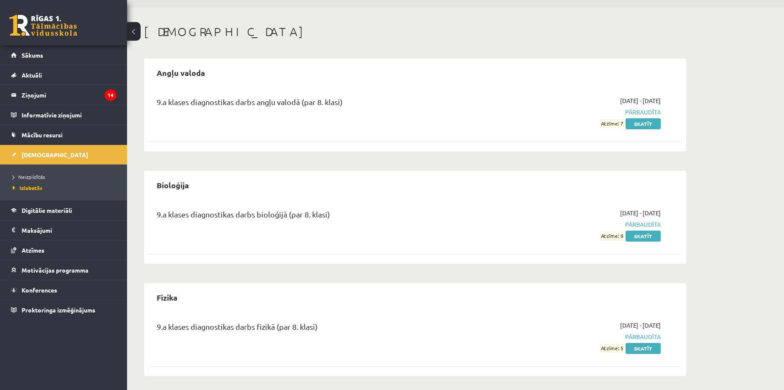
scroll to position [0, 0]
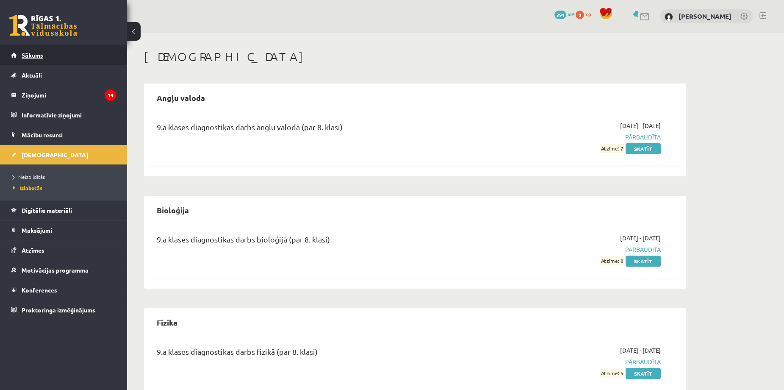
click at [36, 54] on span "Sākums" at bounding box center [33, 55] width 22 height 8
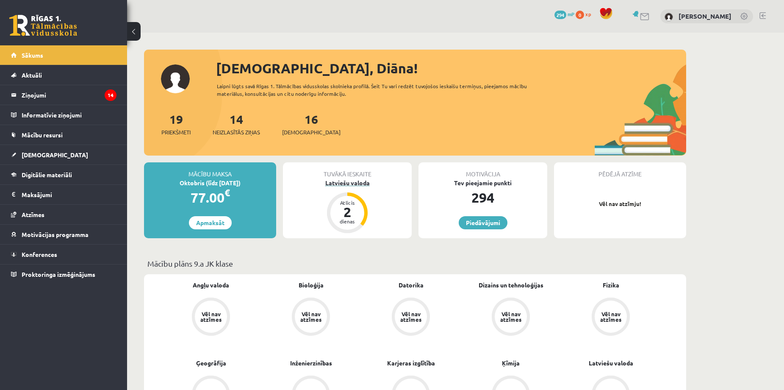
click at [351, 183] on div "Latviešu valoda" at bounding box center [347, 182] width 129 height 9
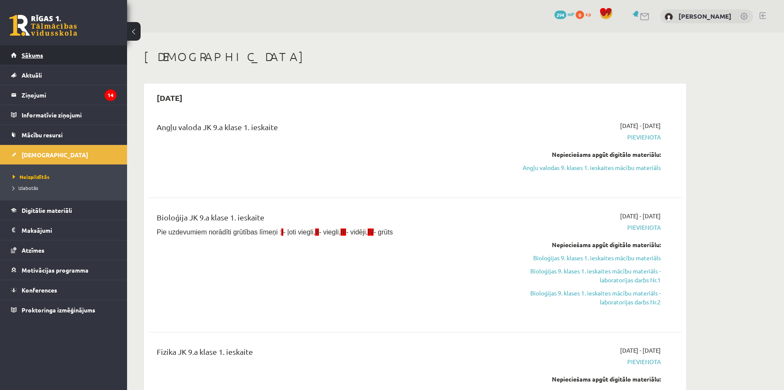
click at [31, 54] on span "Sākums" at bounding box center [33, 55] width 22 height 8
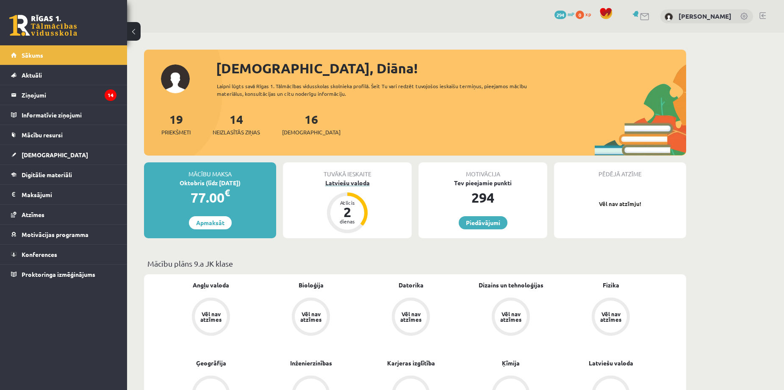
click at [354, 183] on div "Latviešu valoda" at bounding box center [347, 182] width 129 height 9
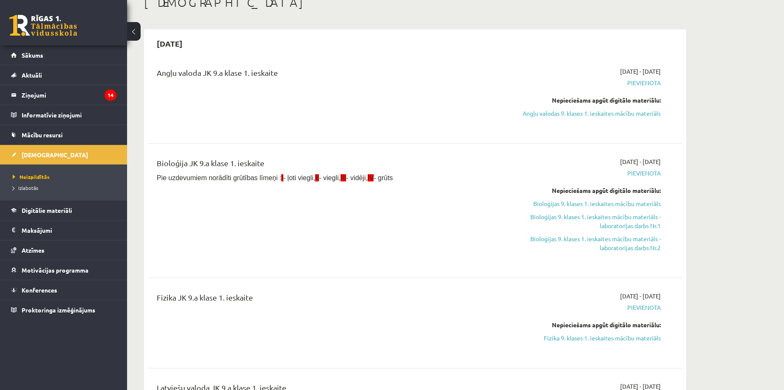
scroll to position [56, 0]
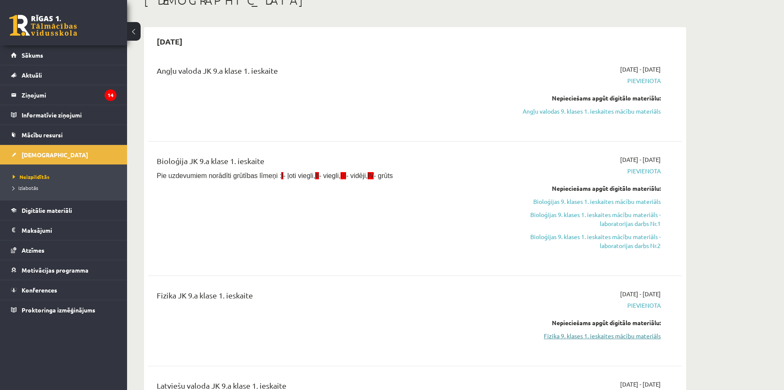
click at [580, 336] on link "Fizika 9. klases 1. ieskaites mācību materiāls" at bounding box center [581, 335] width 160 height 9
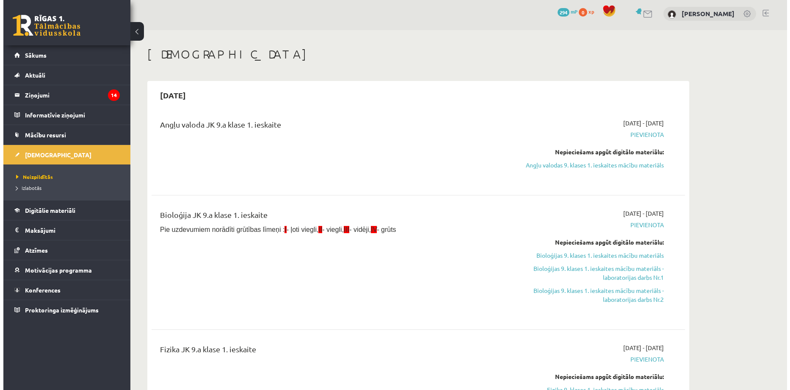
scroll to position [0, 0]
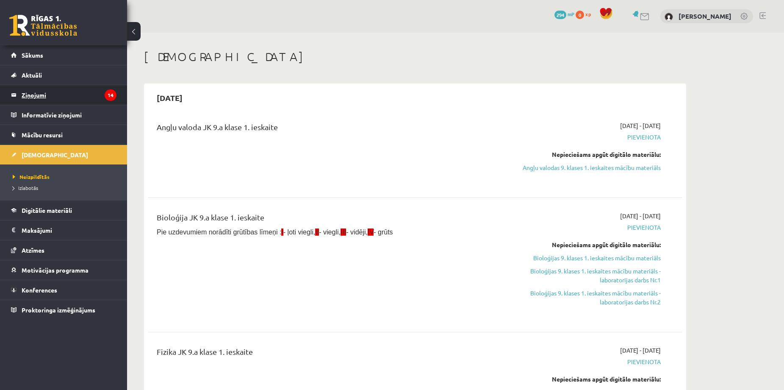
click at [46, 93] on legend "Ziņojumi 14" at bounding box center [69, 94] width 95 height 19
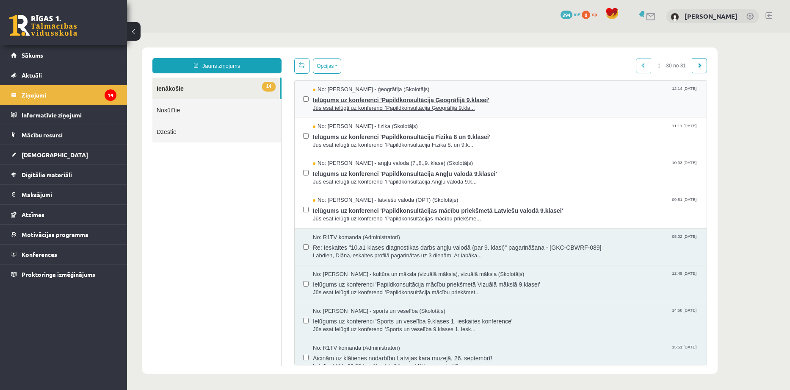
click at [398, 98] on span "Ielūgums uz konferenci 'Papildkonsultācija Ģeogrāfijā 9.klasei'" at bounding box center [505, 99] width 385 height 11
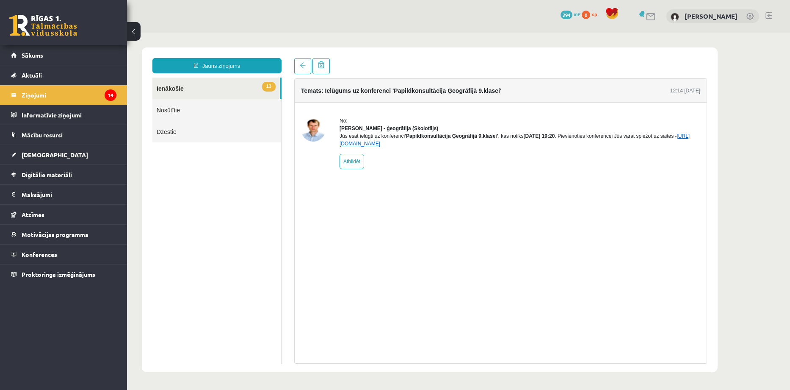
click at [415, 147] on link "https://eskola.r1tv.lv/conferences/5094/join" at bounding box center [515, 140] width 350 height 14
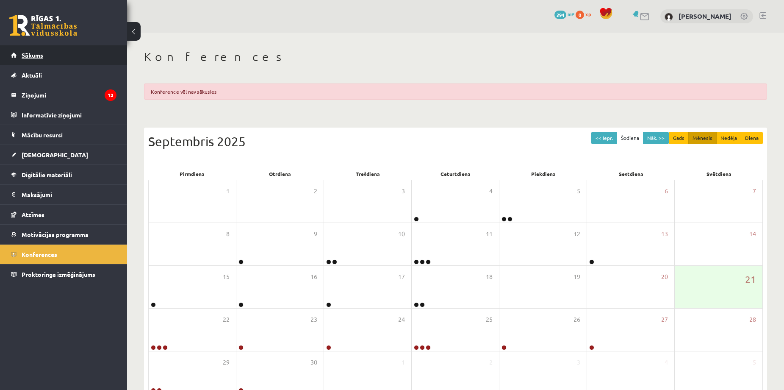
click at [41, 55] on span "Sākums" at bounding box center [33, 55] width 22 height 8
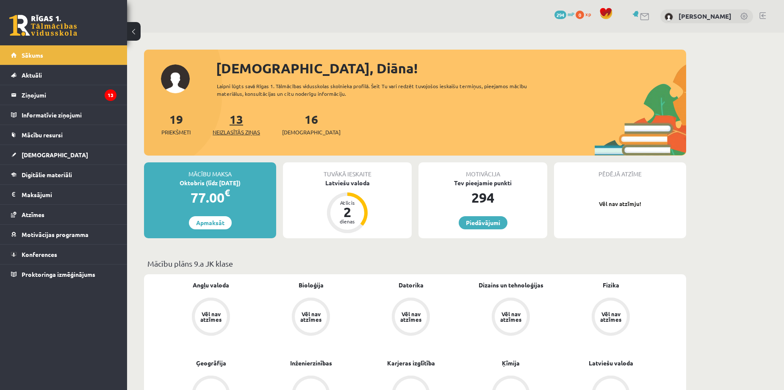
click at [243, 122] on link "13 Neizlasītās ziņas" at bounding box center [236, 123] width 47 height 25
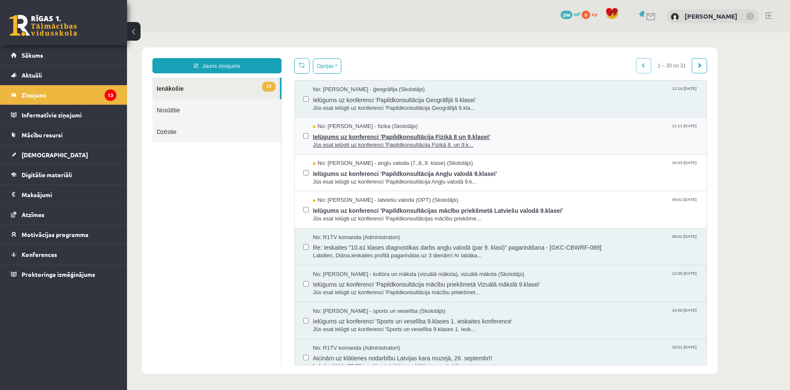
click at [374, 135] on span "Ielūgums uz konferenci 'Papildkonsultācija Fizikā 8 un 9.klasei'" at bounding box center [505, 135] width 385 height 11
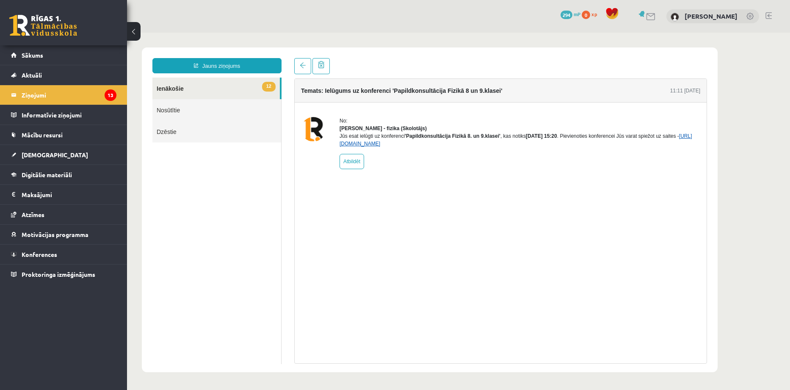
click at [399, 147] on link "https://eskola.r1tv.lv/conferences/5088/join" at bounding box center [516, 140] width 353 height 14
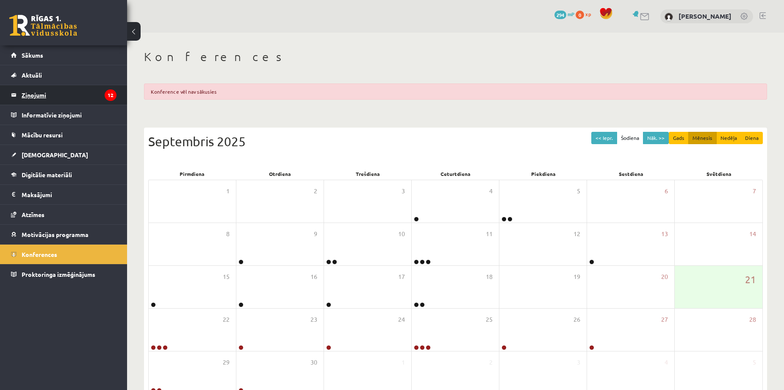
click at [41, 94] on legend "Ziņojumi 12" at bounding box center [69, 94] width 95 height 19
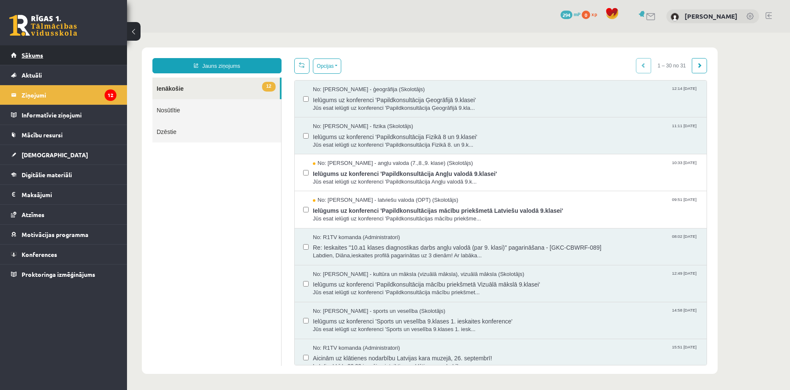
click at [33, 55] on span "Sākums" at bounding box center [33, 55] width 22 height 8
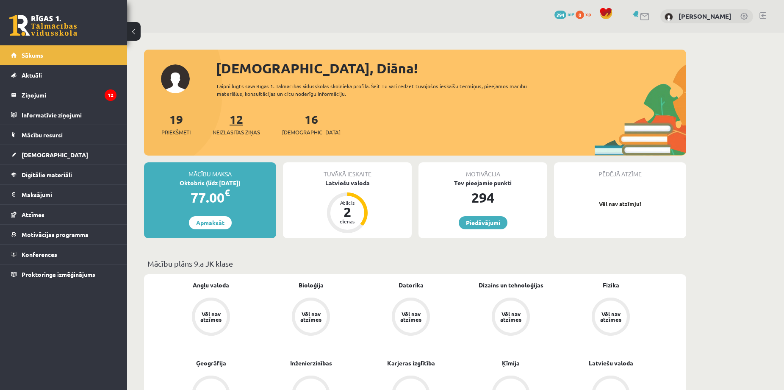
click at [241, 123] on link "12 Neizlasītās ziņas" at bounding box center [236, 123] width 47 height 25
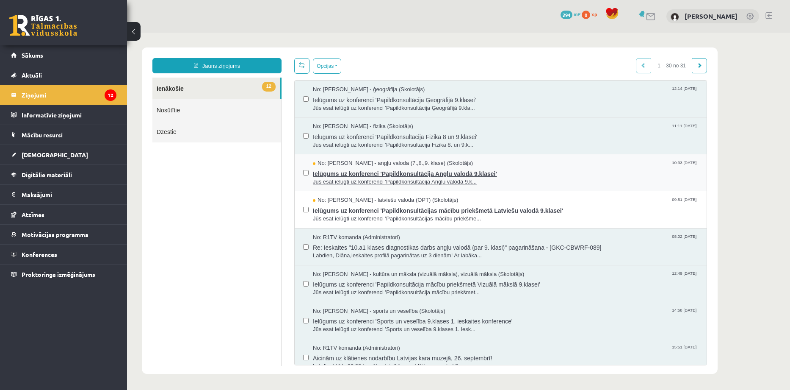
click at [381, 174] on span "Ielūgums uz konferenci 'Papildkonsultācija Angļu valodā 9.klasei'" at bounding box center [505, 172] width 385 height 11
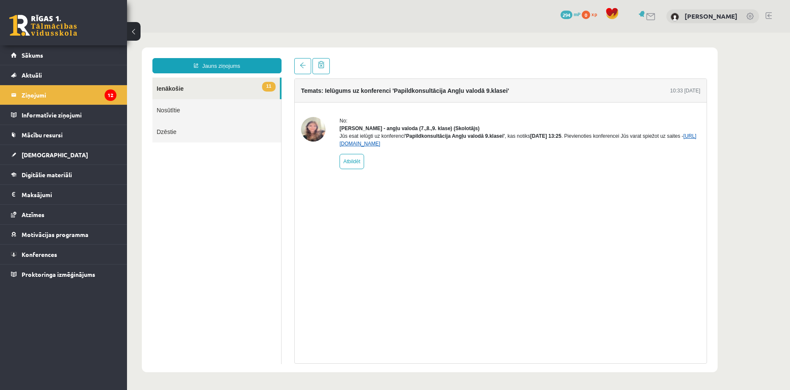
click at [421, 147] on link "https://eskola.r1tv.lv/conferences/5086/join" at bounding box center [518, 140] width 357 height 14
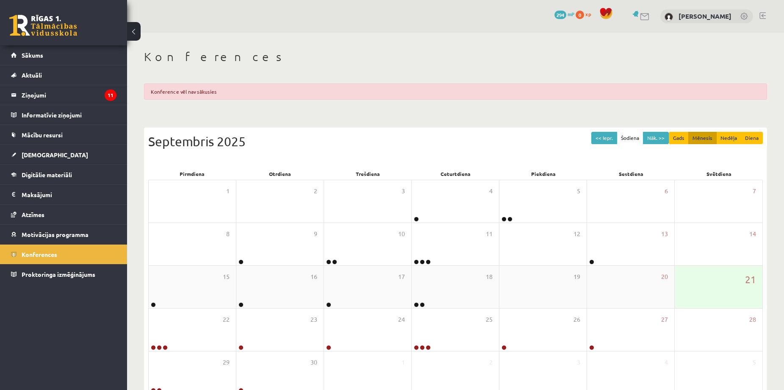
drag, startPoint x: 717, startPoint y: 289, endPoint x: 708, endPoint y: 289, distance: 8.5
click at [717, 289] on div "21" at bounding box center [719, 287] width 88 height 42
click at [177, 333] on div "22" at bounding box center [192, 329] width 87 height 42
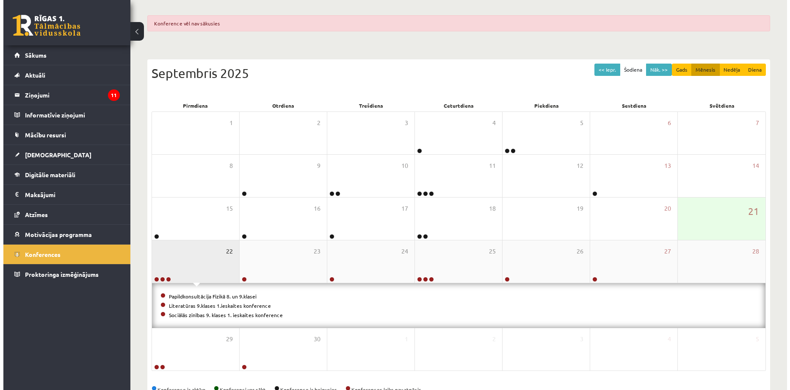
scroll to position [93, 0]
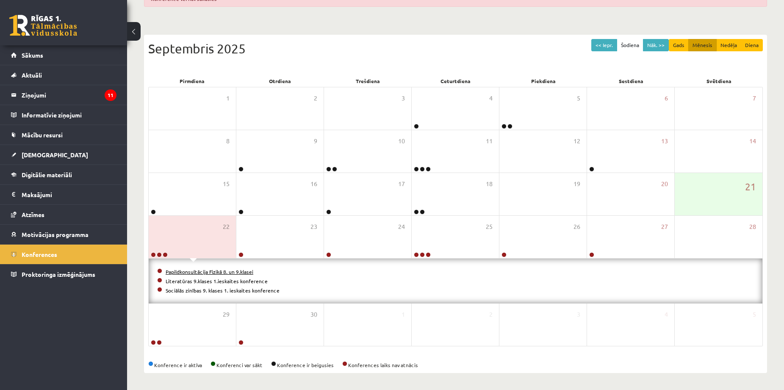
click at [230, 271] on link "Papildkonsultācija Fizikā 8. un 9.klasei" at bounding box center [210, 271] width 88 height 7
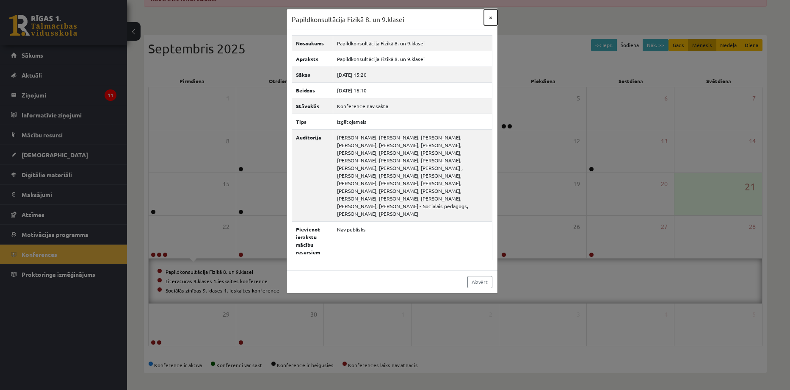
click at [490, 13] on button "×" at bounding box center [491, 17] width 14 height 16
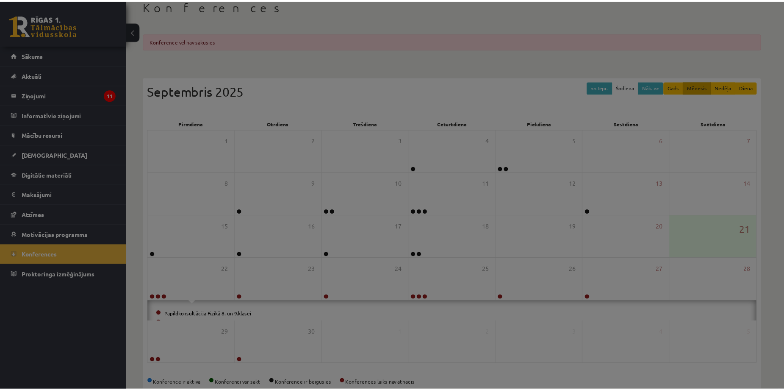
scroll to position [48, 0]
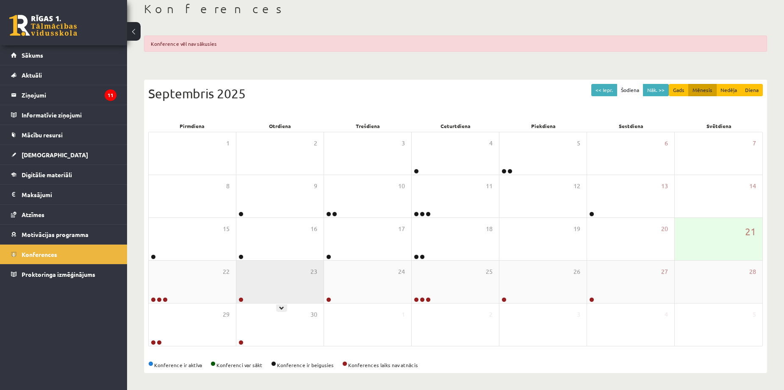
click at [282, 284] on div "23" at bounding box center [279, 281] width 87 height 42
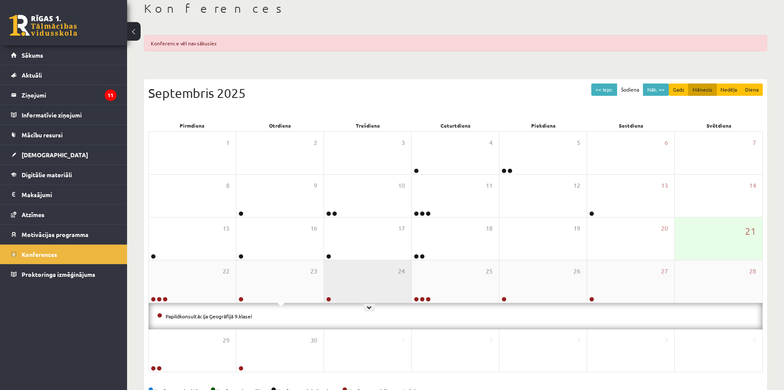
click at [341, 288] on div "24" at bounding box center [367, 281] width 87 height 42
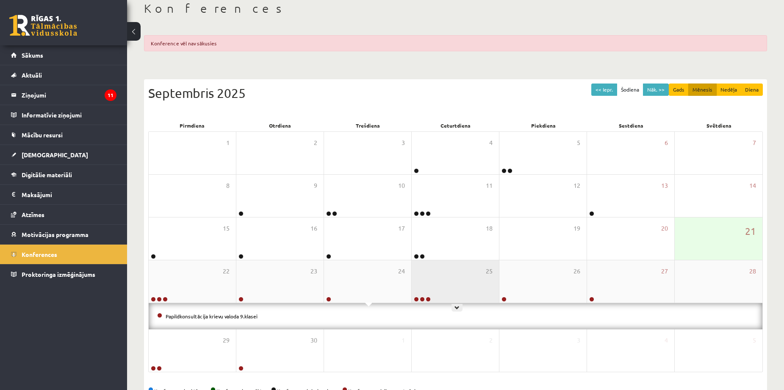
click at [437, 287] on div "25" at bounding box center [455, 281] width 87 height 42
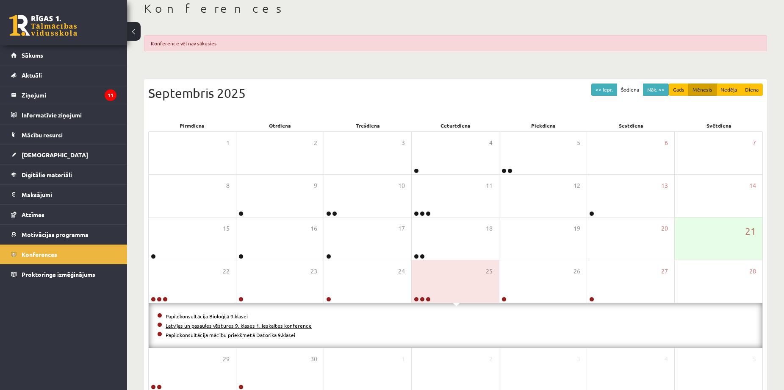
click at [278, 325] on link "Latvijas un pasaules vēstures 9. klases 1. ieskaites konference" at bounding box center [239, 325] width 146 height 7
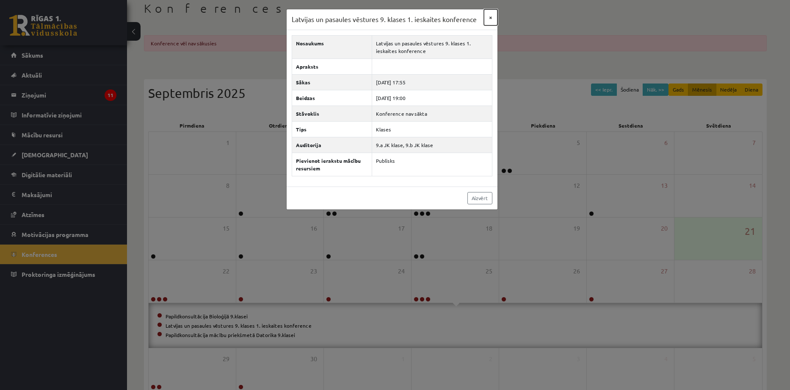
click at [490, 18] on button "×" at bounding box center [491, 17] width 14 height 16
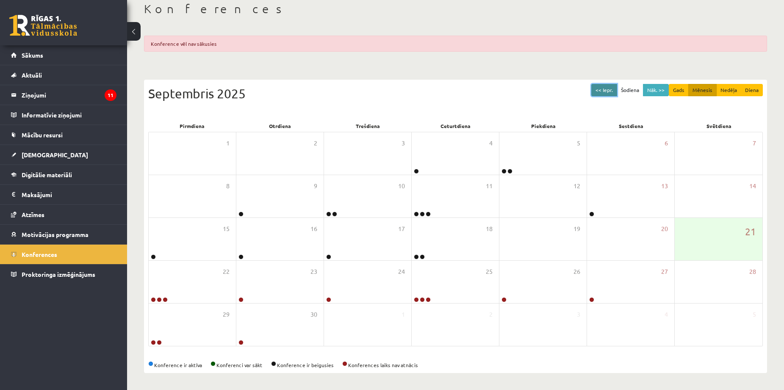
click at [606, 89] on button "<< Iepr." at bounding box center [604, 90] width 26 height 12
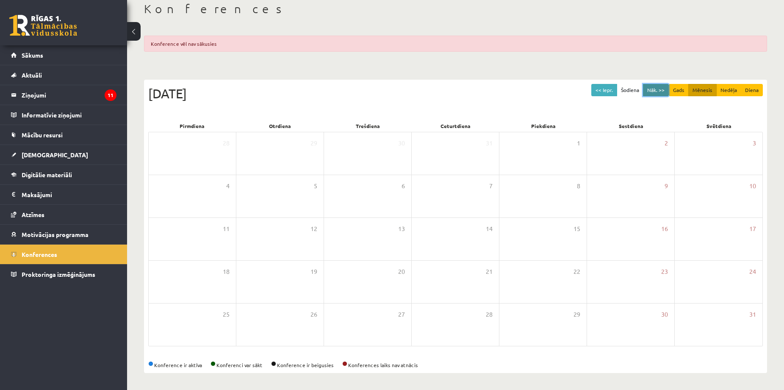
click at [658, 86] on button "Nāk. >>" at bounding box center [656, 90] width 26 height 12
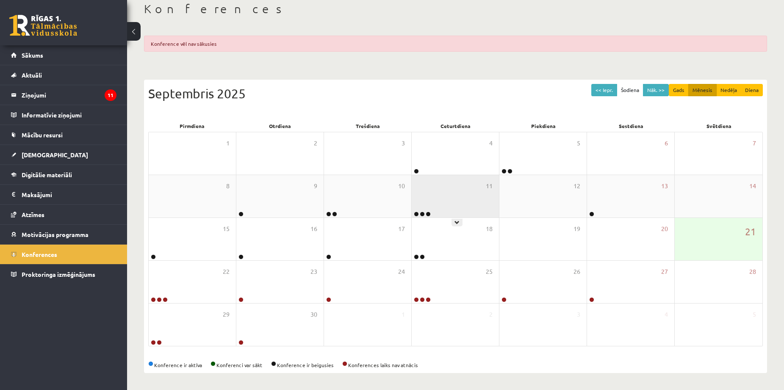
click at [427, 209] on div "11" at bounding box center [455, 196] width 87 height 42
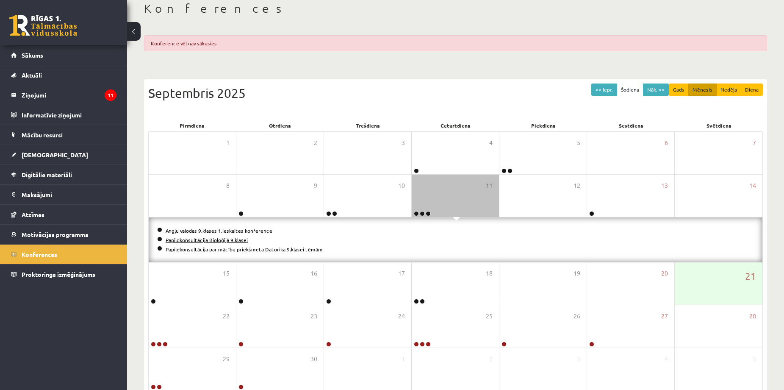
click at [234, 238] on link "Papildkonsultācija Bioloģijā 9.klasei" at bounding box center [207, 239] width 82 height 7
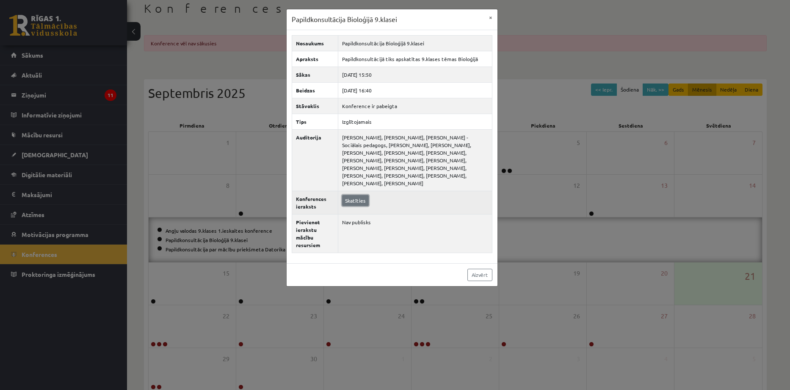
click at [354, 195] on link "Skatīties" at bounding box center [355, 200] width 27 height 11
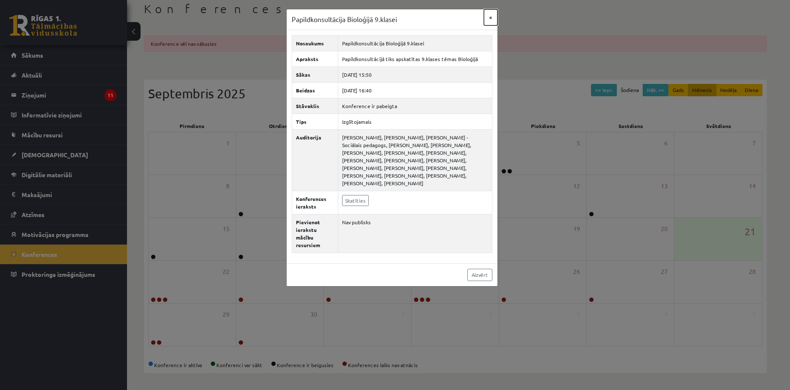
click at [490, 16] on button "×" at bounding box center [491, 17] width 14 height 16
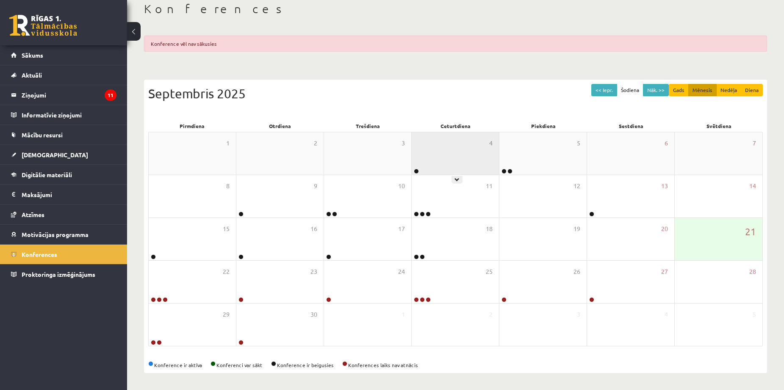
click at [443, 149] on div "4" at bounding box center [455, 153] width 87 height 42
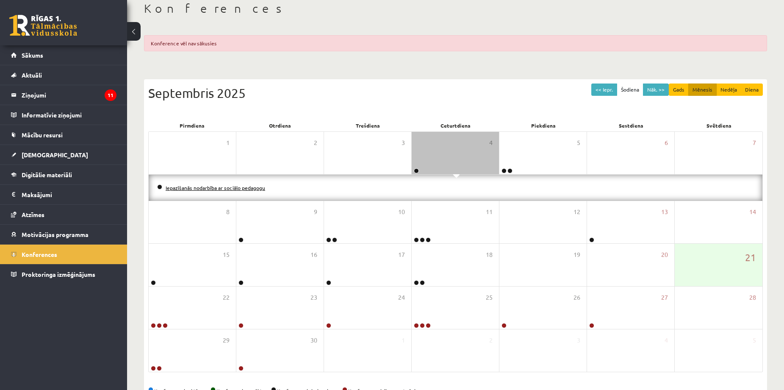
click at [233, 187] on link "Iepazīšanās nodarbība ar sociālo pedagogu" at bounding box center [216, 187] width 100 height 7
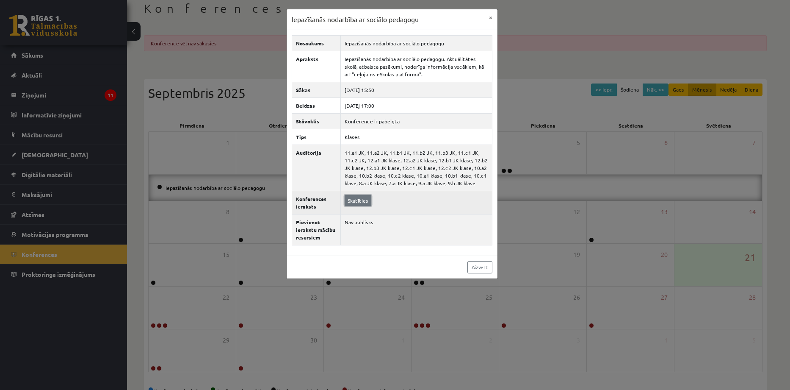
click at [360, 199] on link "Skatīties" at bounding box center [358, 200] width 27 height 11
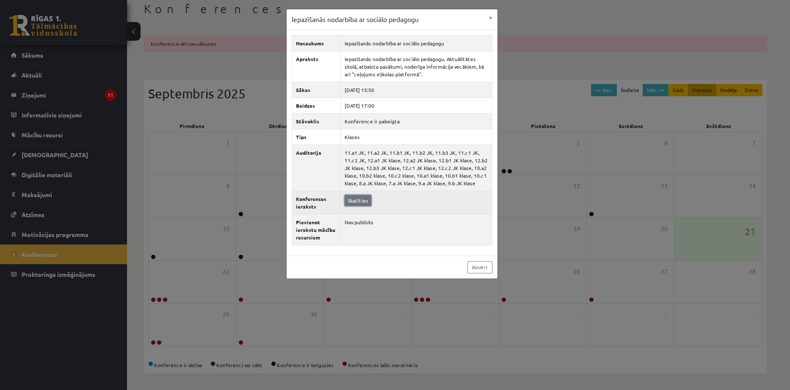
click at [364, 197] on link "Skatīties" at bounding box center [358, 200] width 27 height 11
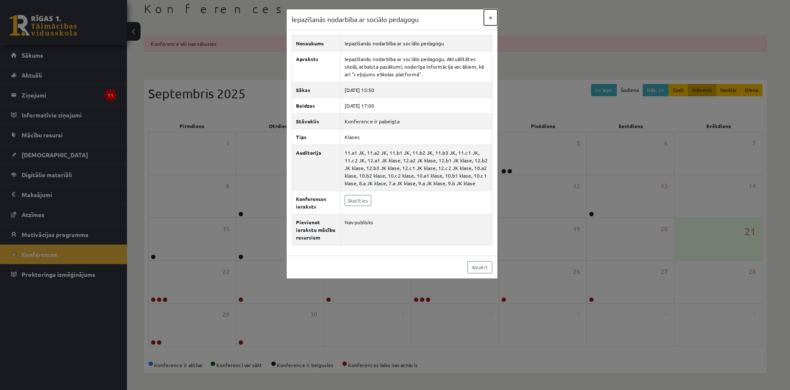
click at [490, 16] on button "×" at bounding box center [491, 17] width 14 height 16
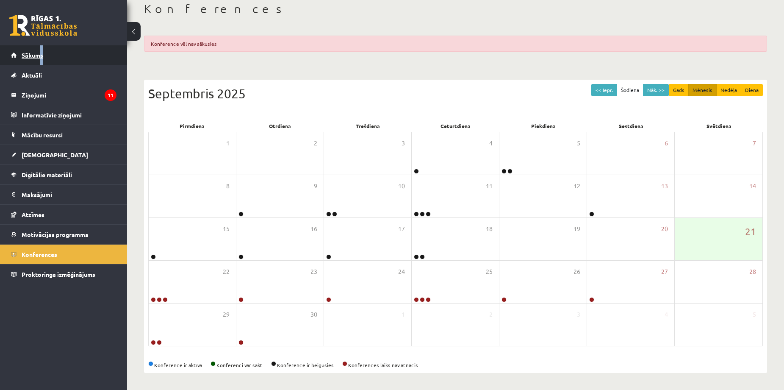
click at [33, 59] on link "Sākums" at bounding box center [63, 54] width 105 height 19
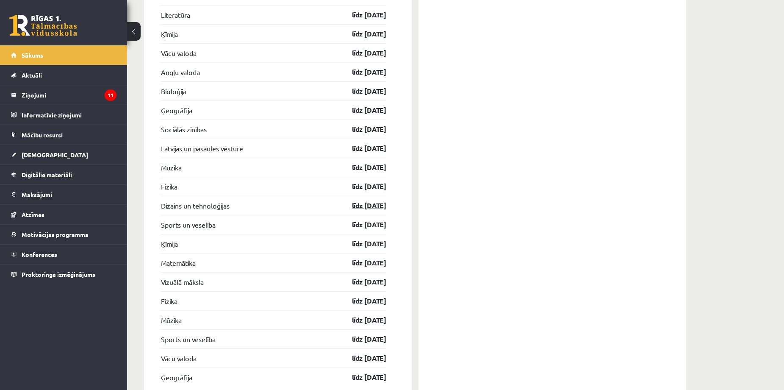
scroll to position [2052, 0]
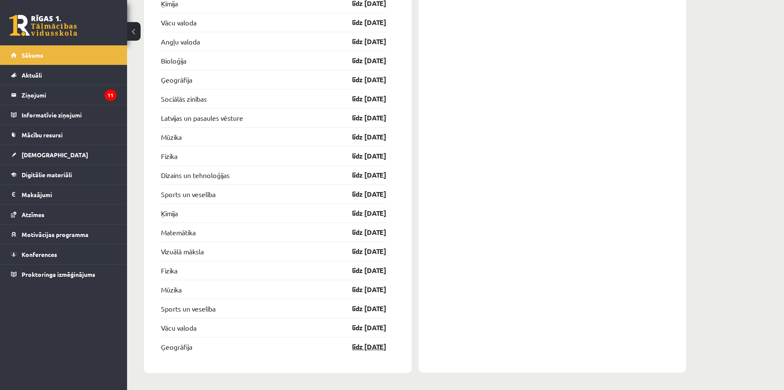
click at [364, 351] on link "līdz [DATE]" at bounding box center [361, 346] width 49 height 10
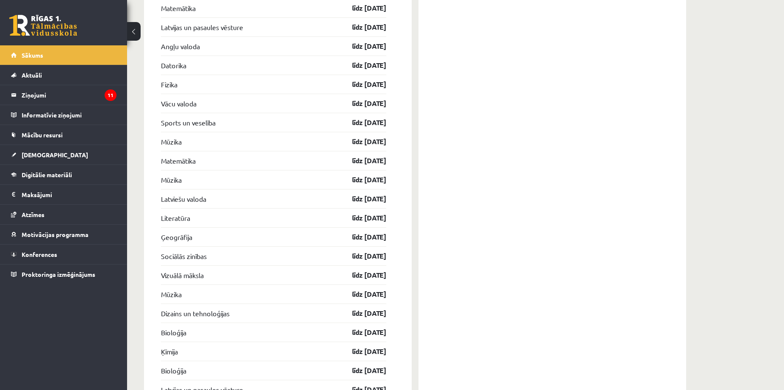
scroll to position [1430, 0]
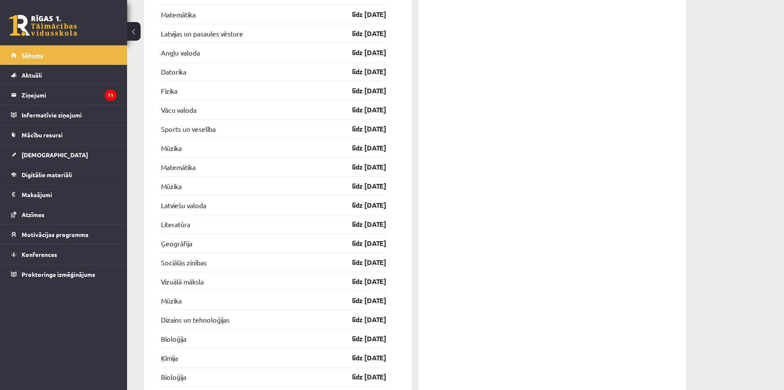
click at [30, 55] on span "Sākums" at bounding box center [33, 55] width 22 height 8
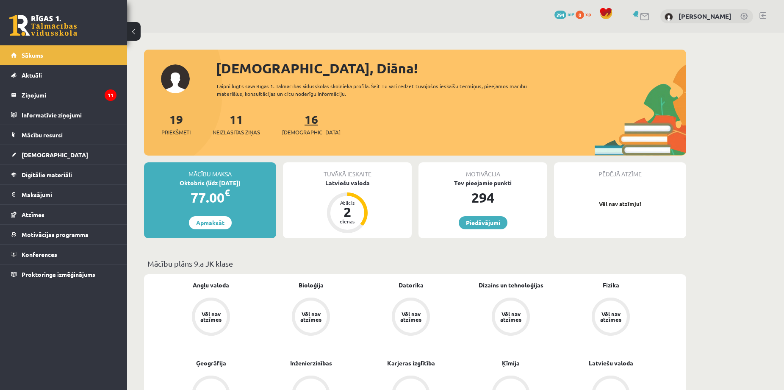
click at [296, 120] on link "16 Ieskaites" at bounding box center [311, 123] width 58 height 25
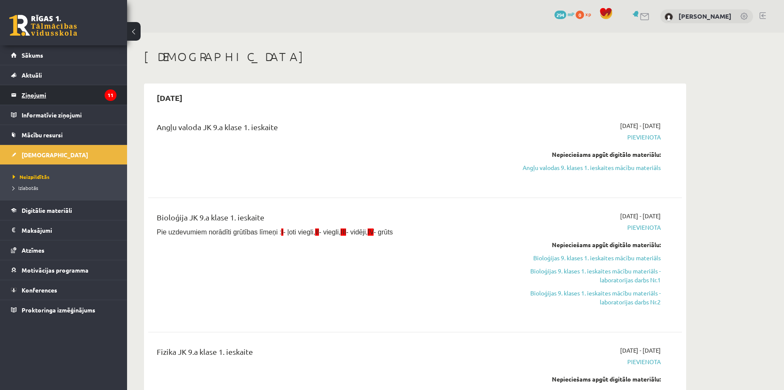
click at [42, 96] on legend "Ziņojumi 11" at bounding box center [69, 94] width 95 height 19
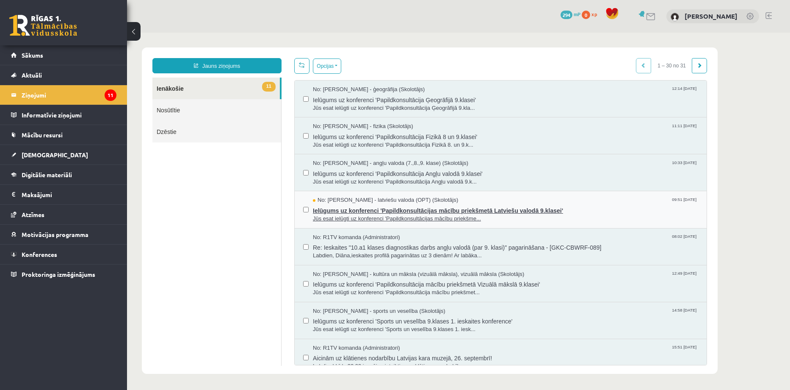
click at [370, 209] on span "Ielūgums uz konferenci 'Papildkonsultācijas mācību priekšmetā Latviešu valodā 9…" at bounding box center [505, 209] width 385 height 11
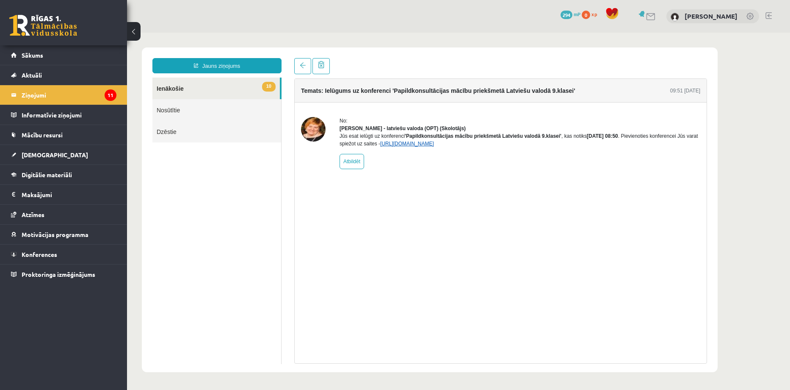
click at [434, 147] on link "[URL][DOMAIN_NAME]" at bounding box center [407, 144] width 54 height 6
click at [32, 53] on span "Sākums" at bounding box center [33, 55] width 22 height 8
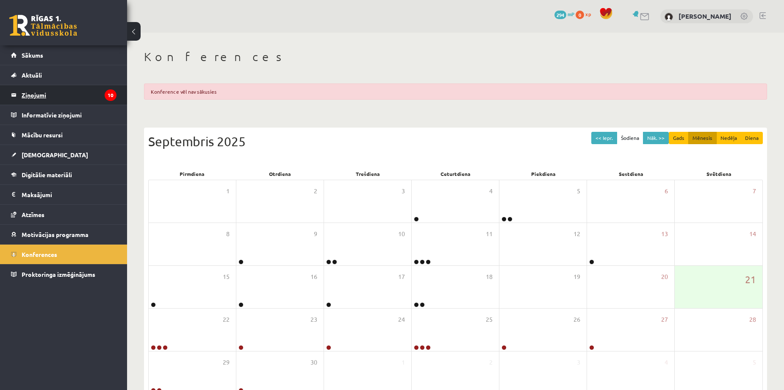
click at [40, 94] on legend "Ziņojumi 10" at bounding box center [69, 94] width 95 height 19
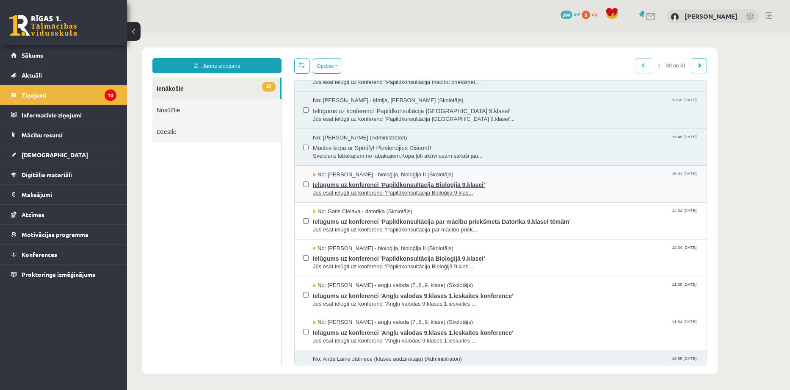
scroll to position [395, 0]
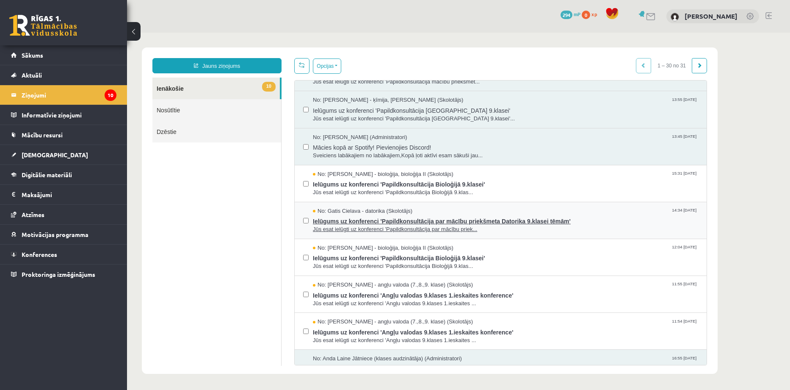
click at [354, 220] on span "Ielūgums uz konferenci 'Papildkonsultācija par mācību priekšmeta Datorika 9.kla…" at bounding box center [505, 220] width 385 height 11
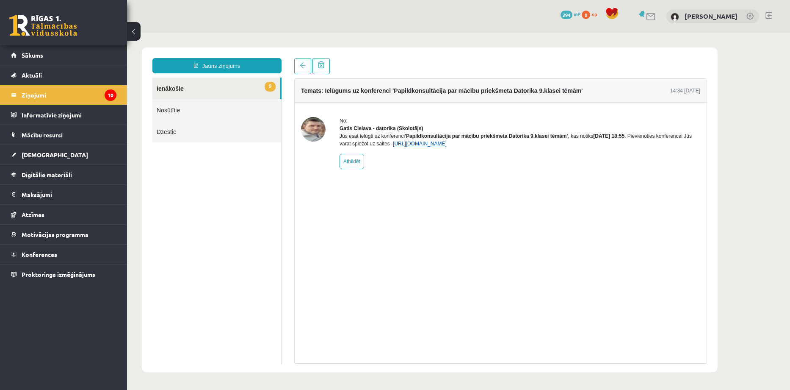
scroll to position [0, 0]
click at [439, 147] on link "[URL][DOMAIN_NAME]" at bounding box center [420, 144] width 54 height 6
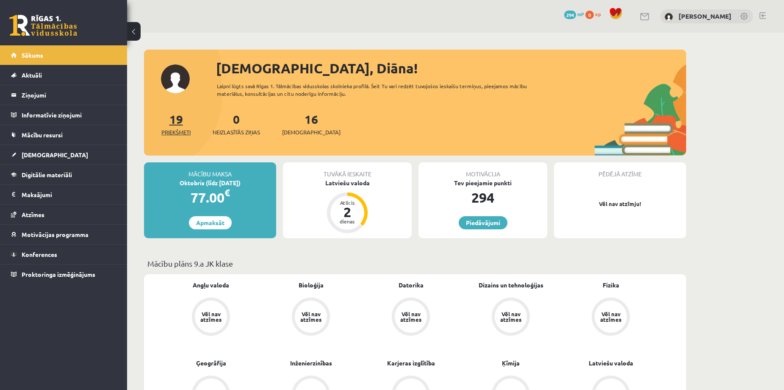
click at [177, 122] on link "19 Priekšmeti" at bounding box center [175, 123] width 29 height 25
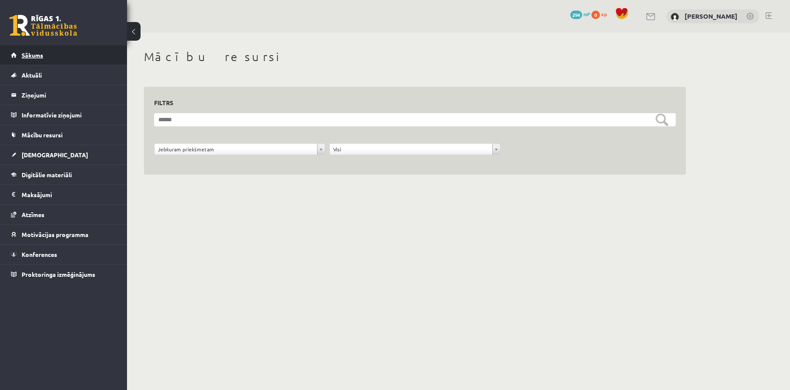
click at [33, 55] on span "Sākums" at bounding box center [33, 55] width 22 height 8
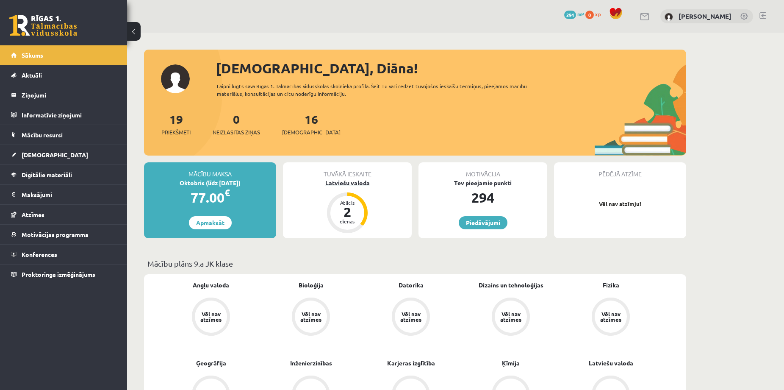
click at [351, 182] on div "Latviešu valoda" at bounding box center [347, 182] width 129 height 9
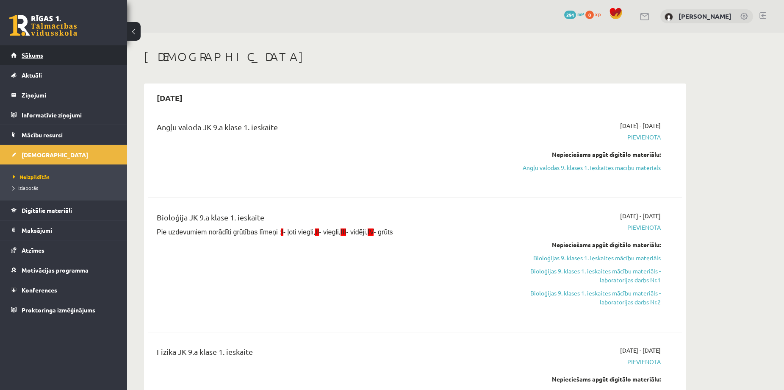
click at [35, 56] on span "Sākums" at bounding box center [33, 55] width 22 height 8
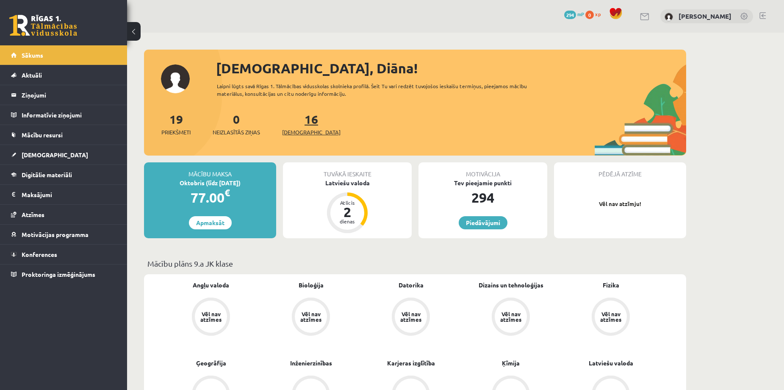
click at [296, 120] on link "16 Ieskaites" at bounding box center [311, 123] width 58 height 25
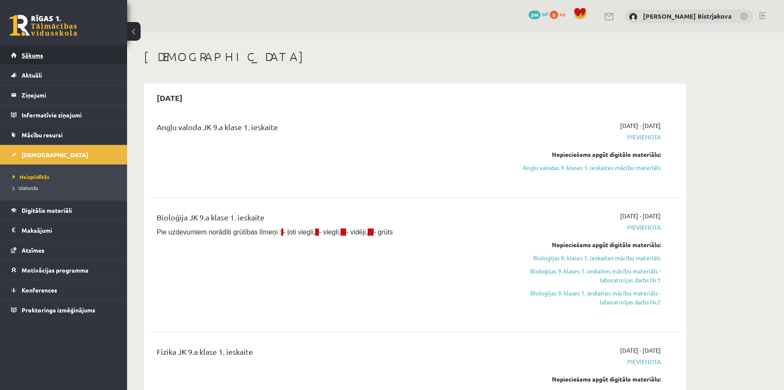
click at [42, 58] on link "Sākums" at bounding box center [63, 54] width 105 height 19
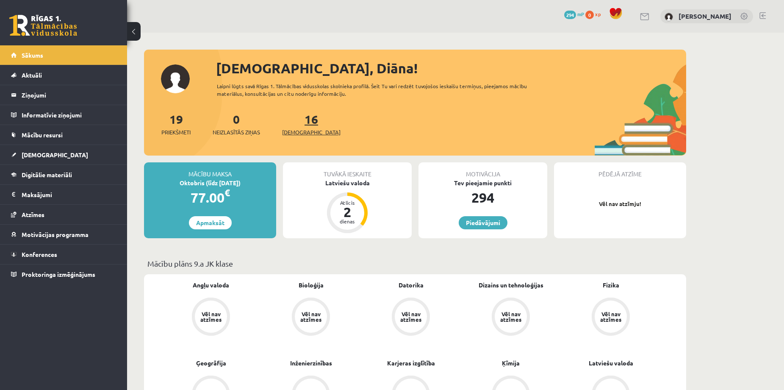
click at [298, 119] on link "16 Ieskaites" at bounding box center [311, 123] width 58 height 25
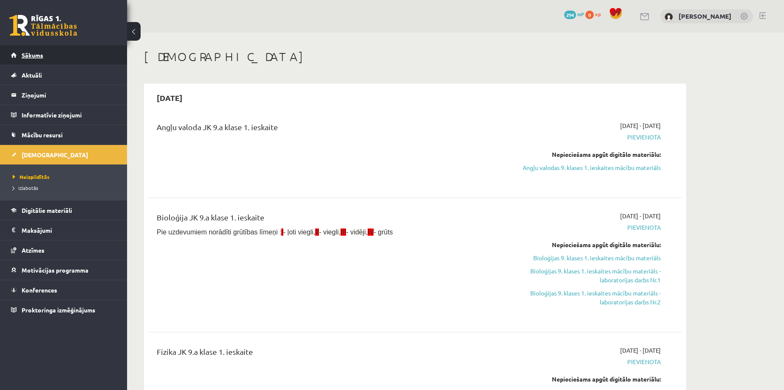
click at [28, 53] on span "Sākums" at bounding box center [33, 55] width 22 height 8
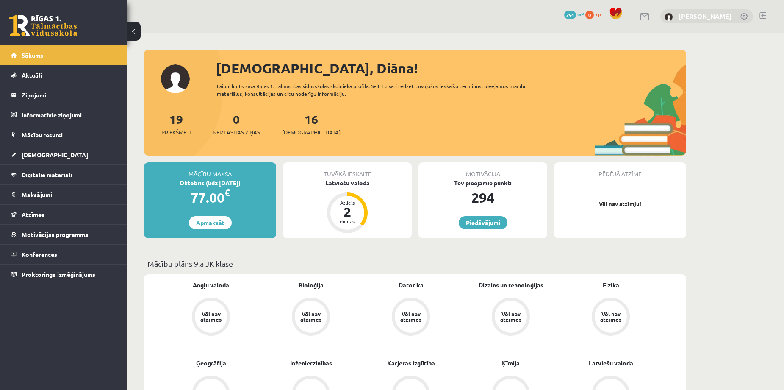
click at [708, 14] on div "[PERSON_NAME]" at bounding box center [706, 16] width 93 height 14
click at [708, 16] on link "[PERSON_NAME]" at bounding box center [704, 16] width 53 height 8
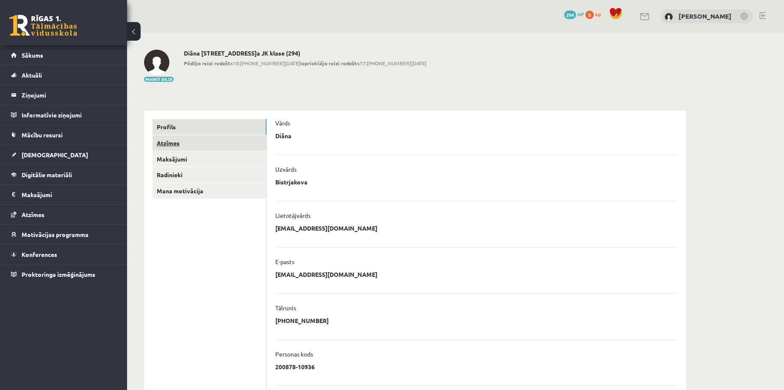
click at [175, 141] on link "Atzīmes" at bounding box center [209, 143] width 114 height 16
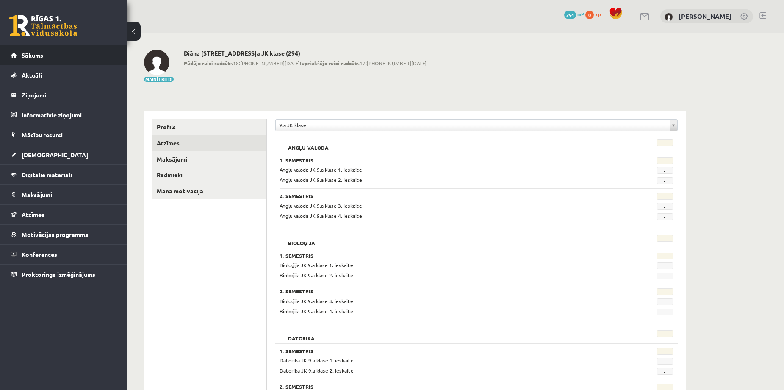
click at [37, 55] on span "Sākums" at bounding box center [33, 55] width 22 height 8
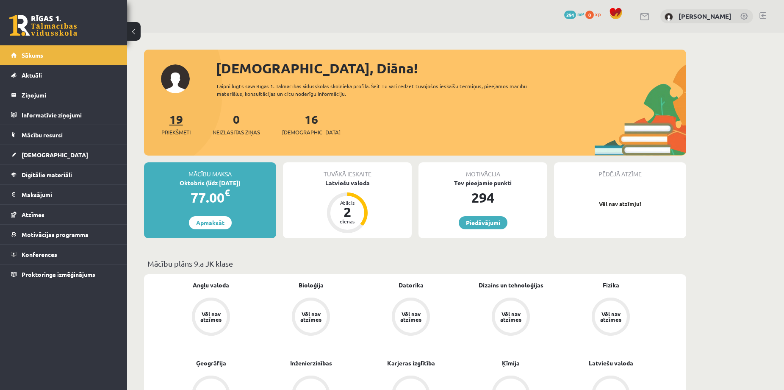
click at [178, 122] on link "19 Priekšmeti" at bounding box center [175, 123] width 29 height 25
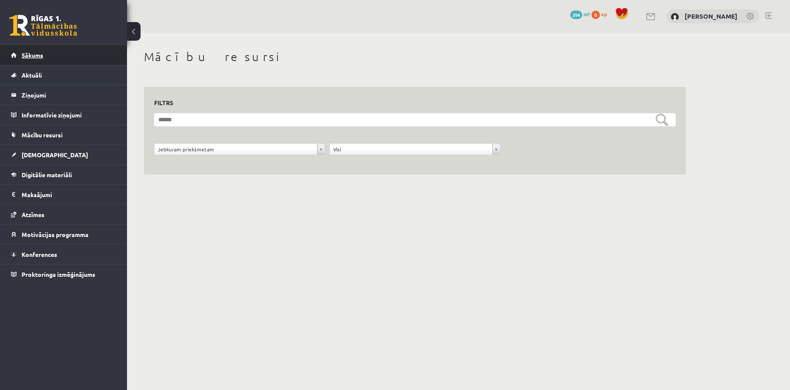
click at [39, 55] on span "Sākums" at bounding box center [33, 55] width 22 height 8
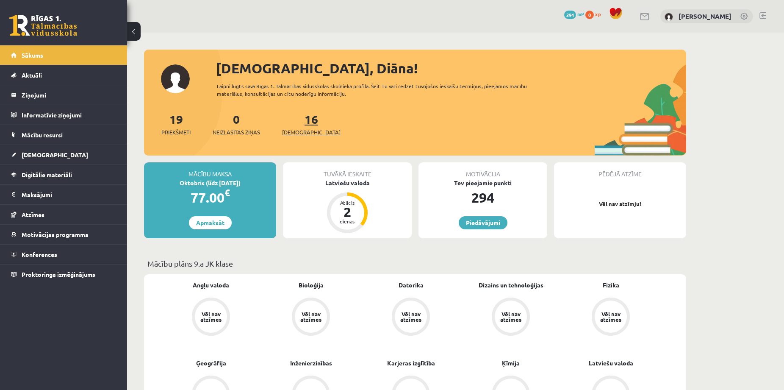
click at [298, 130] on span "[DEMOGRAPHIC_DATA]" at bounding box center [311, 132] width 58 height 8
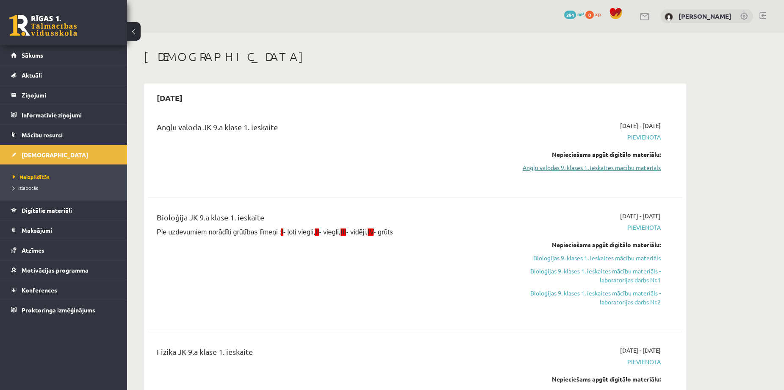
click at [617, 167] on link "Angļu valodas 9. klases 1. ieskaites mācību materiāls" at bounding box center [581, 167] width 160 height 9
click at [45, 53] on link "Sākums" at bounding box center [63, 54] width 105 height 19
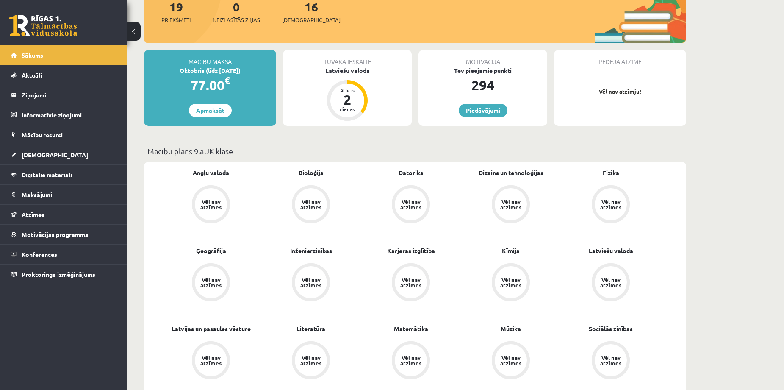
scroll to position [113, 0]
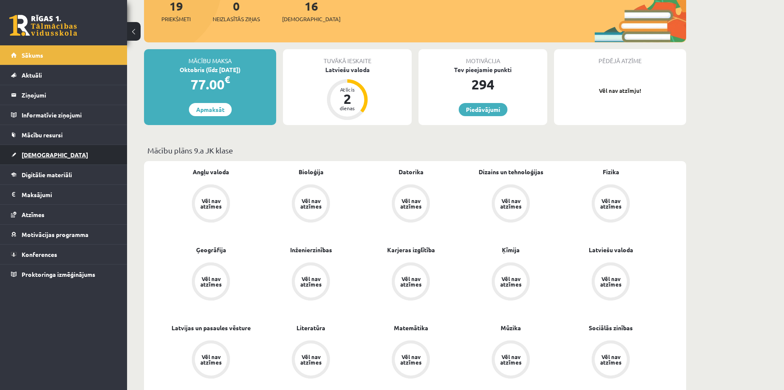
click at [34, 154] on span "[DEMOGRAPHIC_DATA]" at bounding box center [55, 155] width 66 height 8
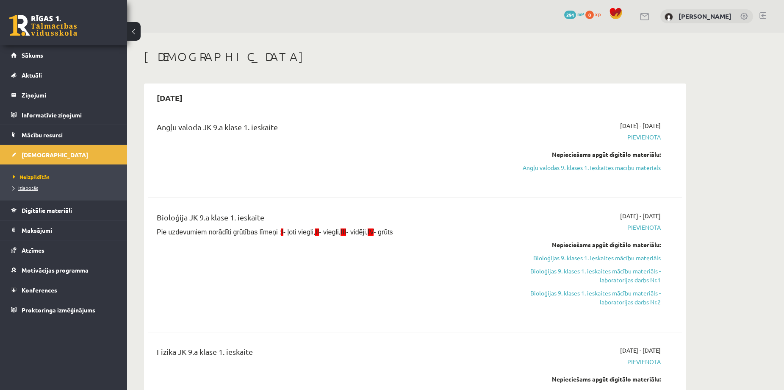
click at [33, 188] on span "Izlabotās" at bounding box center [25, 187] width 25 height 7
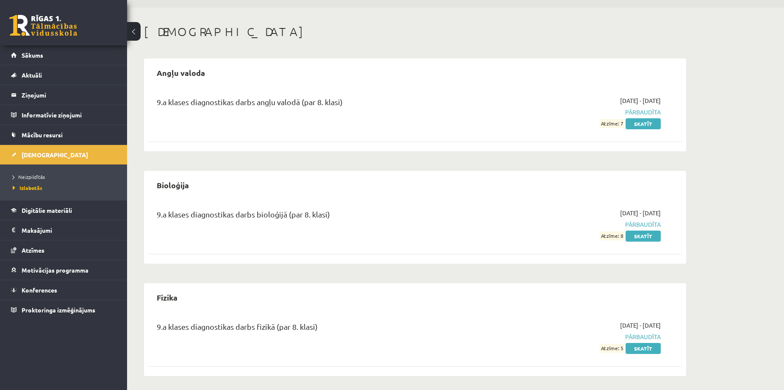
scroll to position [113, 0]
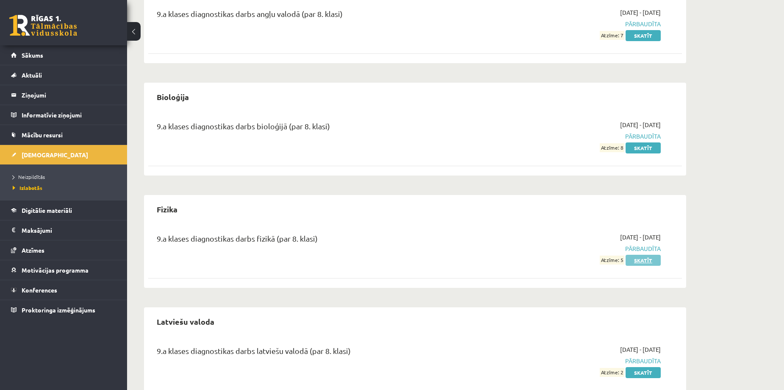
click at [647, 259] on link "Skatīt" at bounding box center [642, 260] width 35 height 11
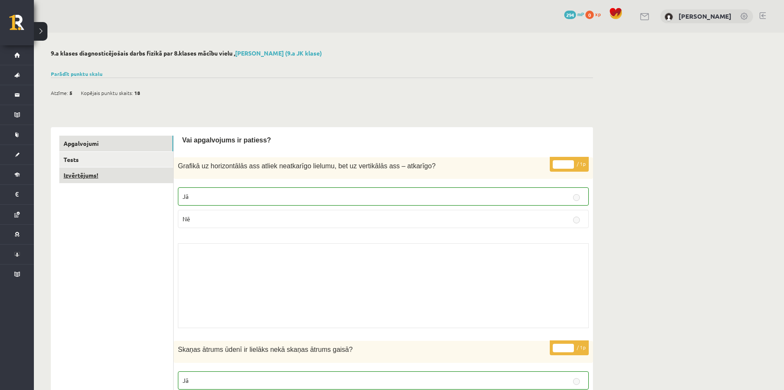
click at [90, 174] on link "Izvērtējums!" at bounding box center [116, 175] width 114 height 16
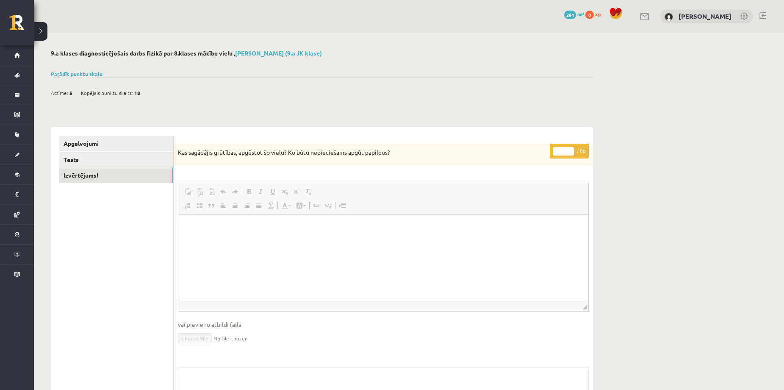
click at [257, 241] on html at bounding box center [383, 228] width 410 height 26
drag, startPoint x: 202, startPoint y: 303, endPoint x: 168, endPoint y: 305, distance: 33.9
click at [169, 304] on div "**********" at bounding box center [322, 296] width 542 height 338
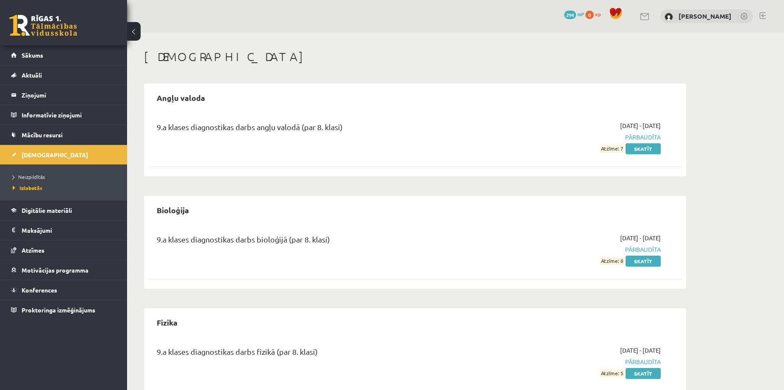
scroll to position [113, 0]
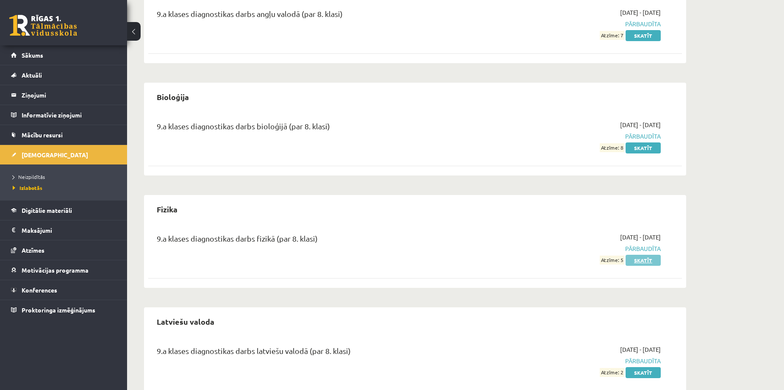
click at [641, 258] on link "Skatīt" at bounding box center [642, 260] width 35 height 11
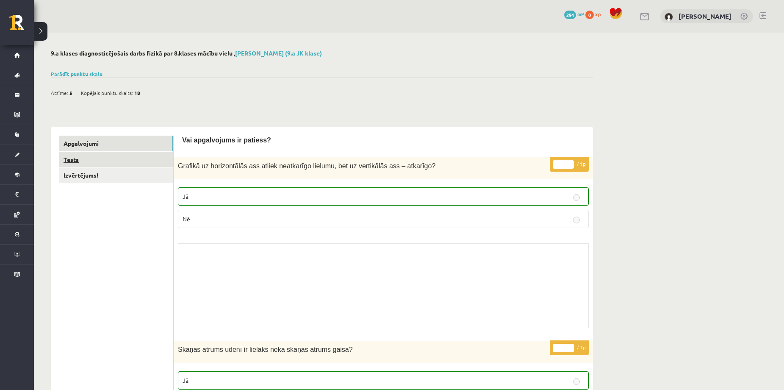
click at [68, 160] on link "Tests" at bounding box center [116, 160] width 114 height 16
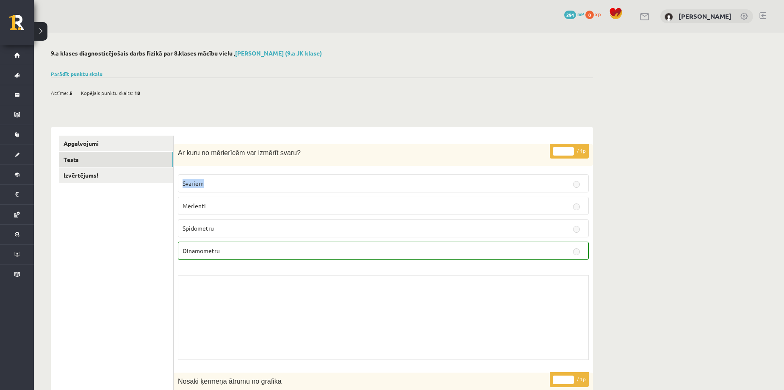
click at [579, 184] on label "Svariem" at bounding box center [383, 183] width 411 height 18
drag, startPoint x: 50, startPoint y: 266, endPoint x: 102, endPoint y: 276, distance: 52.3
click at [72, 157] on link "Tests" at bounding box center [116, 160] width 114 height 16
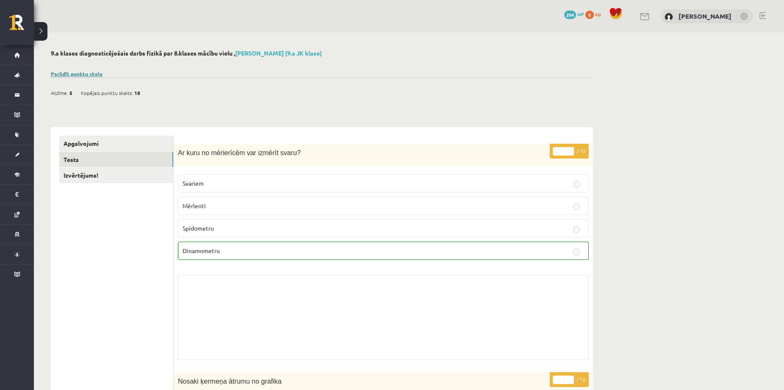
click at [92, 72] on link "Parādīt punktu skalu" at bounding box center [77, 73] width 52 height 7
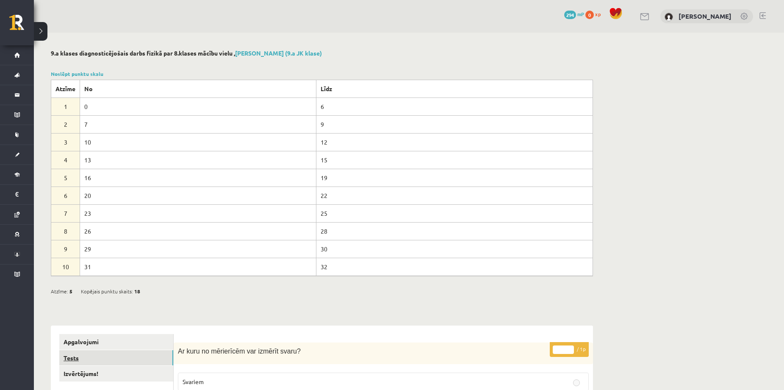
click at [72, 357] on link "Tests" at bounding box center [116, 358] width 114 height 16
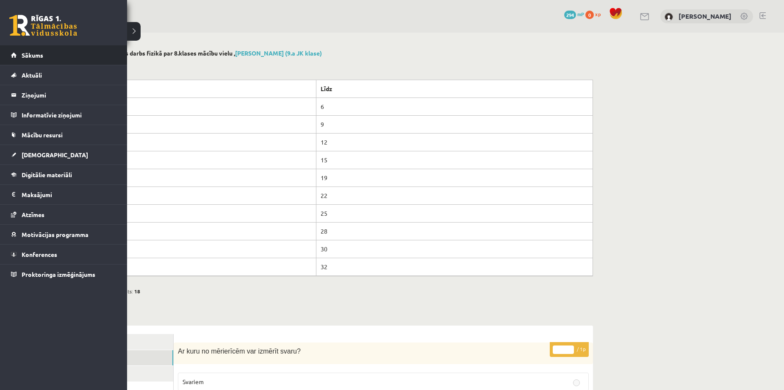
click at [10, 53] on li "Sākums" at bounding box center [63, 55] width 127 height 20
click at [14, 55] on link "Sākums" at bounding box center [63, 54] width 105 height 19
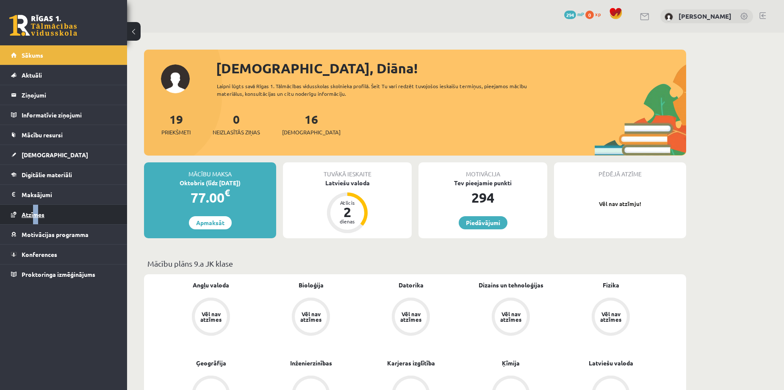
click at [47, 217] on link "Atzīmes" at bounding box center [63, 214] width 105 height 19
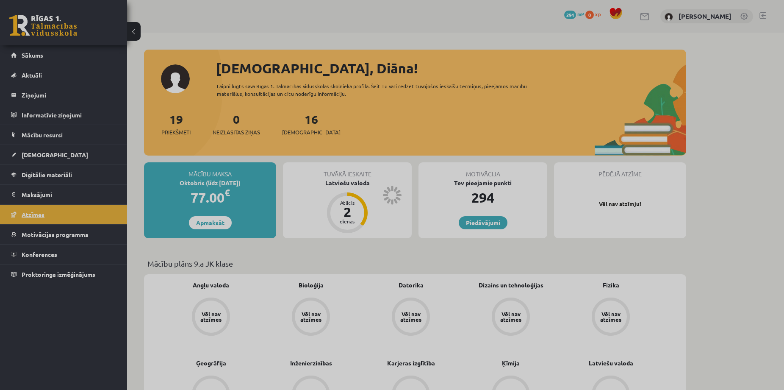
click at [41, 217] on div at bounding box center [392, 195] width 784 height 390
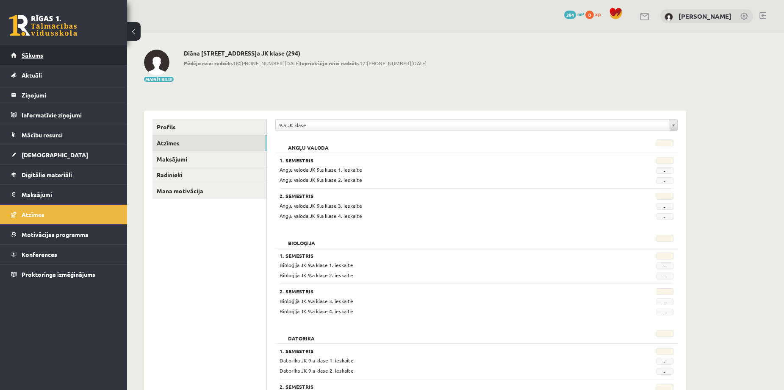
click at [34, 54] on span "Sākums" at bounding box center [33, 55] width 22 height 8
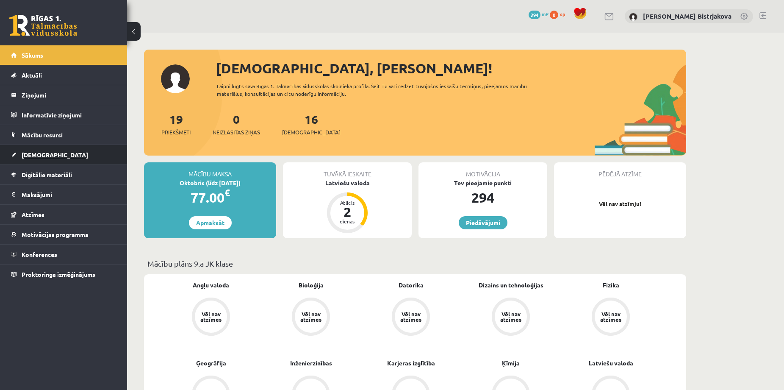
click at [39, 156] on span "[DEMOGRAPHIC_DATA]" at bounding box center [55, 155] width 66 height 8
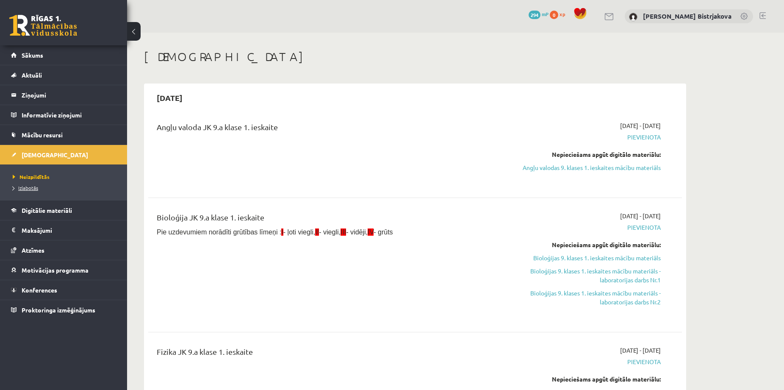
click at [36, 189] on span "Izlabotās" at bounding box center [25, 187] width 25 height 7
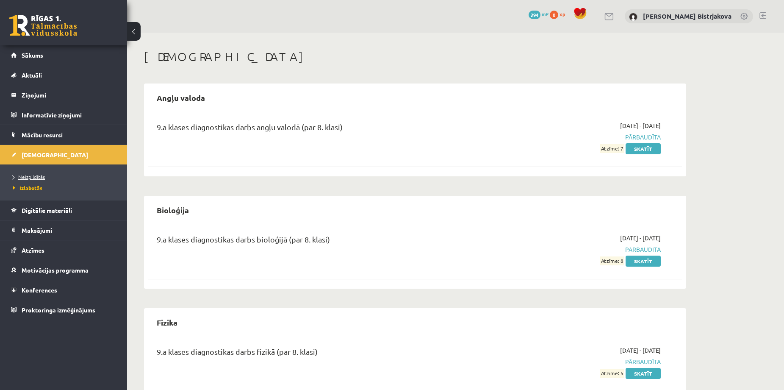
click at [30, 176] on span "Neizpildītās" at bounding box center [29, 176] width 32 height 7
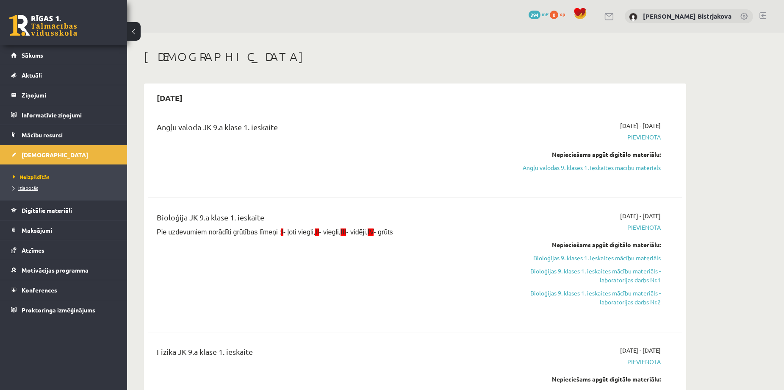
click at [30, 186] on span "Izlabotās" at bounding box center [25, 187] width 25 height 7
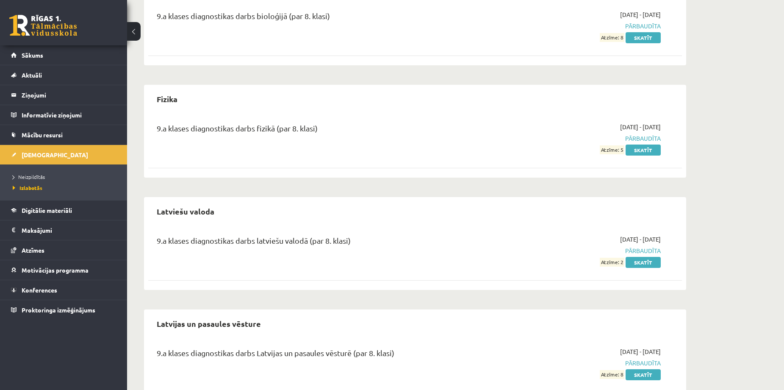
scroll to position [226, 0]
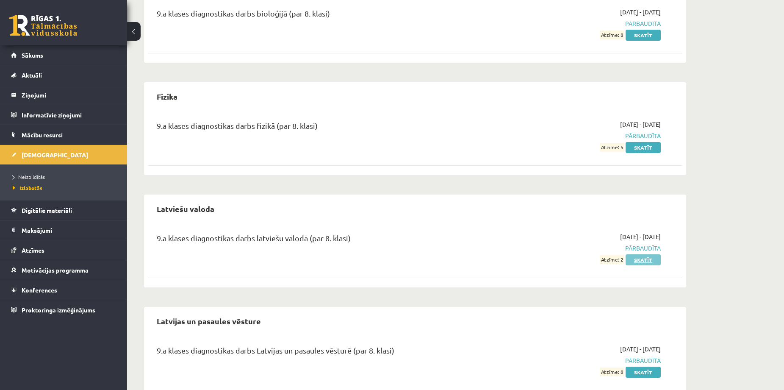
click at [644, 258] on link "Skatīt" at bounding box center [642, 259] width 35 height 11
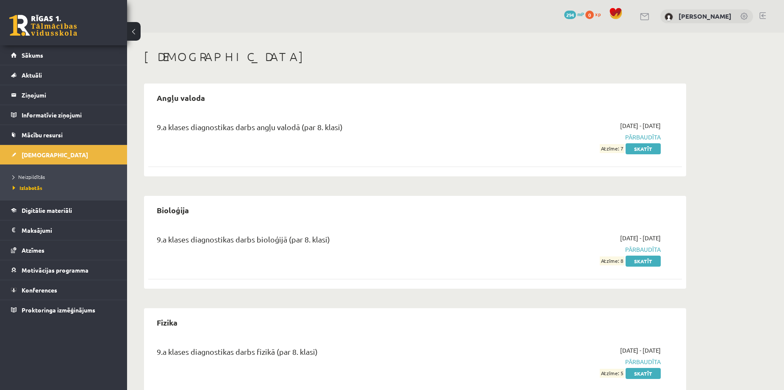
scroll to position [226, 0]
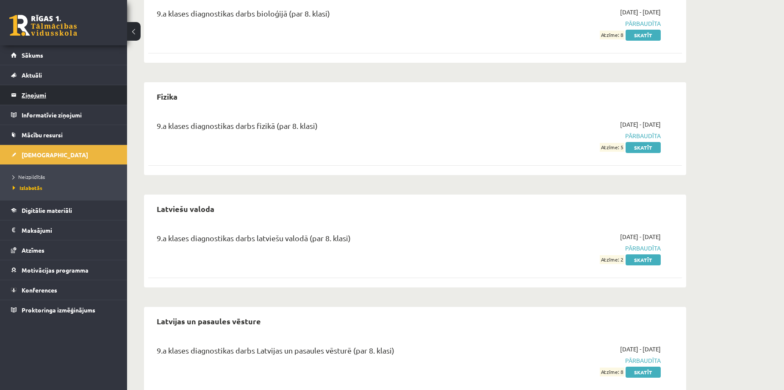
click at [33, 95] on legend "Ziņojumi 0" at bounding box center [69, 94] width 95 height 19
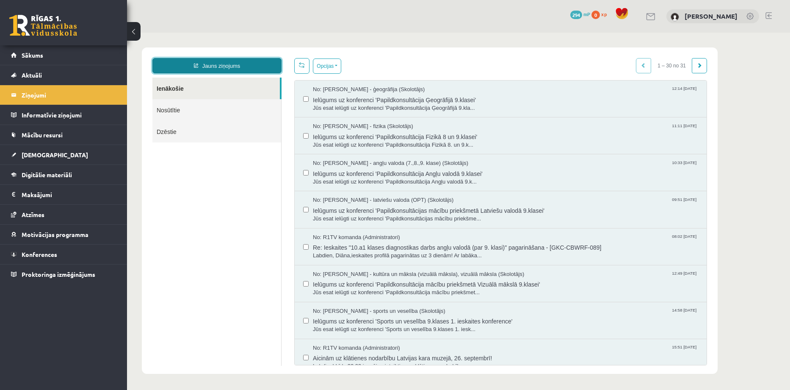
click at [214, 66] on link "Jauns ziņojums" at bounding box center [216, 65] width 129 height 15
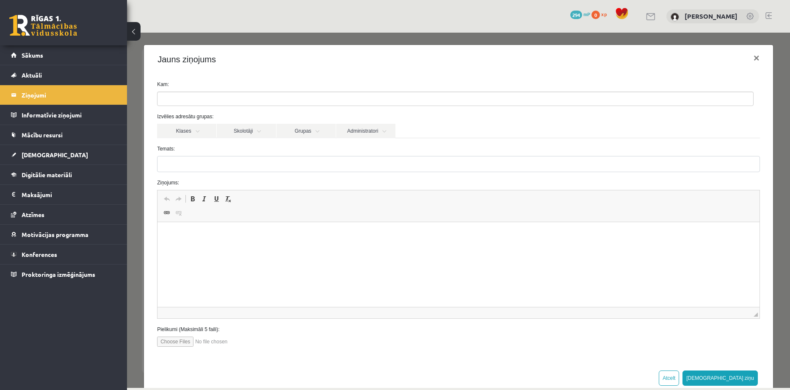
click at [202, 98] on ul at bounding box center [456, 99] width 596 height 14
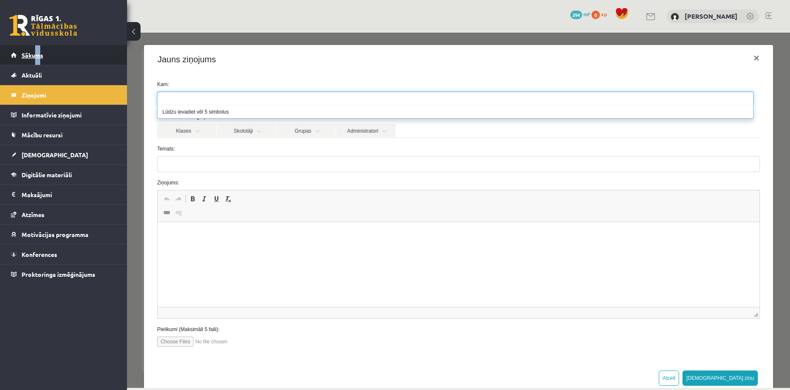
drag, startPoint x: 39, startPoint y: 55, endPoint x: 41, endPoint y: 60, distance: 4.4
click at [398, 101] on ul at bounding box center [456, 99] width 596 height 14
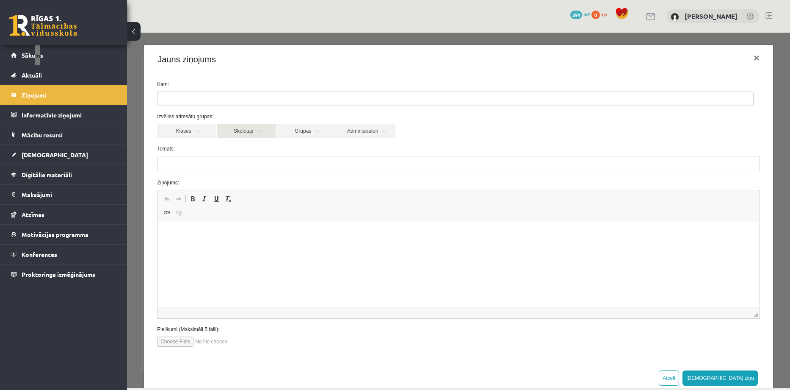
click at [258, 130] on link "Skolotāji" at bounding box center [246, 131] width 59 height 14
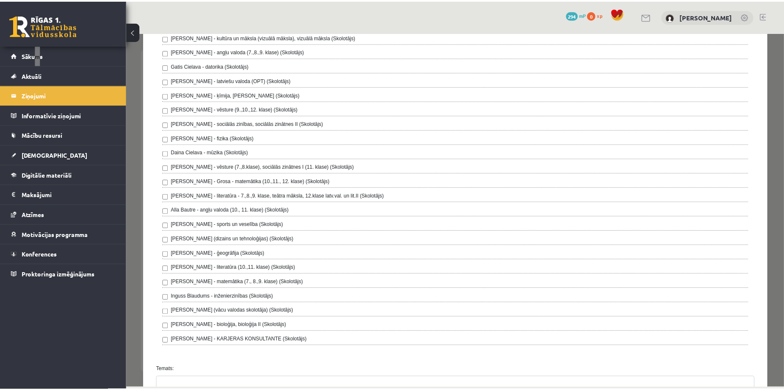
scroll to position [113, 0]
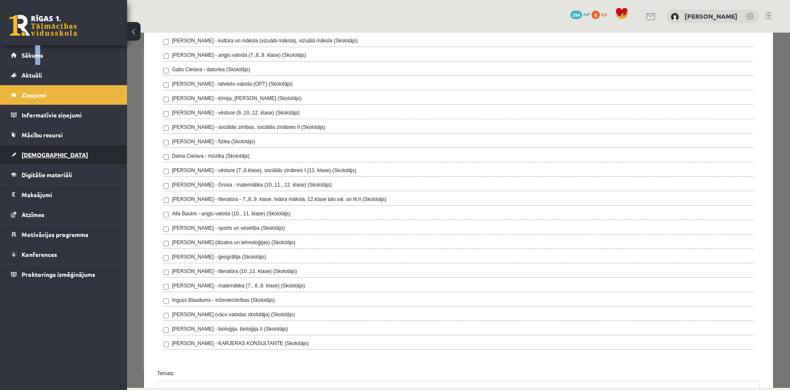
click at [43, 154] on span "[DEMOGRAPHIC_DATA]" at bounding box center [55, 155] width 66 height 8
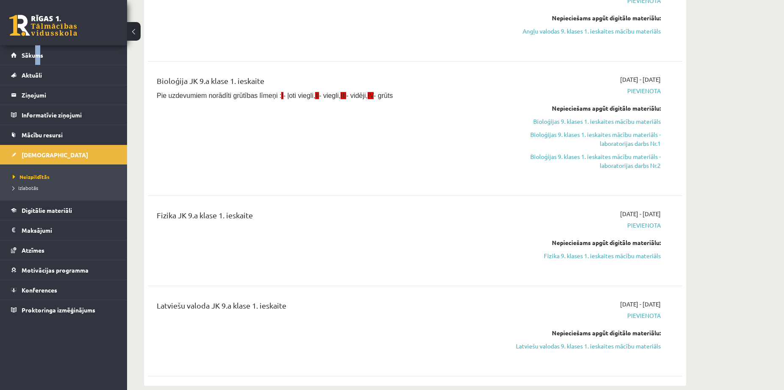
scroll to position [169, 0]
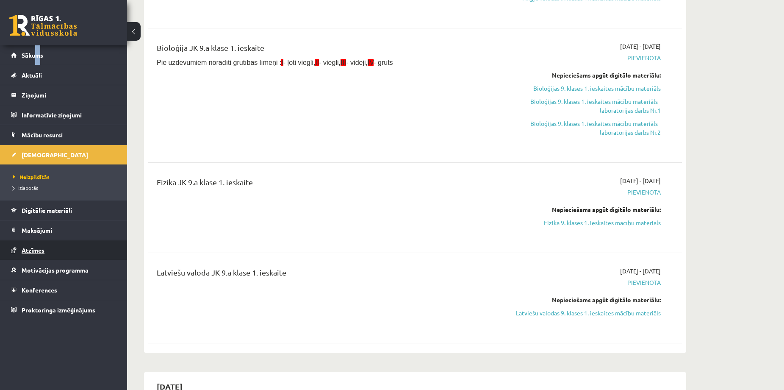
click at [44, 250] on span "Atzīmes" at bounding box center [33, 250] width 23 height 8
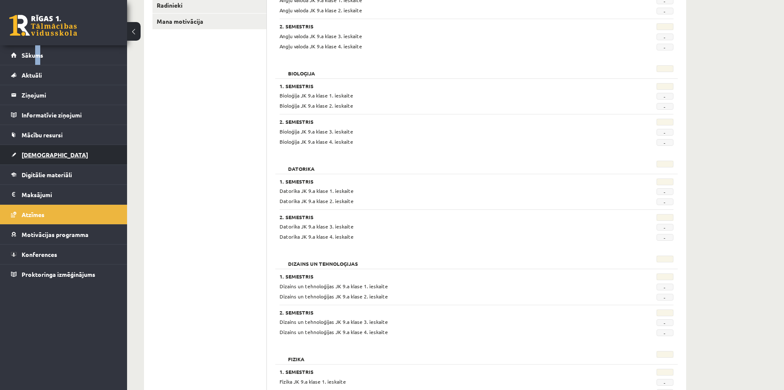
click at [37, 155] on span "[DEMOGRAPHIC_DATA]" at bounding box center [55, 155] width 66 height 8
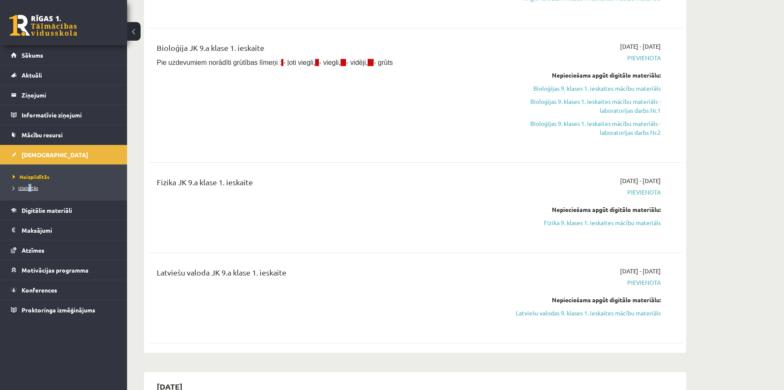
click at [37, 188] on span "Izlabotās" at bounding box center [25, 187] width 25 height 7
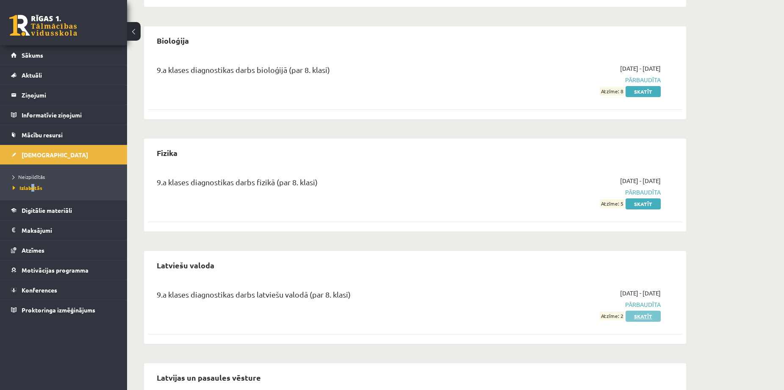
click at [638, 314] on link "Skatīt" at bounding box center [642, 315] width 35 height 11
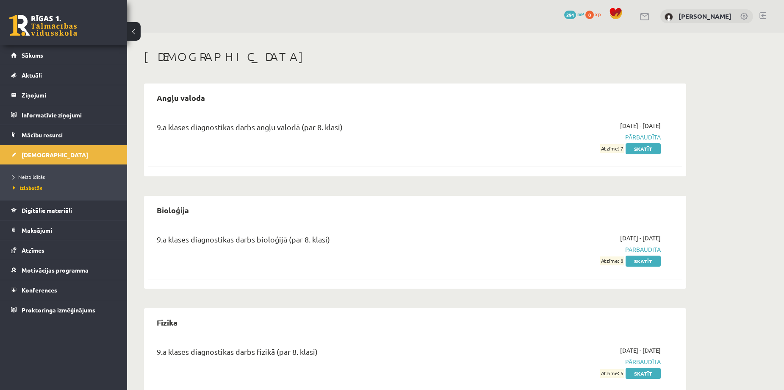
scroll to position [169, 0]
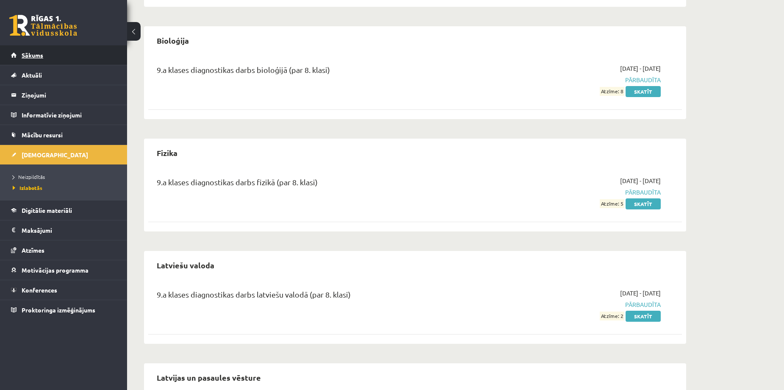
click at [47, 55] on link "Sākums" at bounding box center [63, 54] width 105 height 19
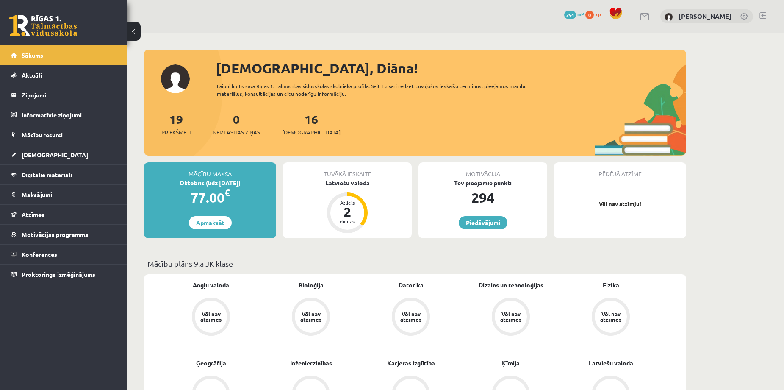
click at [232, 131] on span "Neizlasītās ziņas" at bounding box center [236, 132] width 47 height 8
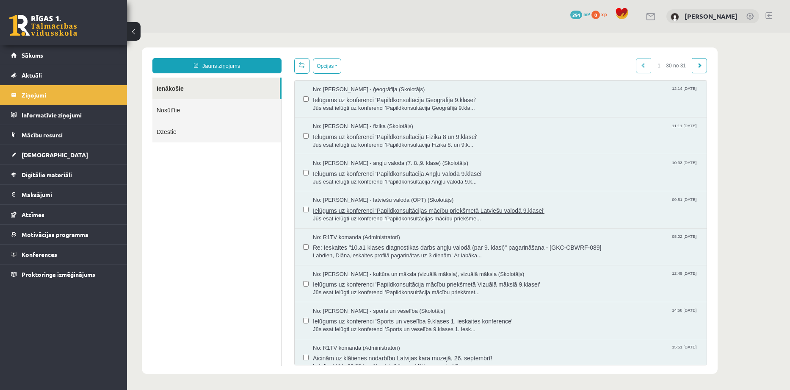
click at [446, 210] on span "Ielūgums uz konferenci 'Papildkonsultācijas mācību priekšmetā Latviešu valodā 9…" at bounding box center [505, 209] width 385 height 11
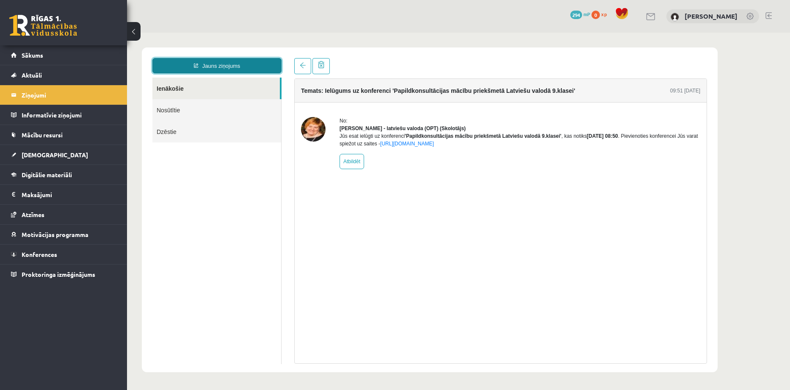
click at [226, 65] on link "Jauns ziņojums" at bounding box center [216, 65] width 129 height 15
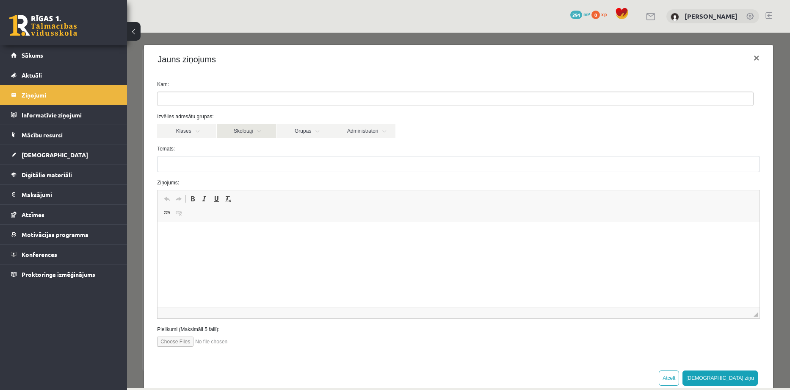
click at [257, 130] on link "Skolotāji" at bounding box center [246, 131] width 59 height 14
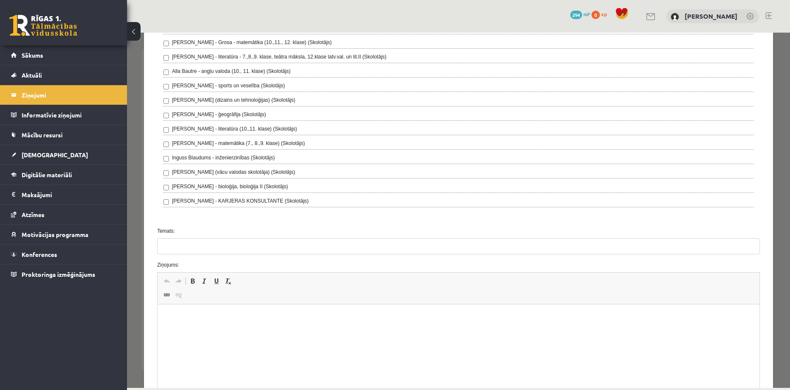
scroll to position [357, 0]
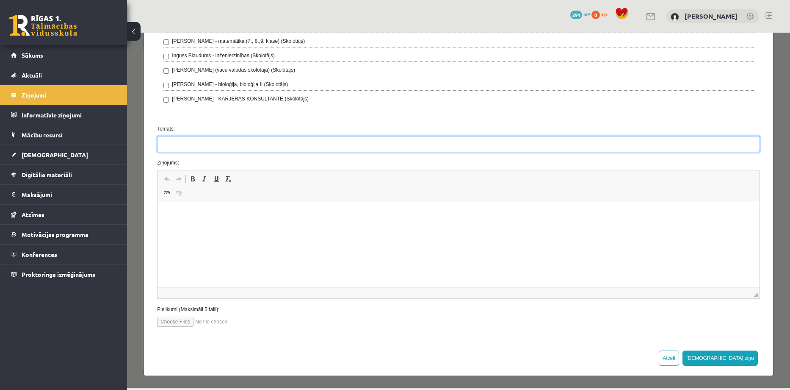
click at [197, 144] on input "Temats:" at bounding box center [458, 144] width 603 height 16
type input "*"
click at [196, 141] on input "Temats:" at bounding box center [458, 144] width 603 height 16
type input "*"
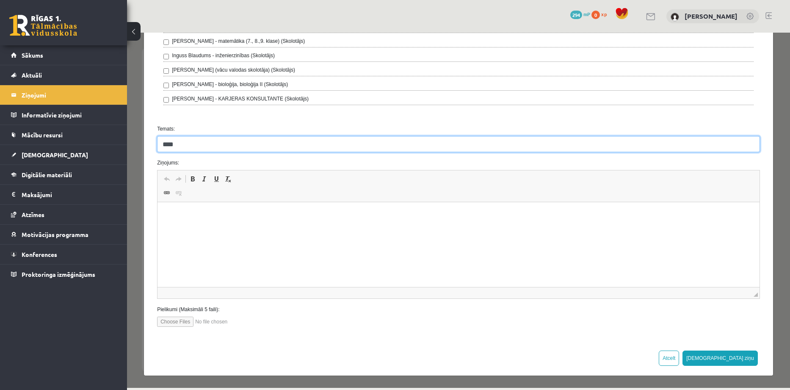
type input "***"
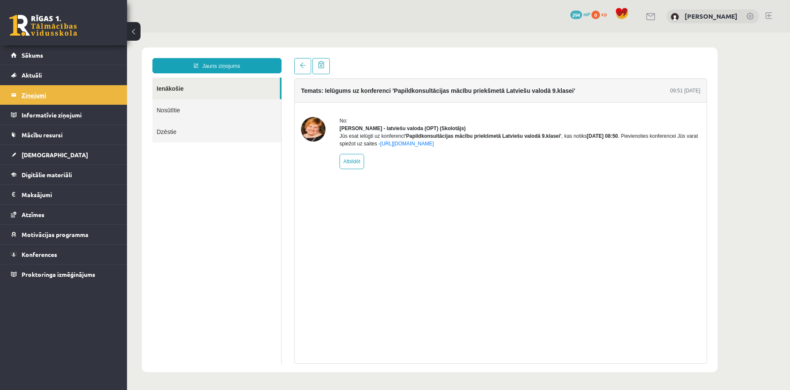
click at [36, 96] on legend "Ziņojumi 0" at bounding box center [69, 94] width 95 height 19
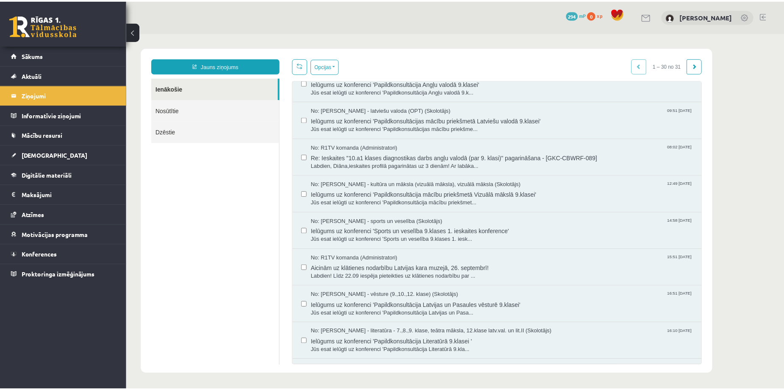
scroll to position [169, 0]
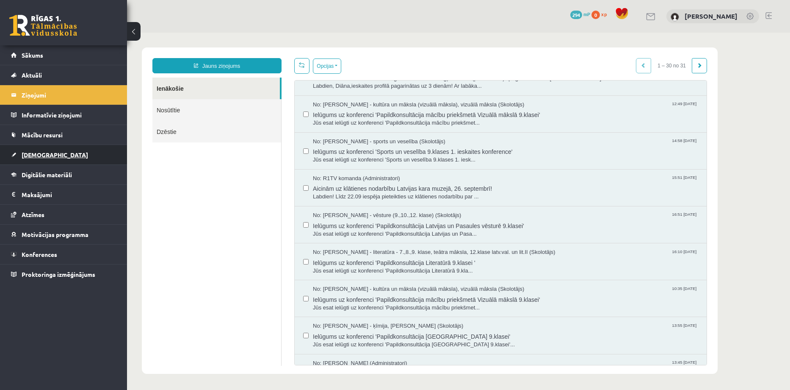
click at [34, 155] on span "[DEMOGRAPHIC_DATA]" at bounding box center [55, 155] width 66 height 8
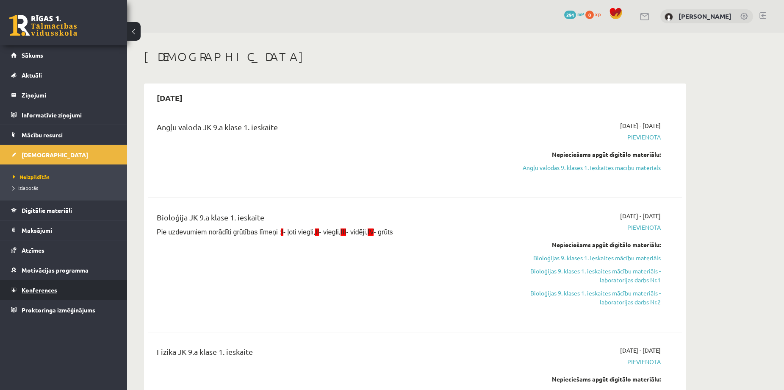
click at [44, 289] on span "Konferences" at bounding box center [40, 290] width 36 height 8
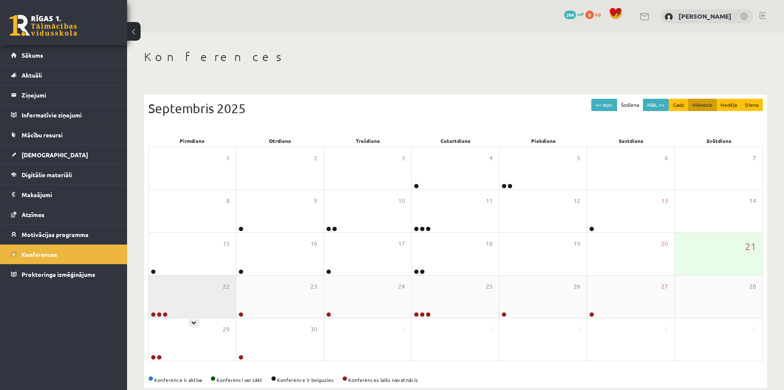
click at [199, 290] on div "22" at bounding box center [192, 296] width 87 height 42
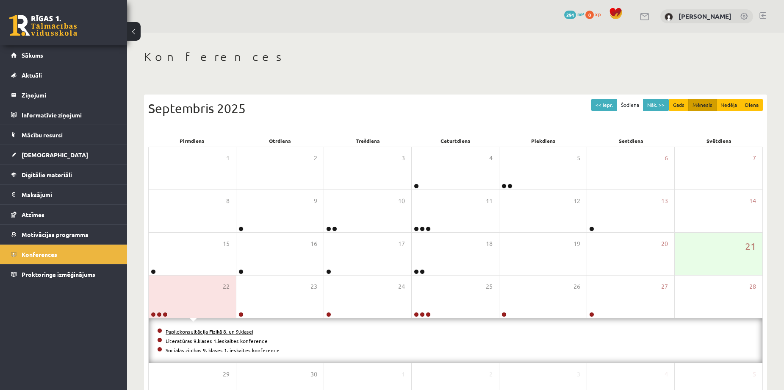
click at [201, 331] on link "Papildkonsultācija Fizikā 8. un 9.klasei" at bounding box center [210, 331] width 88 height 7
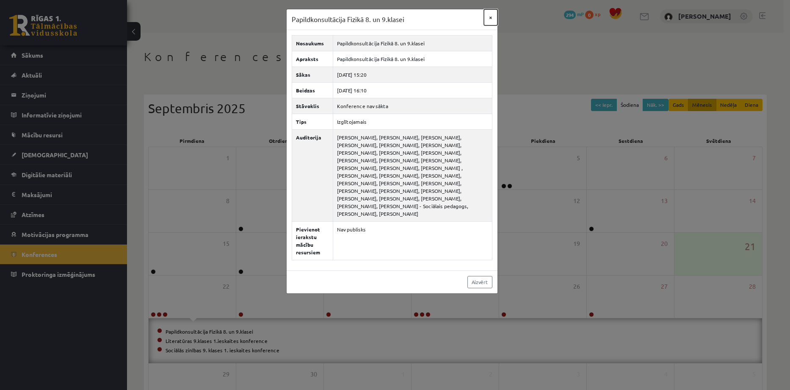
click at [490, 17] on button "×" at bounding box center [491, 17] width 14 height 16
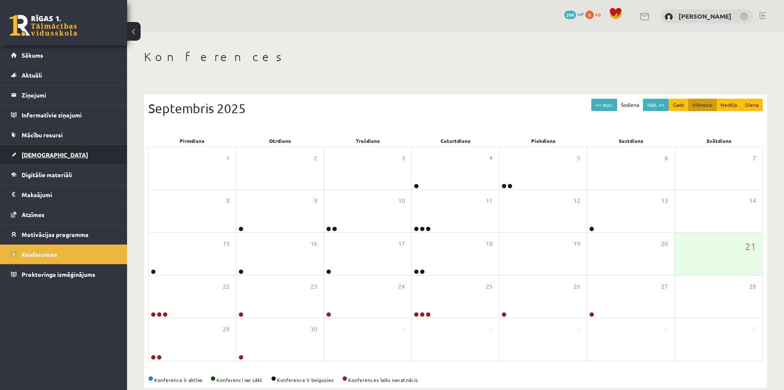
click at [38, 153] on span "[DEMOGRAPHIC_DATA]" at bounding box center [55, 155] width 66 height 8
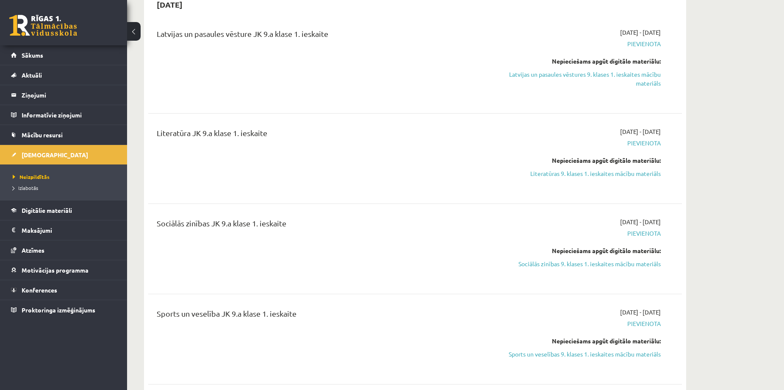
scroll to position [565, 0]
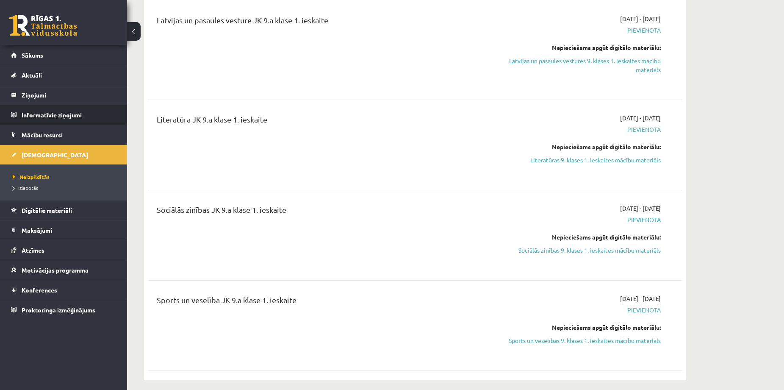
click at [49, 112] on legend "Informatīvie ziņojumi 0" at bounding box center [69, 114] width 95 height 19
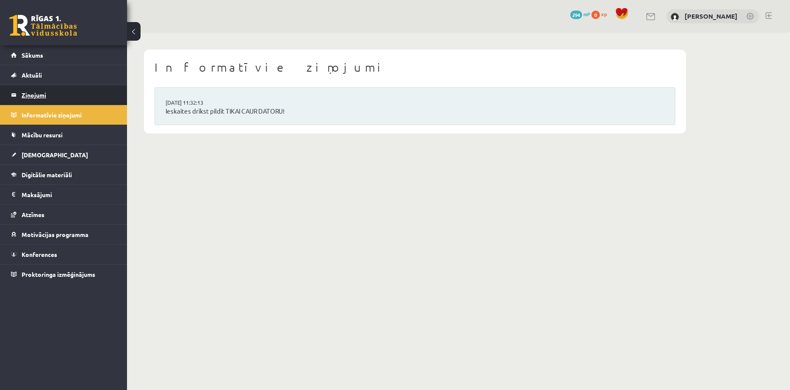
click at [33, 95] on legend "Ziņojumi 0" at bounding box center [69, 94] width 95 height 19
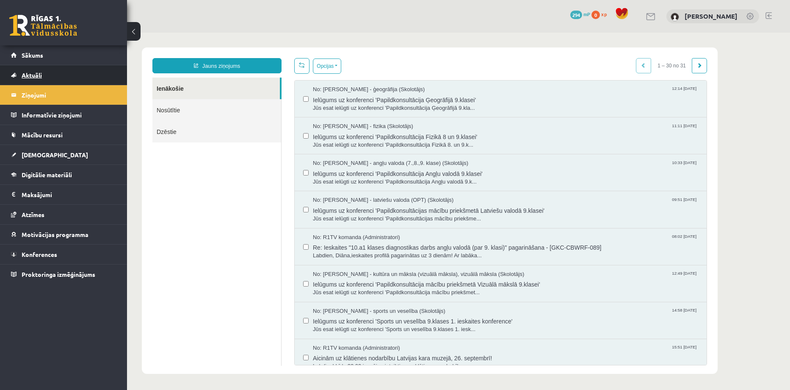
click at [39, 73] on span "Aktuāli" at bounding box center [32, 75] width 20 height 8
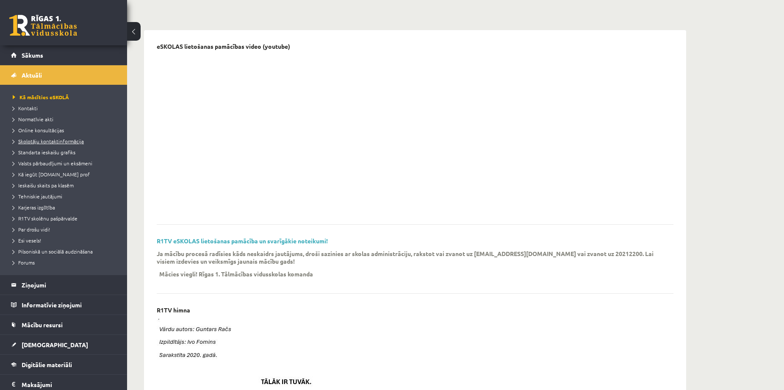
scroll to position [56, 0]
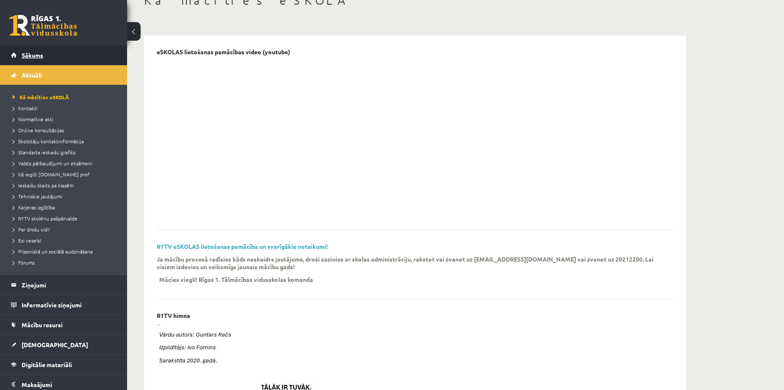
click at [33, 55] on span "Sākums" at bounding box center [33, 55] width 22 height 8
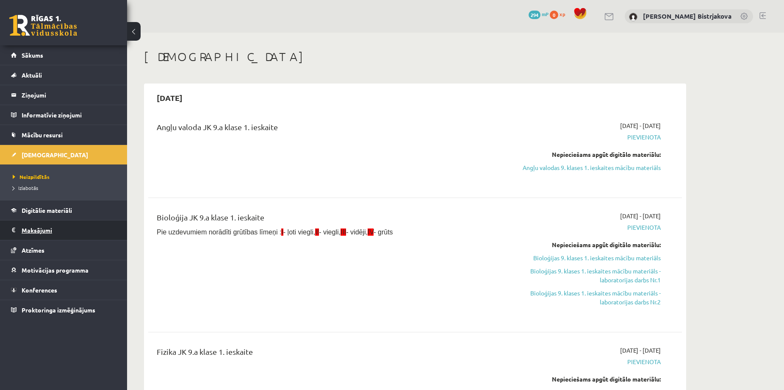
click at [44, 229] on legend "Maksājumi 0" at bounding box center [69, 229] width 95 height 19
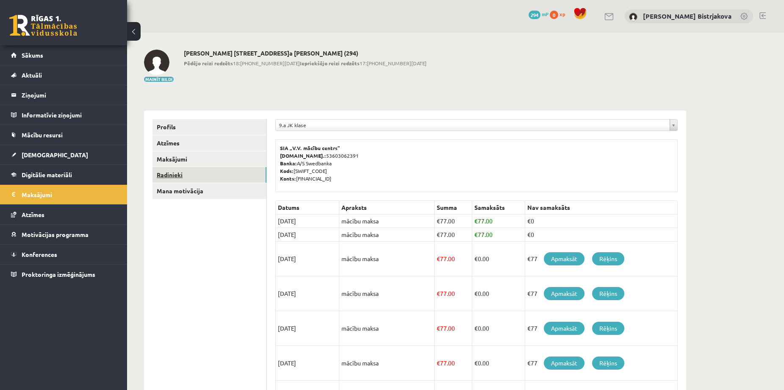
click at [182, 174] on link "Radinieki" at bounding box center [209, 175] width 114 height 16
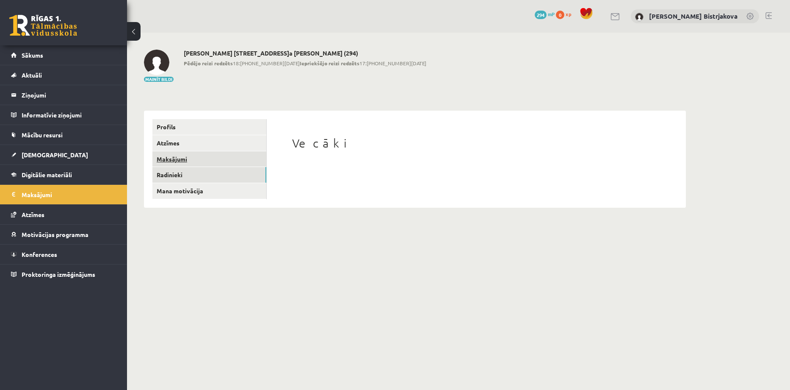
click at [177, 158] on link "Maksājumi" at bounding box center [209, 159] width 114 height 16
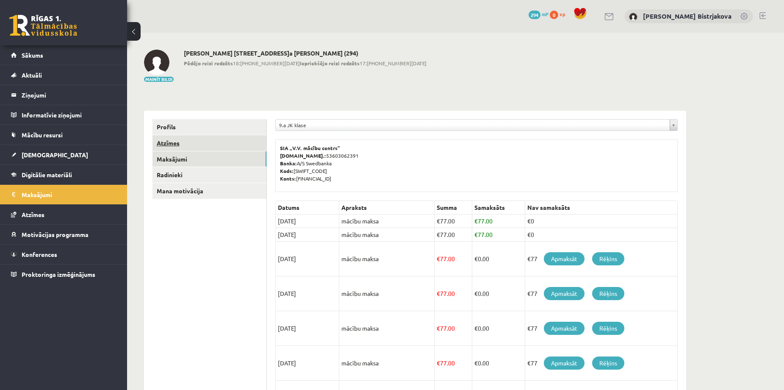
click at [176, 143] on link "Atzīmes" at bounding box center [209, 143] width 114 height 16
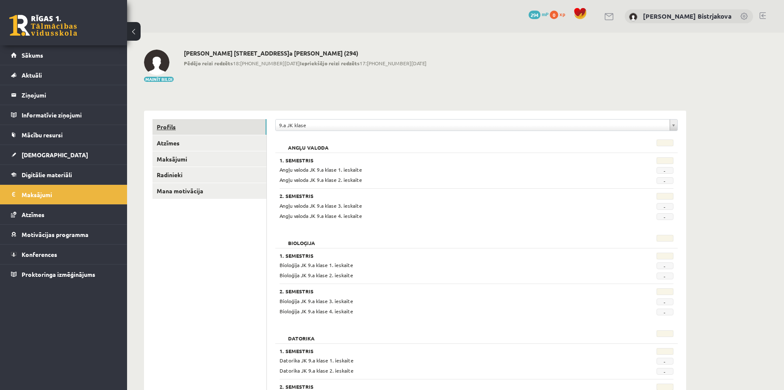
click at [168, 126] on link "Profils" at bounding box center [209, 127] width 114 height 16
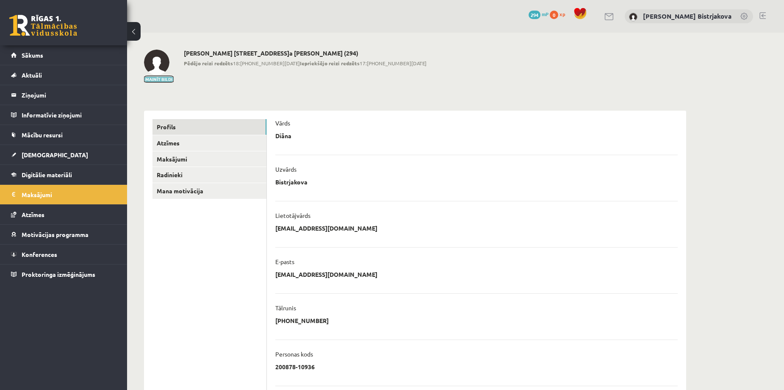
click at [163, 78] on button "Mainīt bildi" at bounding box center [159, 79] width 30 height 5
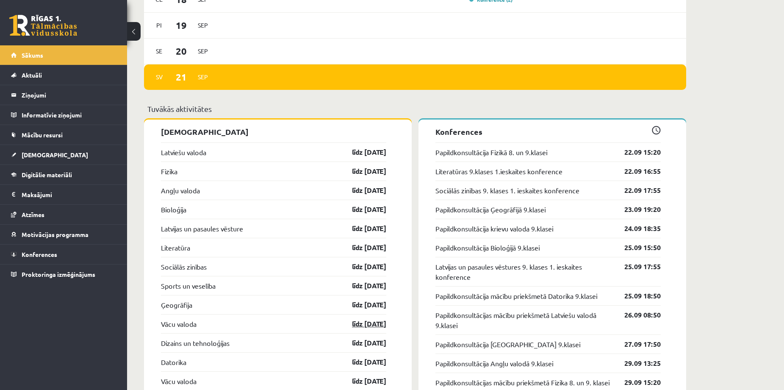
scroll to position [734, 0]
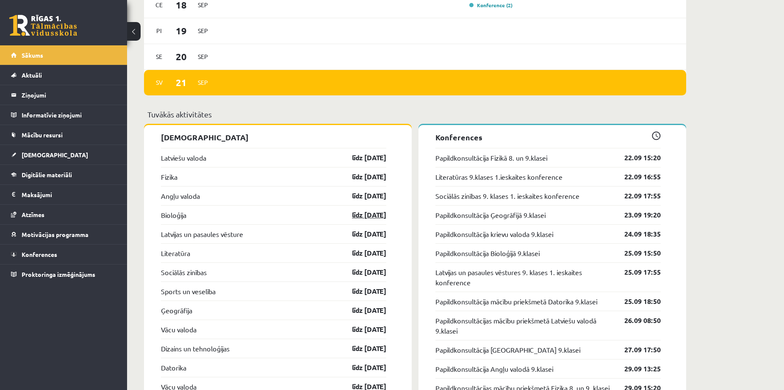
click at [359, 215] on link "līdz 22.09.25" at bounding box center [361, 215] width 49 height 10
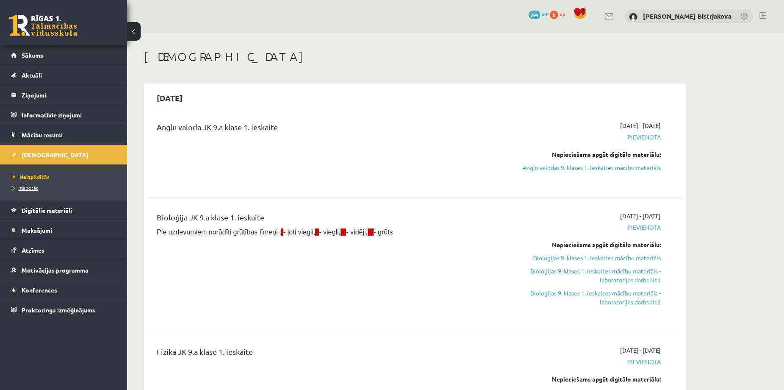
click at [31, 187] on span "Izlabotās" at bounding box center [25, 187] width 25 height 7
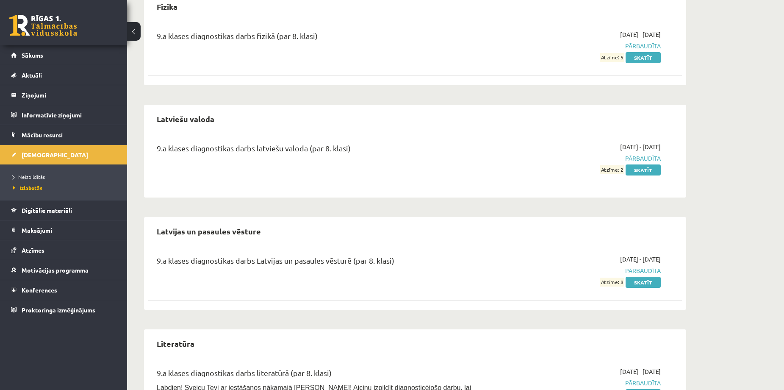
scroll to position [313, 0]
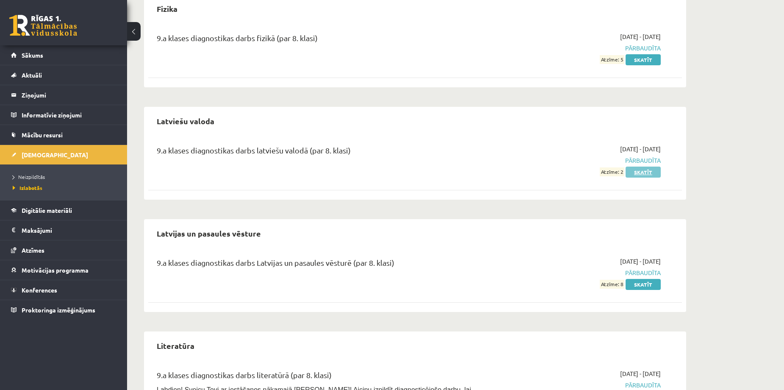
click at [642, 173] on link "Skatīt" at bounding box center [642, 171] width 35 height 11
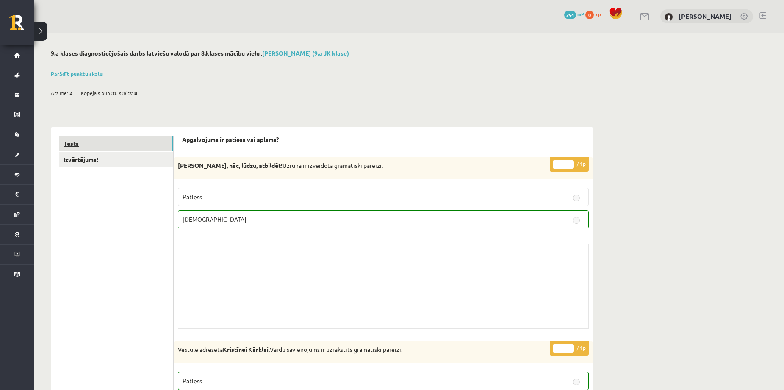
click at [71, 141] on link "Tests" at bounding box center [116, 144] width 114 height 16
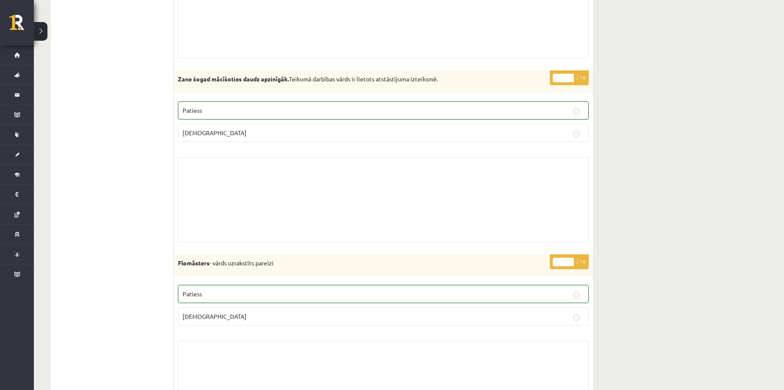
scroll to position [2823, 0]
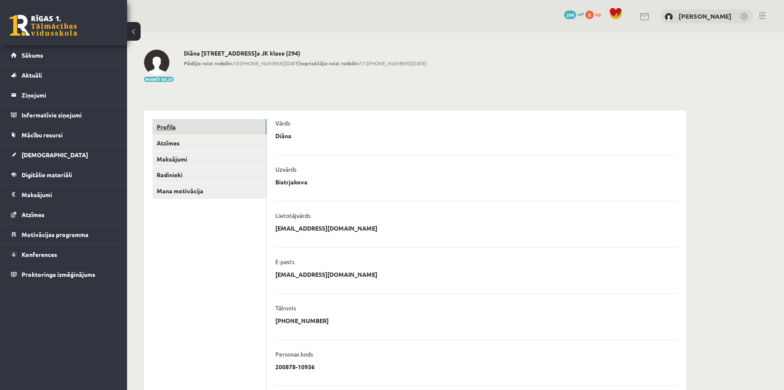
click at [170, 128] on link "Profils" at bounding box center [209, 127] width 114 height 16
click at [157, 79] on button "Mainīt bildi" at bounding box center [159, 79] width 30 height 5
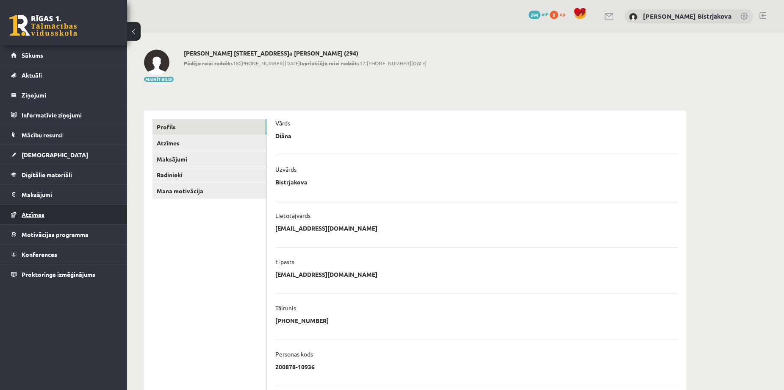
click at [46, 215] on link "Atzīmes" at bounding box center [63, 214] width 105 height 19
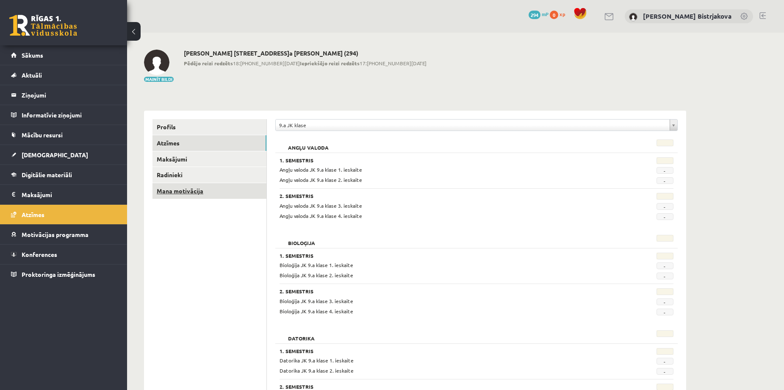
click at [185, 190] on link "Mana motivācija" at bounding box center [209, 191] width 114 height 16
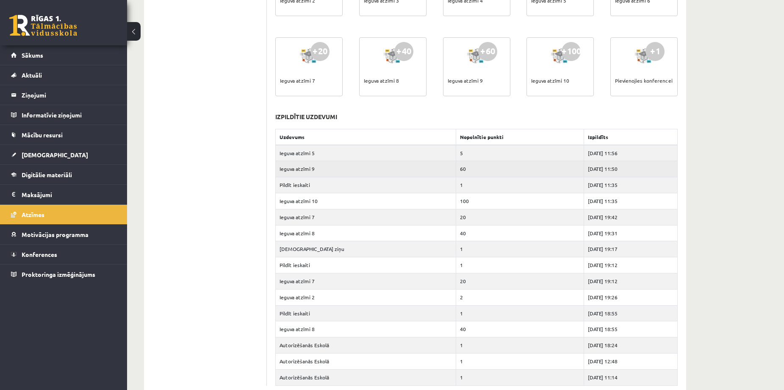
scroll to position [322, 0]
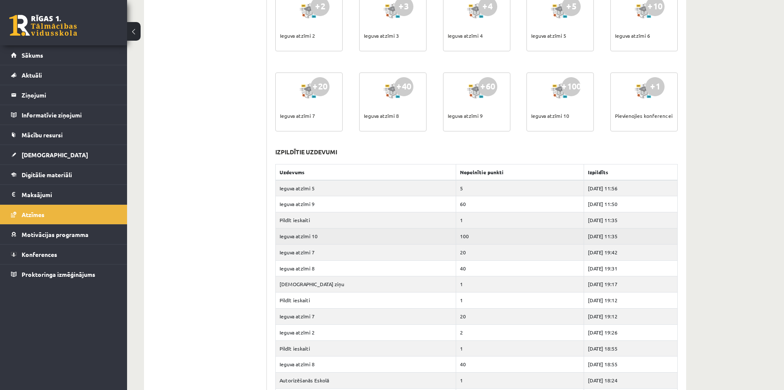
click at [313, 235] on td "Ieguva atzīmi 10" at bounding box center [366, 236] width 180 height 16
click at [378, 236] on td "Ieguva atzīmi 10" at bounding box center [366, 236] width 180 height 16
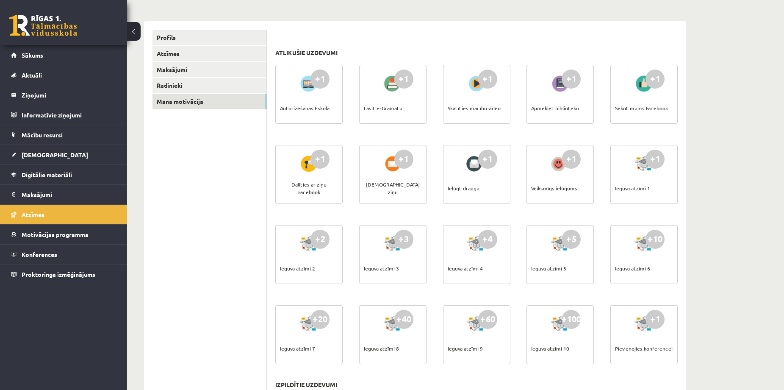
scroll to position [0, 0]
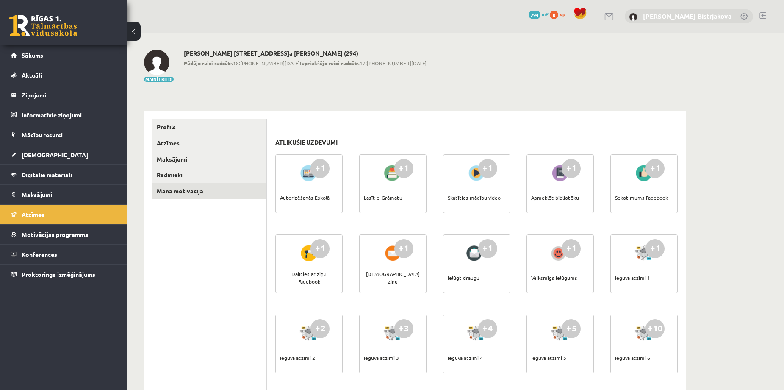
click at [703, 13] on link "[PERSON_NAME]" at bounding box center [687, 16] width 89 height 8
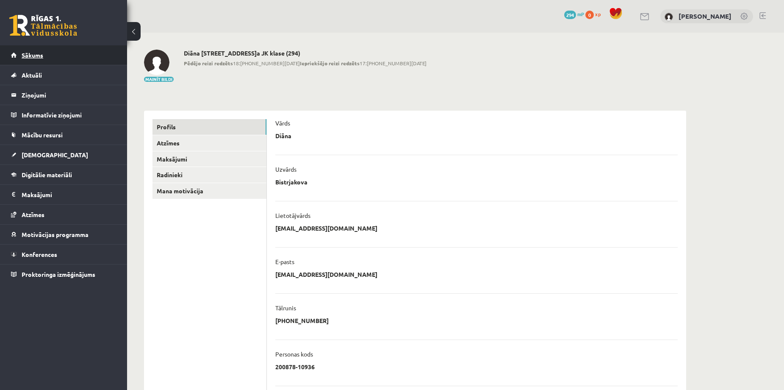
click at [38, 55] on span "Sākums" at bounding box center [33, 55] width 22 height 8
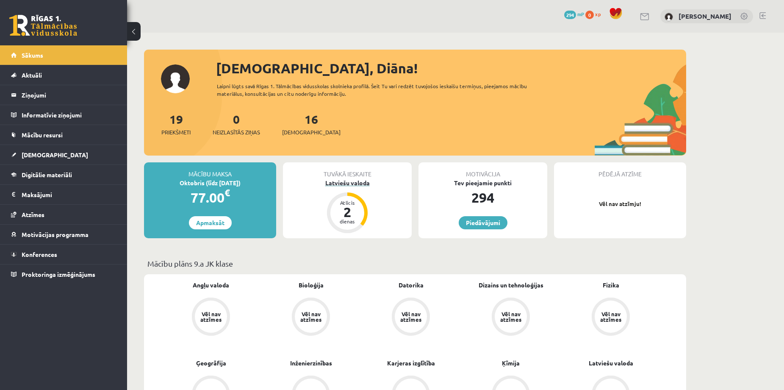
click at [349, 184] on div "Latviešu valoda" at bounding box center [347, 182] width 129 height 9
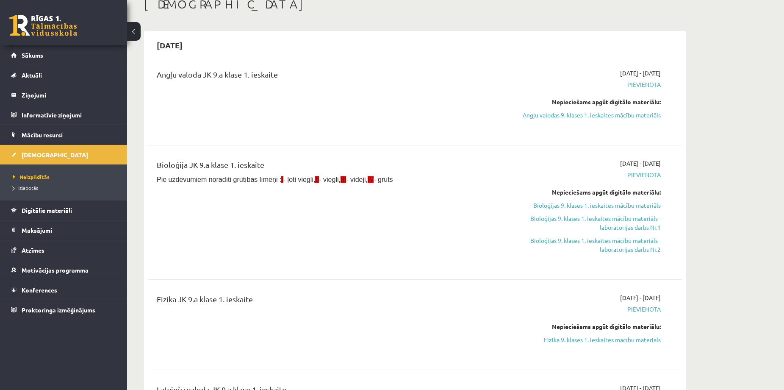
scroll to position [56, 0]
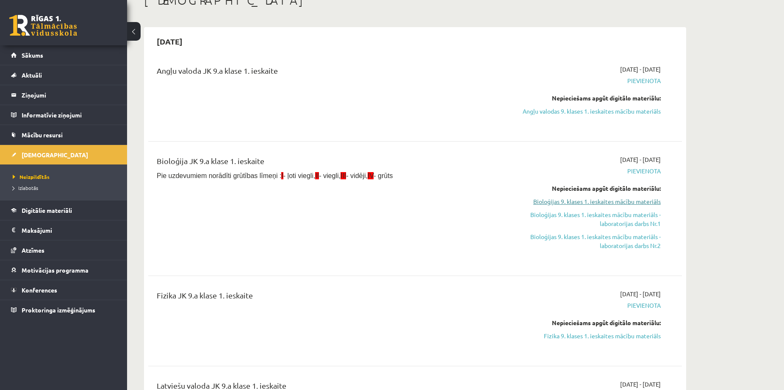
click at [576, 200] on link "Bioloģijas 9. klases 1. ieskaites mācību materiāls" at bounding box center [581, 201] width 160 height 9
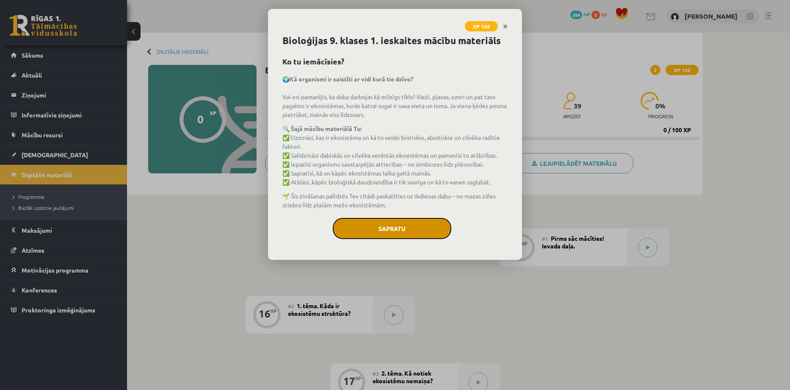
click at [411, 225] on button "Sapratu" at bounding box center [392, 228] width 119 height 21
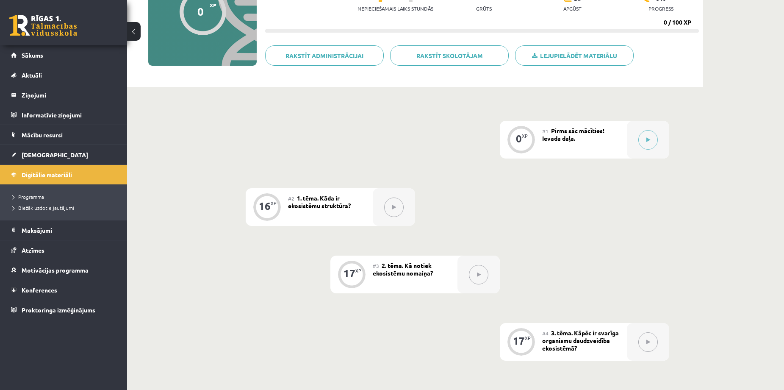
scroll to position [113, 0]
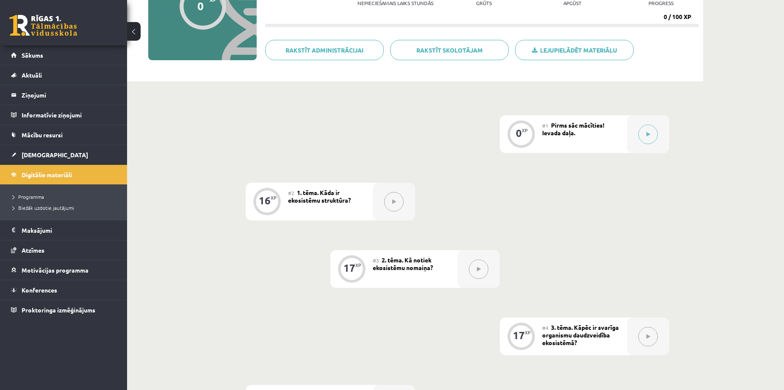
click at [394, 202] on icon at bounding box center [394, 201] width 4 height 5
click at [270, 200] on div "16" at bounding box center [265, 200] width 12 height 8
drag, startPoint x: 401, startPoint y: 201, endPoint x: 449, endPoint y: 205, distance: 48.0
click at [402, 202] on button at bounding box center [393, 201] width 19 height 19
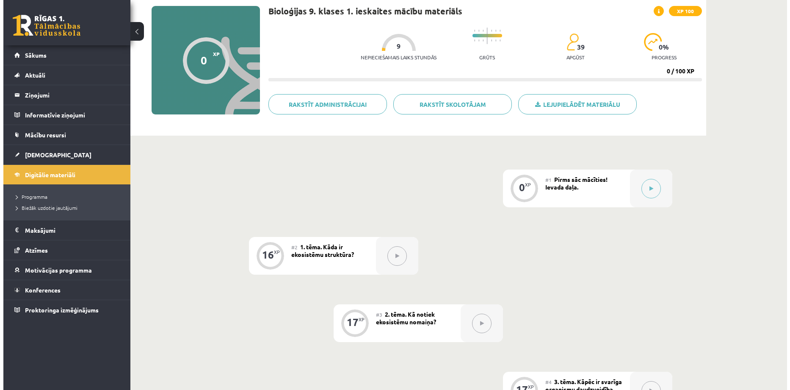
scroll to position [56, 0]
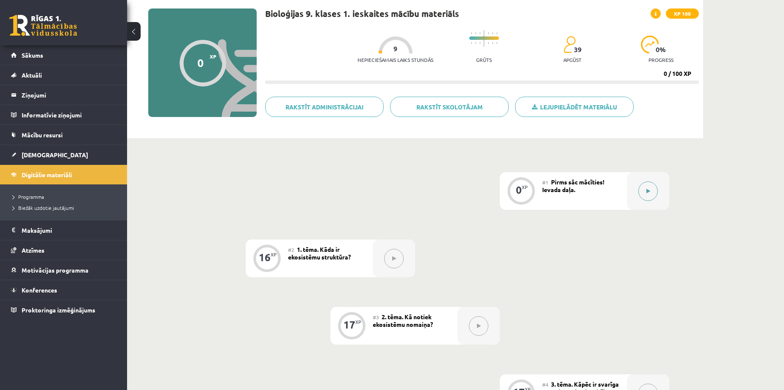
click at [644, 191] on button at bounding box center [647, 190] width 19 height 19
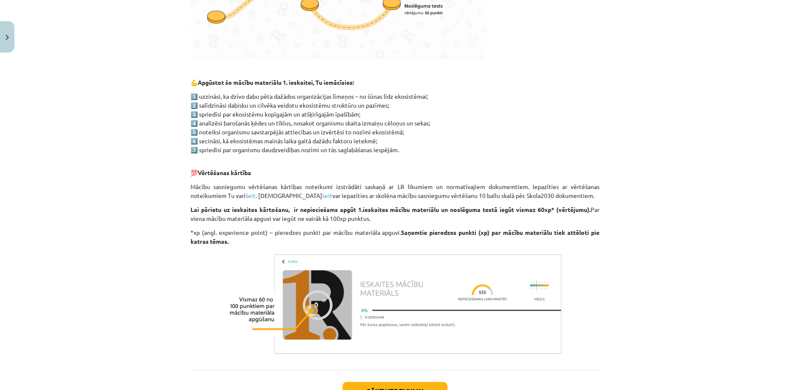
scroll to position [395, 0]
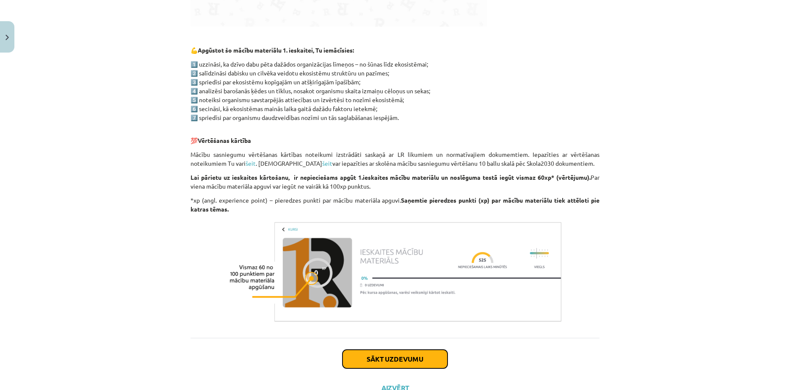
click at [407, 359] on button "Sākt uzdevumu" at bounding box center [395, 358] width 105 height 19
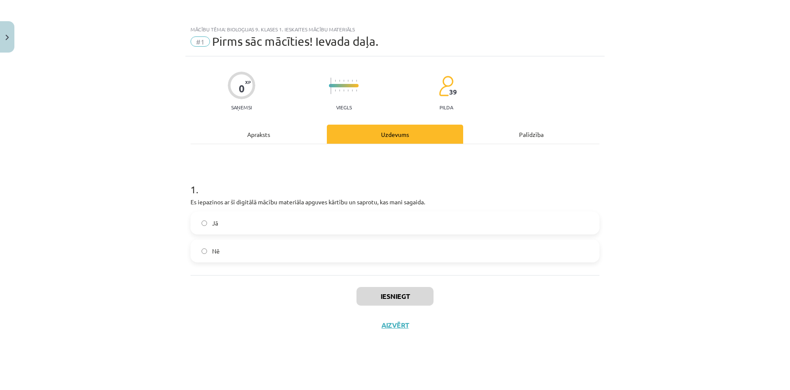
scroll to position [0, 0]
click at [374, 295] on button "Iesniegt" at bounding box center [395, 296] width 77 height 19
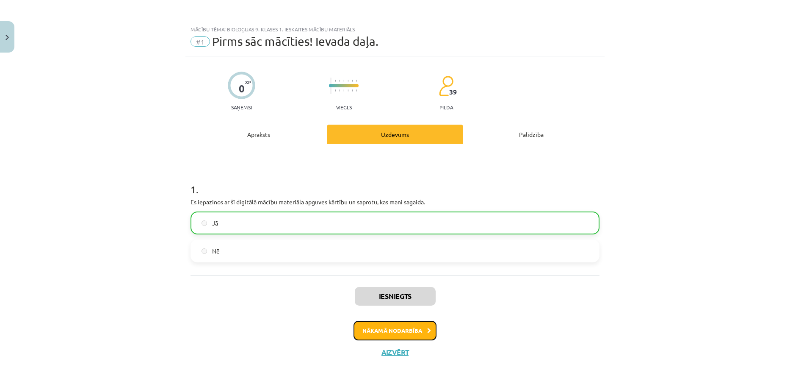
click at [405, 330] on button "Nākamā nodarbība" at bounding box center [395, 330] width 83 height 19
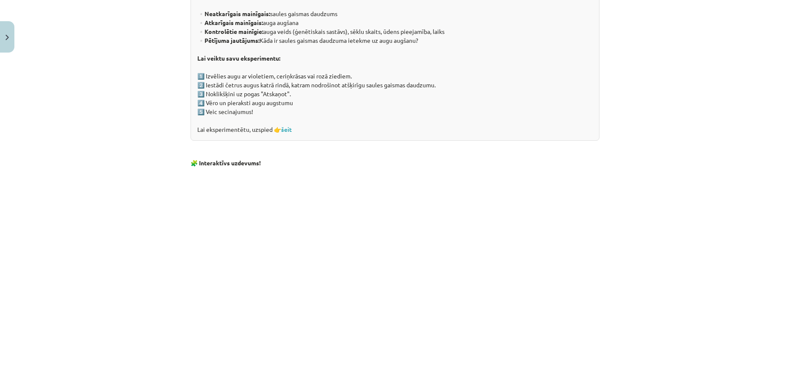
scroll to position [734, 0]
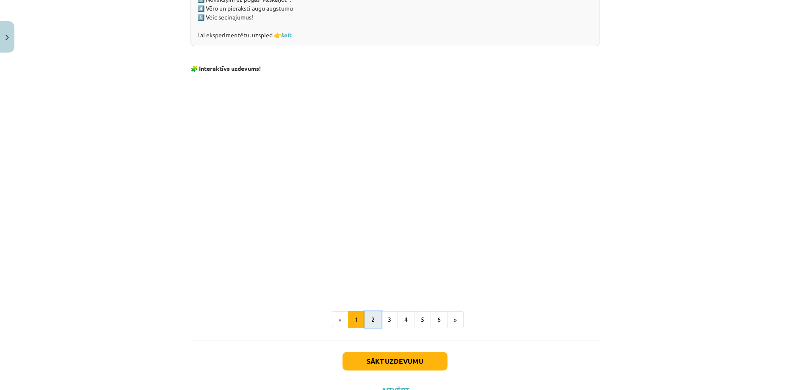
click at [368, 319] on button "2" at bounding box center [373, 319] width 17 height 17
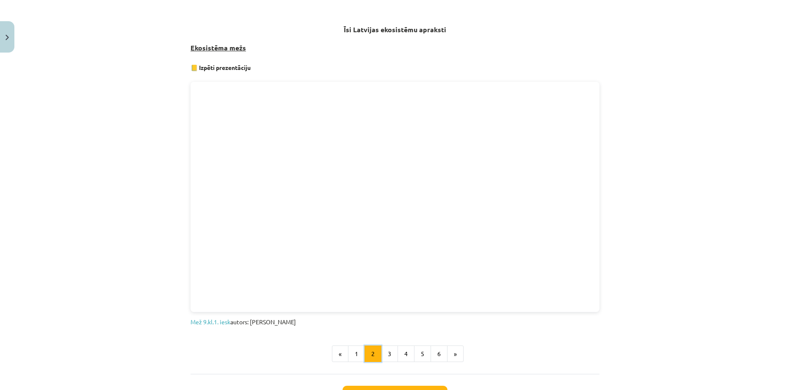
scroll to position [471, 0]
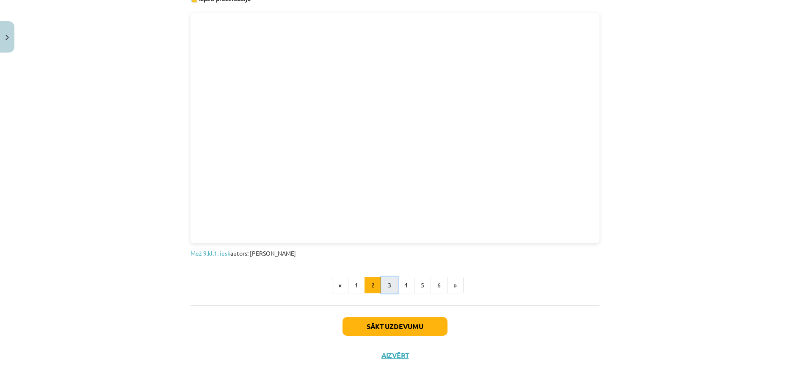
click at [385, 284] on button "3" at bounding box center [389, 285] width 17 height 17
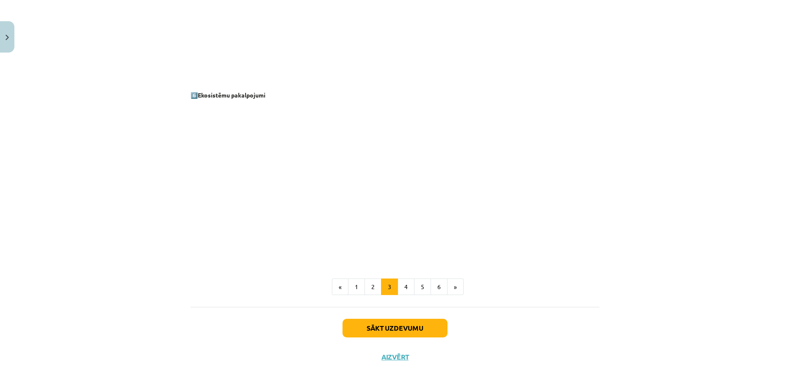
scroll to position [1095, 0]
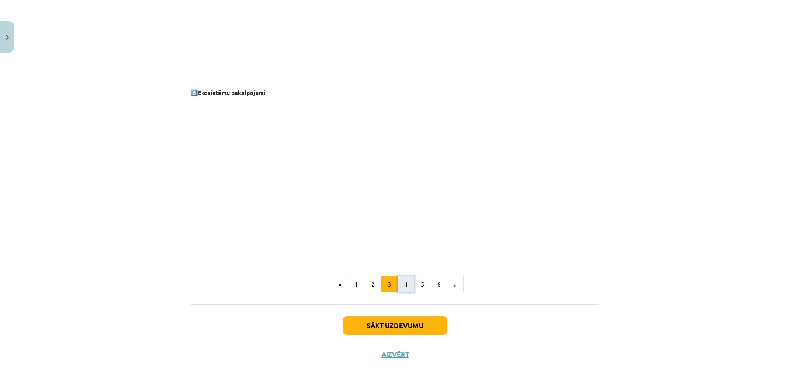
click at [402, 284] on button "4" at bounding box center [406, 284] width 17 height 17
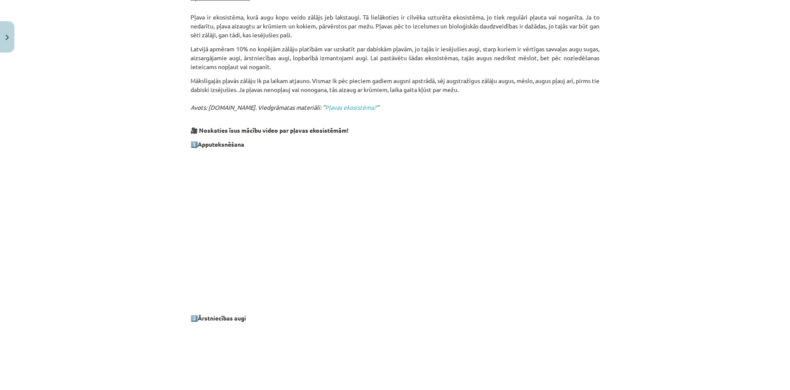
scroll to position [152, 0]
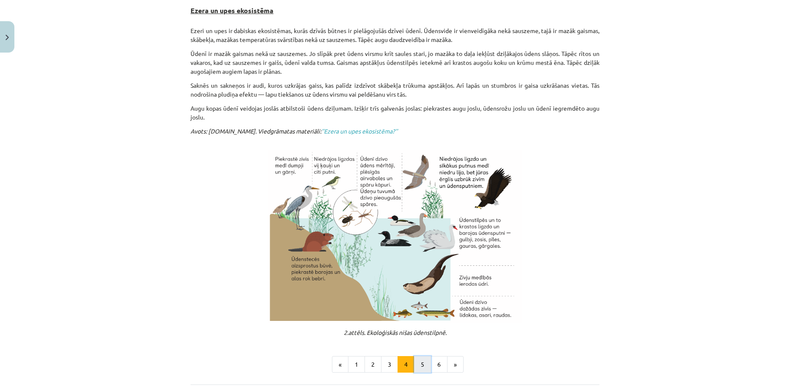
click at [421, 363] on button "5" at bounding box center [422, 364] width 17 height 17
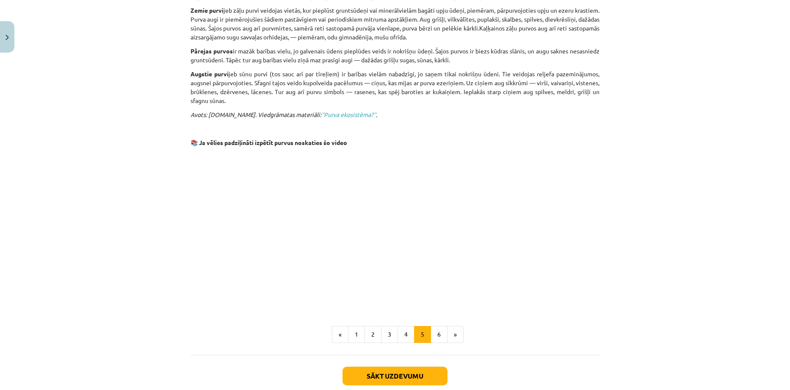
scroll to position [547, 0]
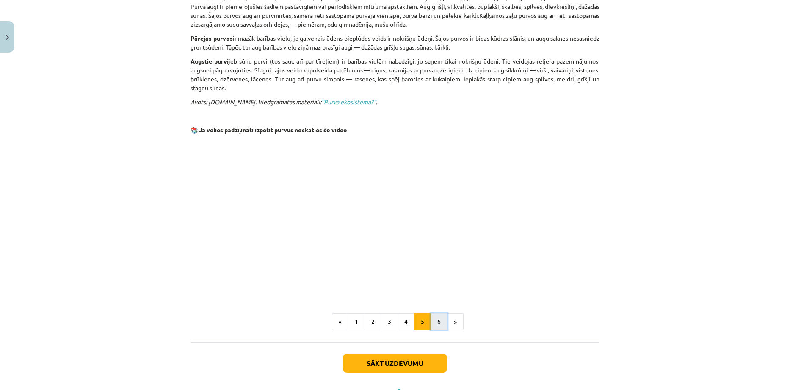
click at [438, 313] on button "6" at bounding box center [439, 321] width 17 height 17
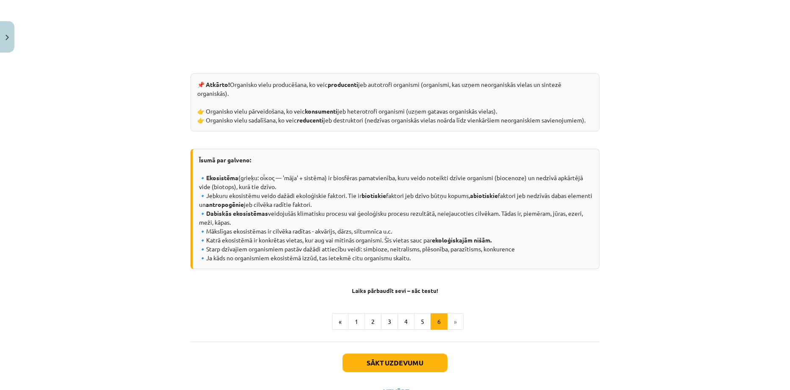
scroll to position [364, 0]
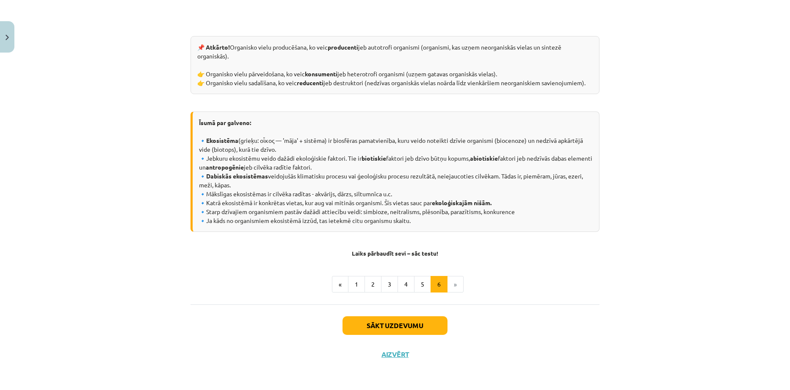
click at [452, 284] on li "»" at bounding box center [456, 284] width 16 height 17
